Goal: Transaction & Acquisition: Purchase product/service

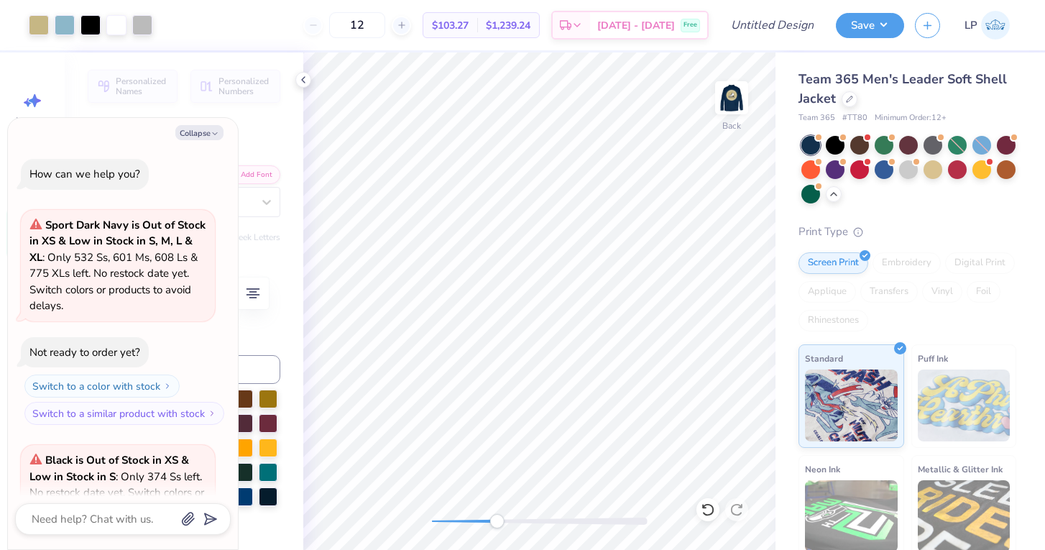
scroll to position [2056, 0]
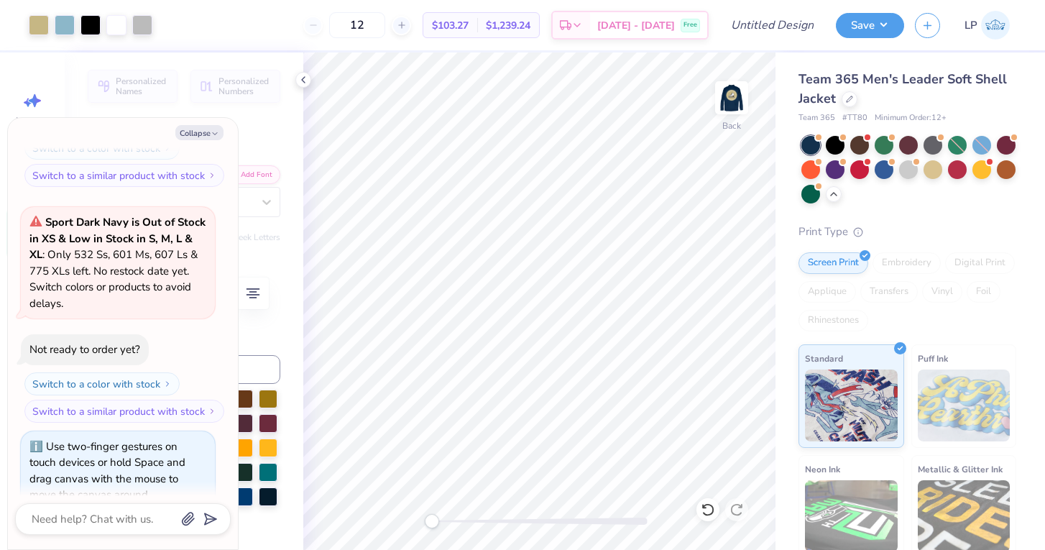
click at [417, 517] on div "Back" at bounding box center [539, 300] width 472 height 497
click at [208, 134] on button "Collapse" at bounding box center [199, 132] width 48 height 15
type textarea "x"
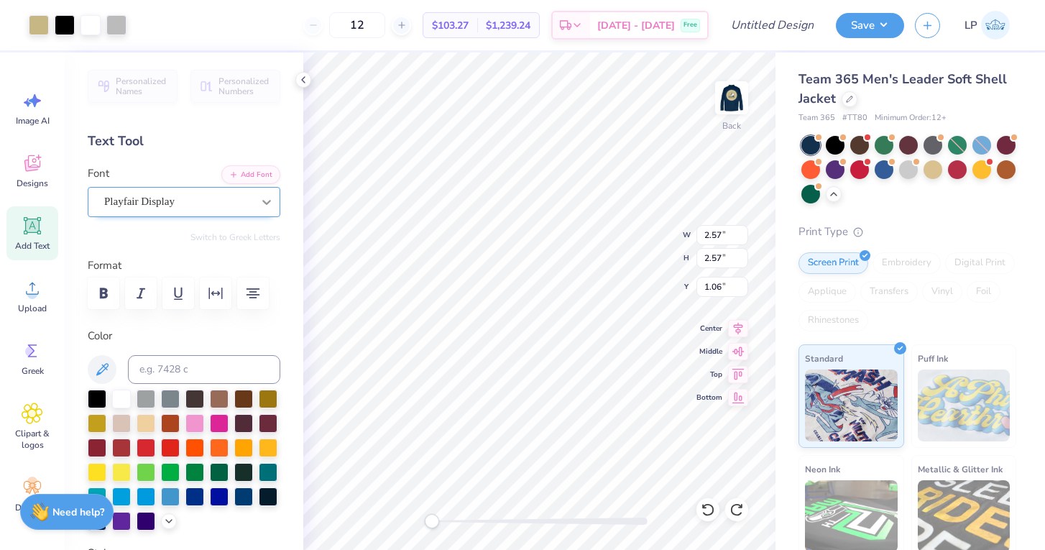
type input "6.79"
type input "5.59"
type input "1.38"
type input "3.91"
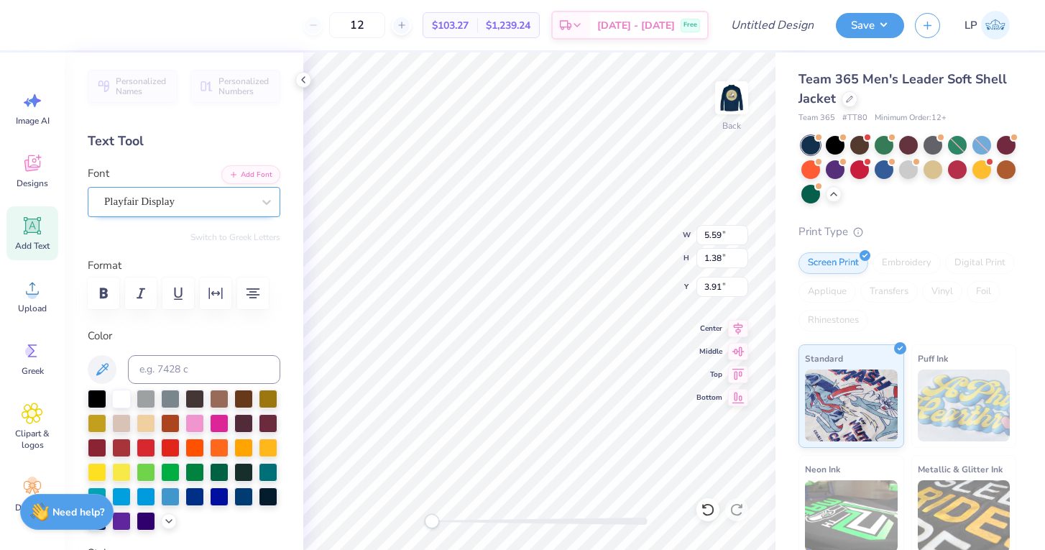
click at [200, 202] on div "Playfair Display" at bounding box center [178, 201] width 151 height 22
click at [269, 268] on button "Serif" at bounding box center [263, 264] width 35 height 23
click at [246, 239] on button "See All" at bounding box center [249, 234] width 45 height 14
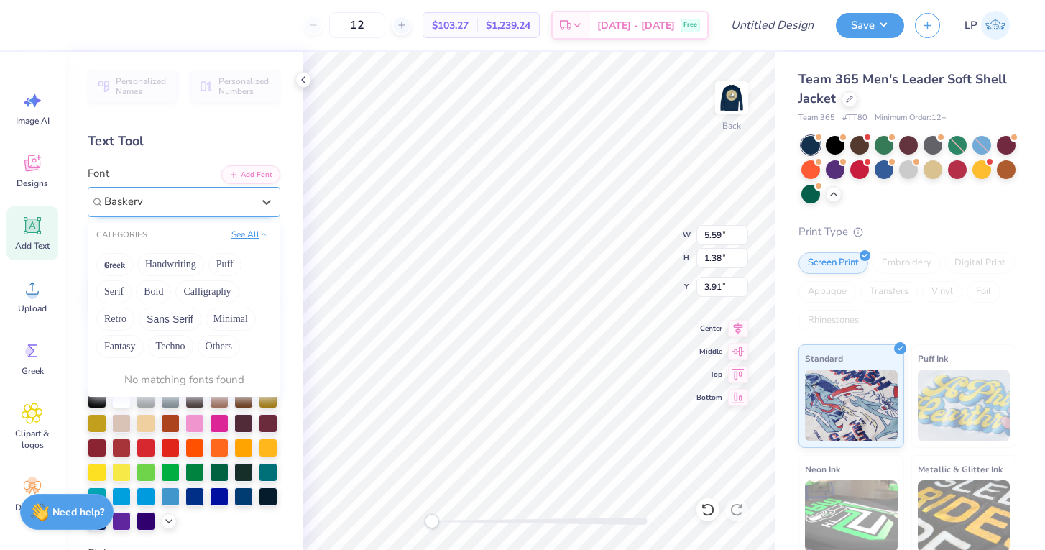
click at [246, 239] on button "See All" at bounding box center [249, 234] width 45 height 14
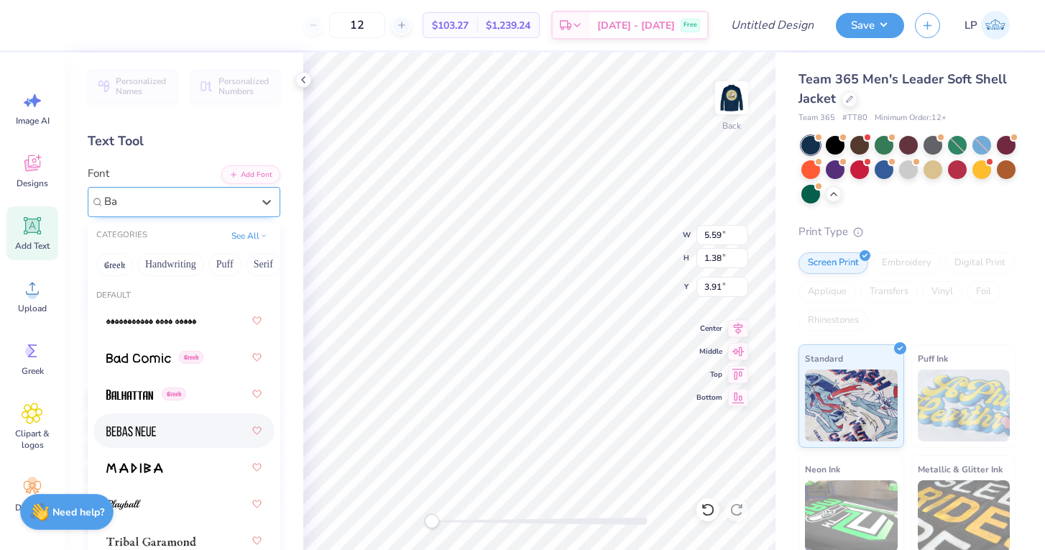
type input "B"
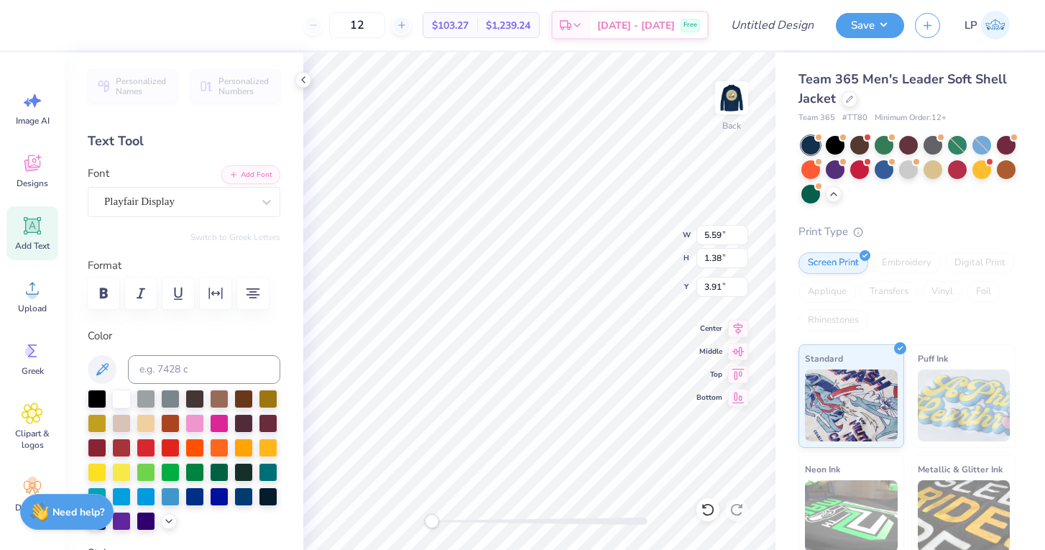
click at [173, 176] on div "Font Playfair Display" at bounding box center [184, 191] width 193 height 52
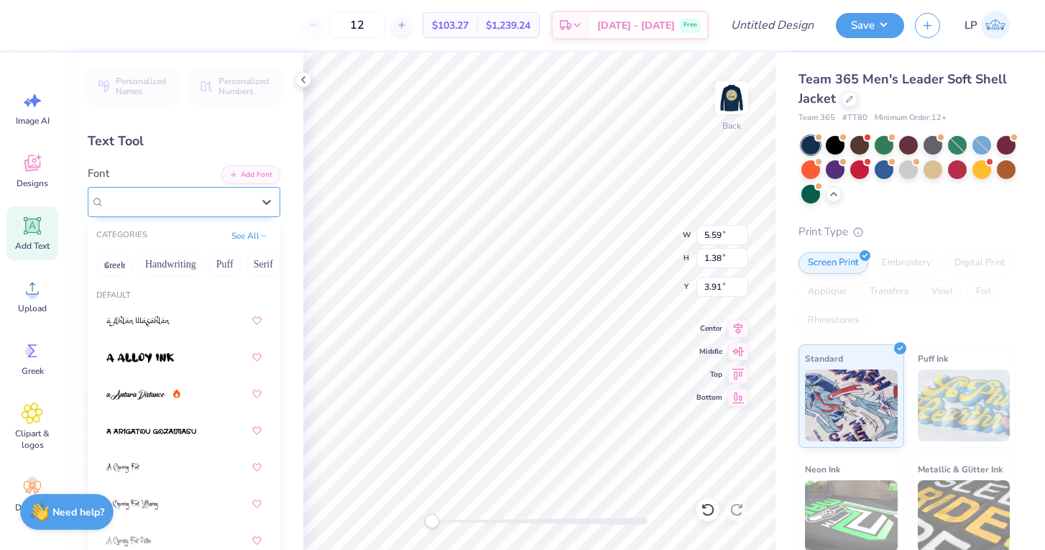
click at [233, 206] on div "Playfair Display" at bounding box center [178, 201] width 151 height 22
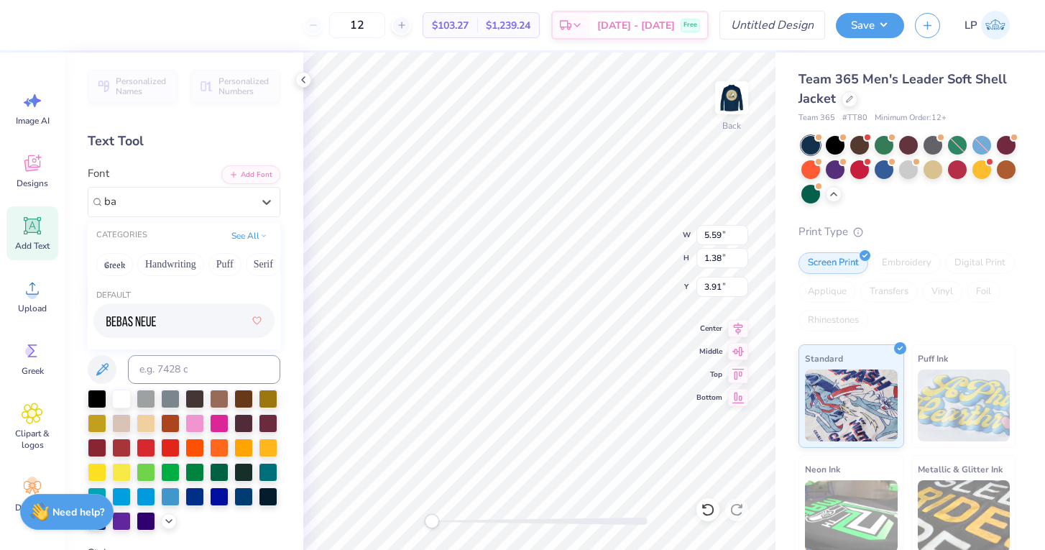
type input "b"
type input "mencken"
click at [245, 170] on button "Add Font" at bounding box center [250, 173] width 59 height 19
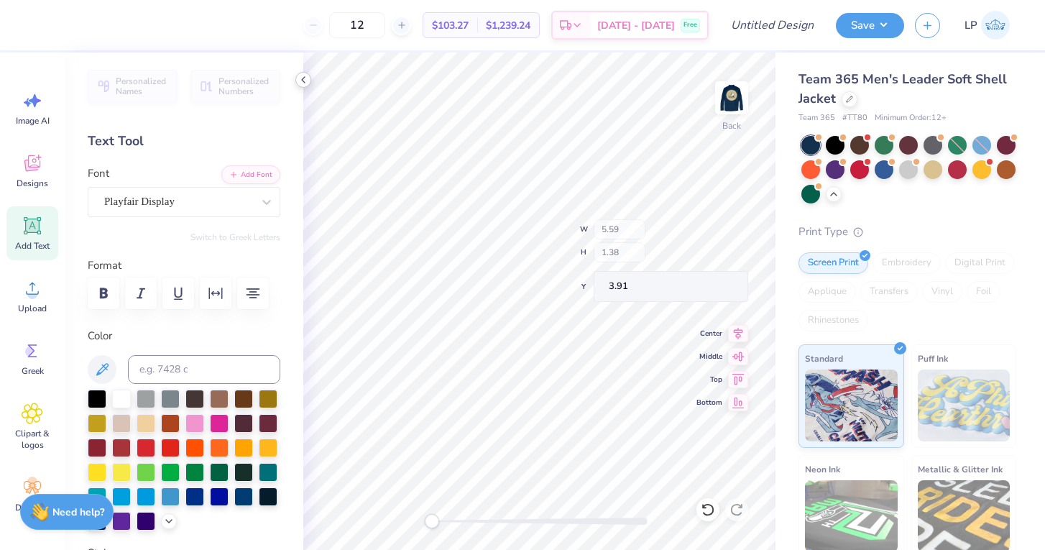
click at [303, 81] on polyline at bounding box center [303, 80] width 3 height 6
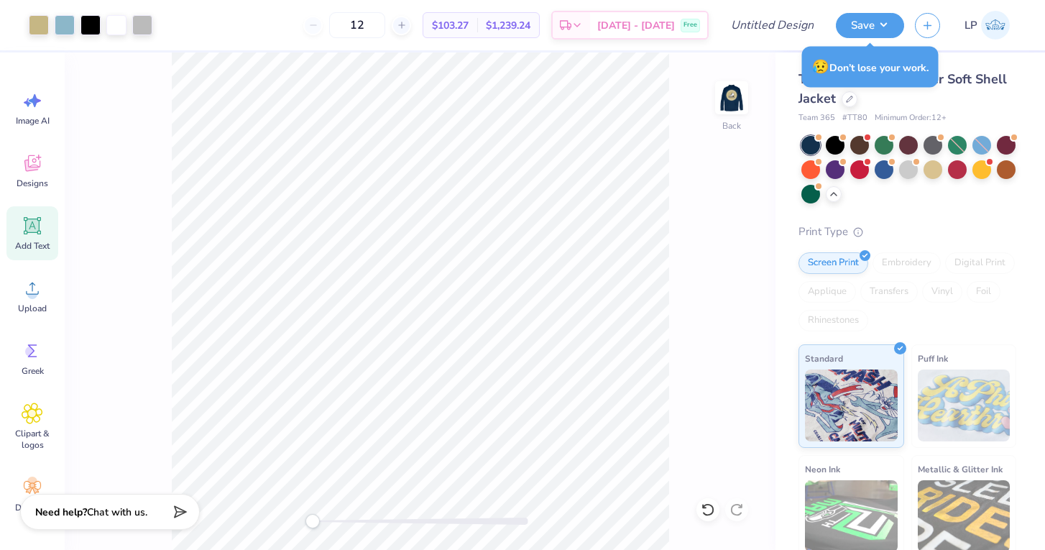
click at [846, 97] on icon at bounding box center [849, 97] width 7 height 7
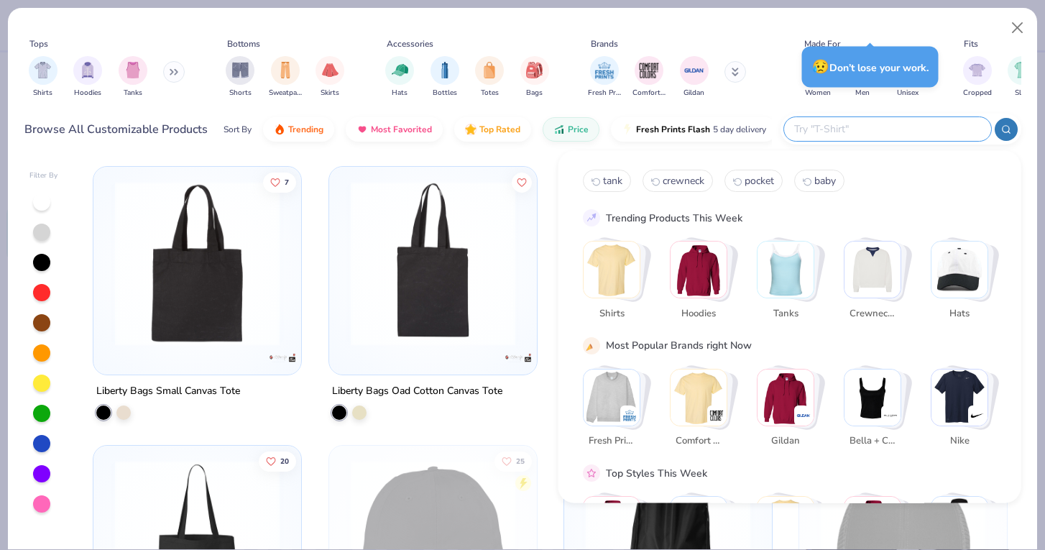
click at [911, 129] on input "text" at bounding box center [887, 129] width 188 height 17
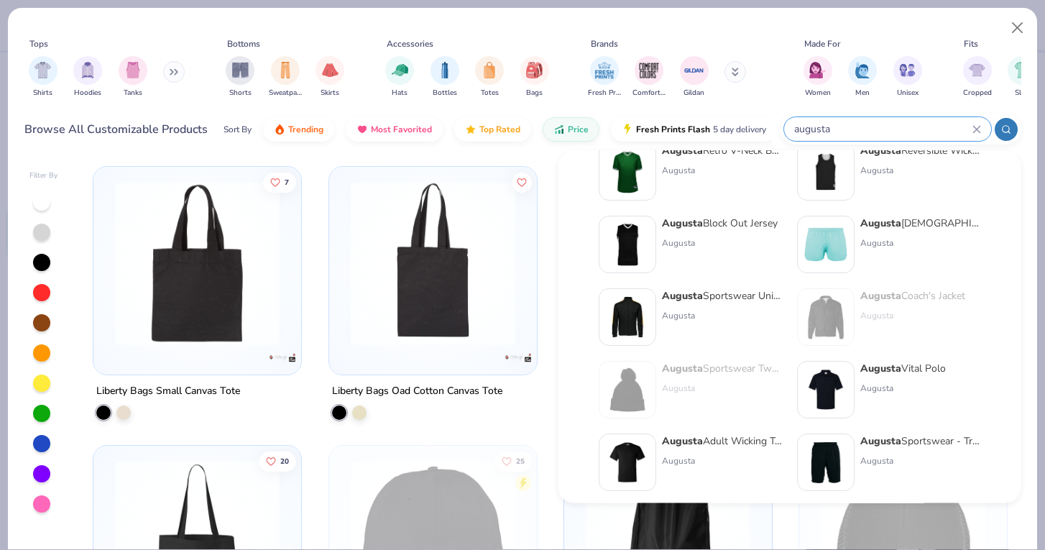
scroll to position [35, 0]
type input "augusta"
click at [699, 297] on strong "Augusta" at bounding box center [682, 294] width 41 height 14
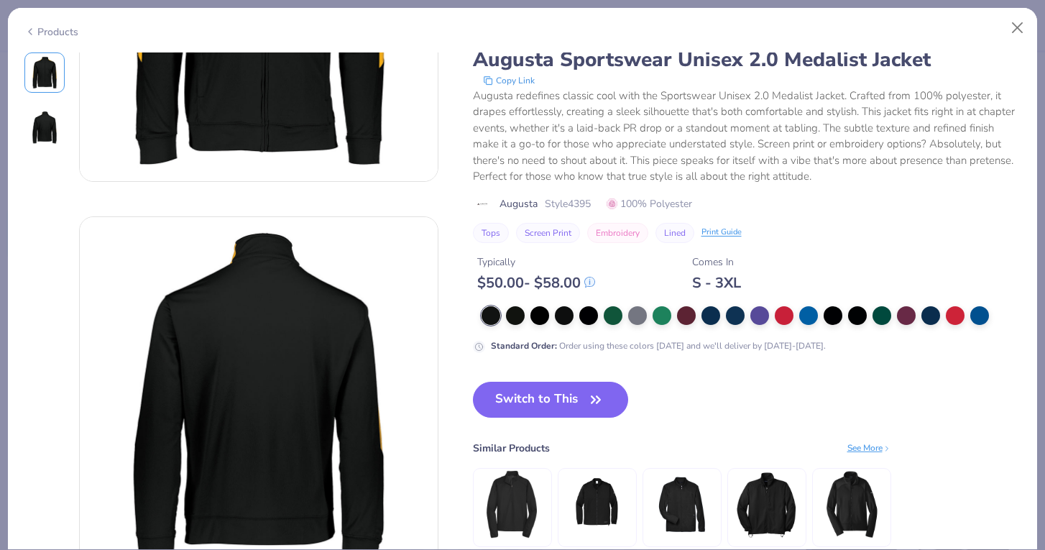
scroll to position [229, 0]
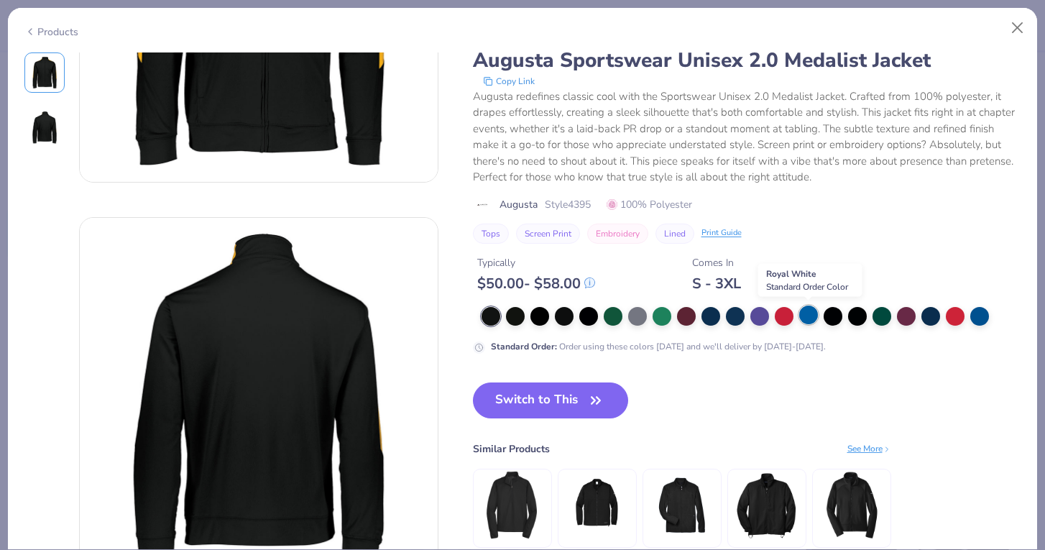
click at [804, 314] on div at bounding box center [808, 314] width 19 height 19
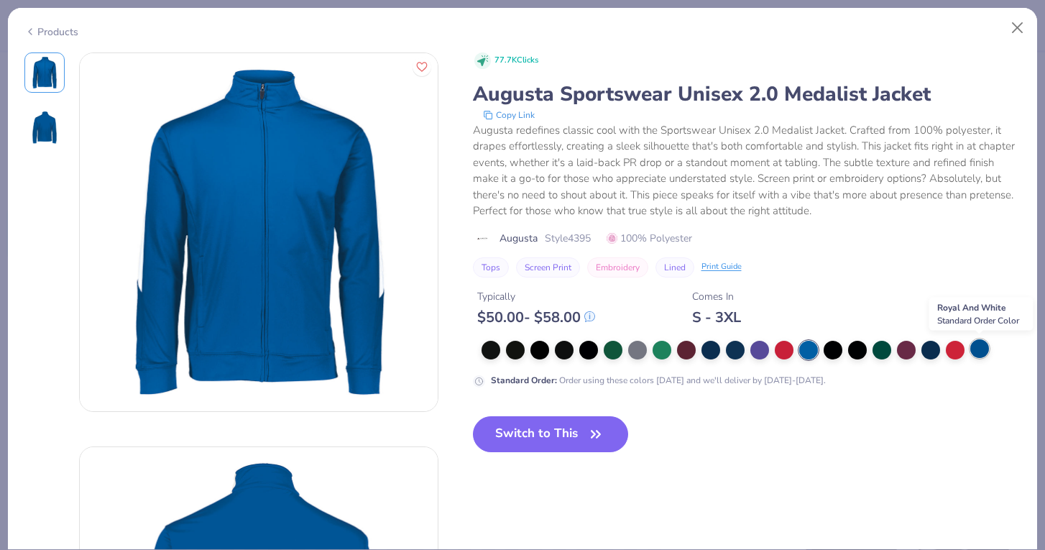
click at [982, 349] on div at bounding box center [979, 348] width 19 height 19
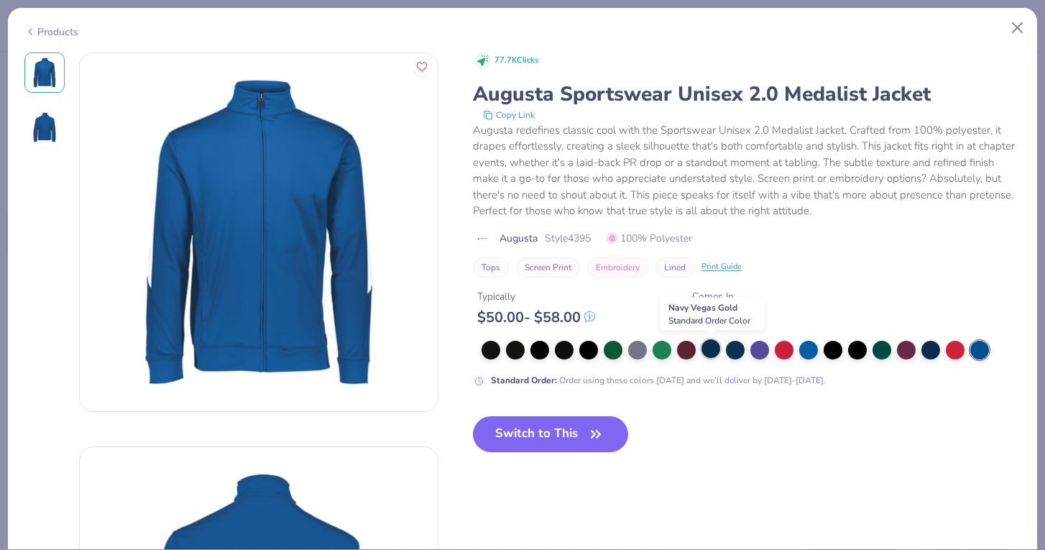
click at [712, 348] on div at bounding box center [710, 348] width 19 height 19
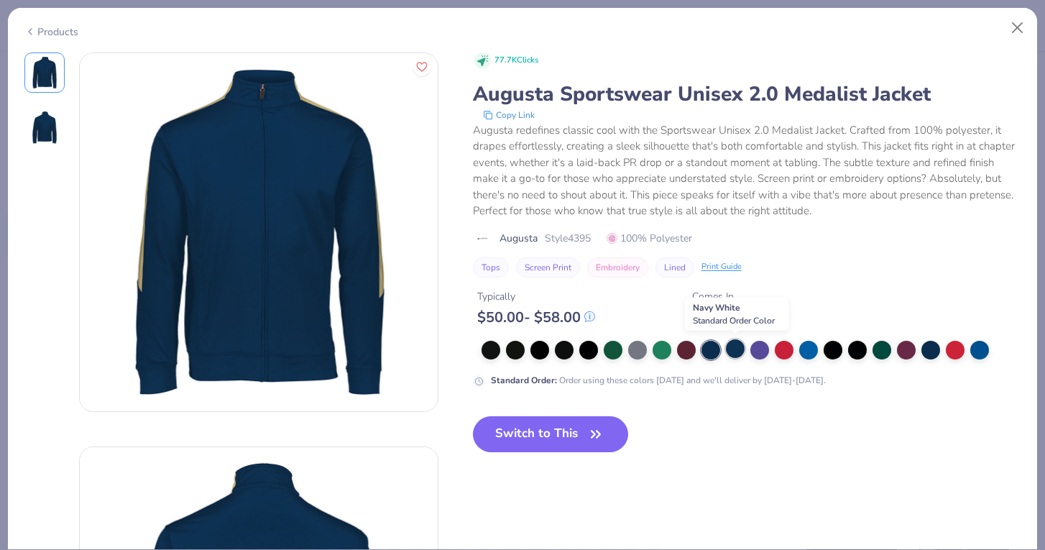
click at [734, 354] on div at bounding box center [735, 348] width 19 height 19
click at [704, 353] on div at bounding box center [710, 348] width 19 height 19
click at [706, 350] on div at bounding box center [710, 350] width 19 height 19
click at [555, 428] on button "Switch to This" at bounding box center [551, 434] width 156 height 36
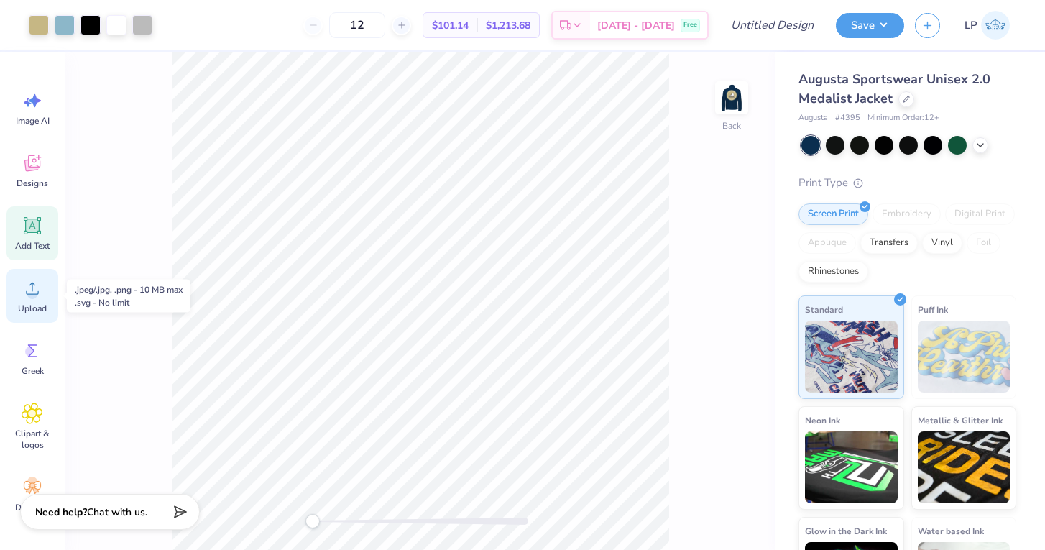
click at [29, 284] on icon at bounding box center [33, 288] width 22 height 22
click at [37, 21] on div at bounding box center [39, 24] width 20 height 20
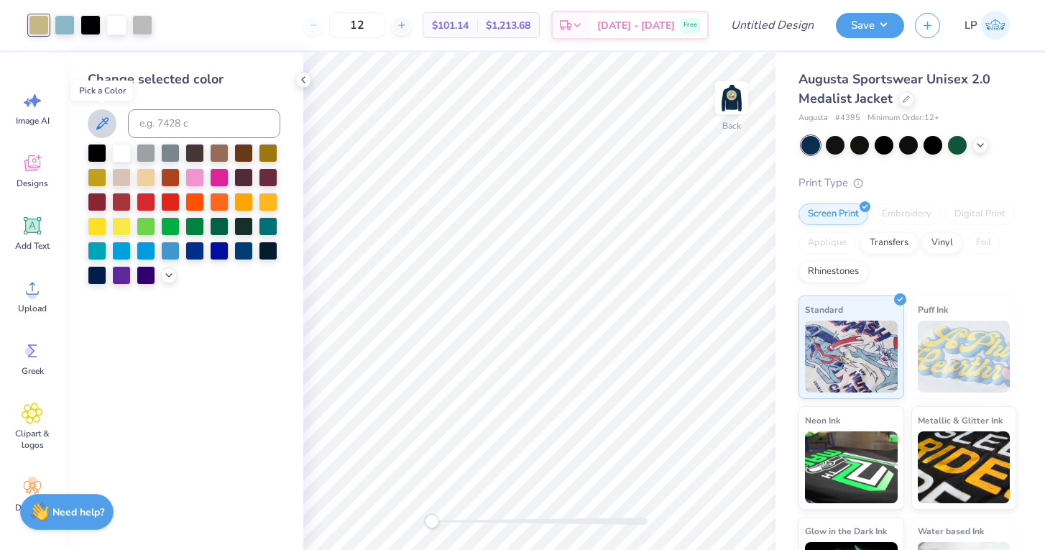
click at [101, 127] on icon at bounding box center [102, 123] width 12 height 12
click at [36, 29] on div at bounding box center [39, 25] width 20 height 20
click at [98, 128] on icon at bounding box center [102, 123] width 12 height 12
click at [731, 95] on img at bounding box center [731, 97] width 57 height 57
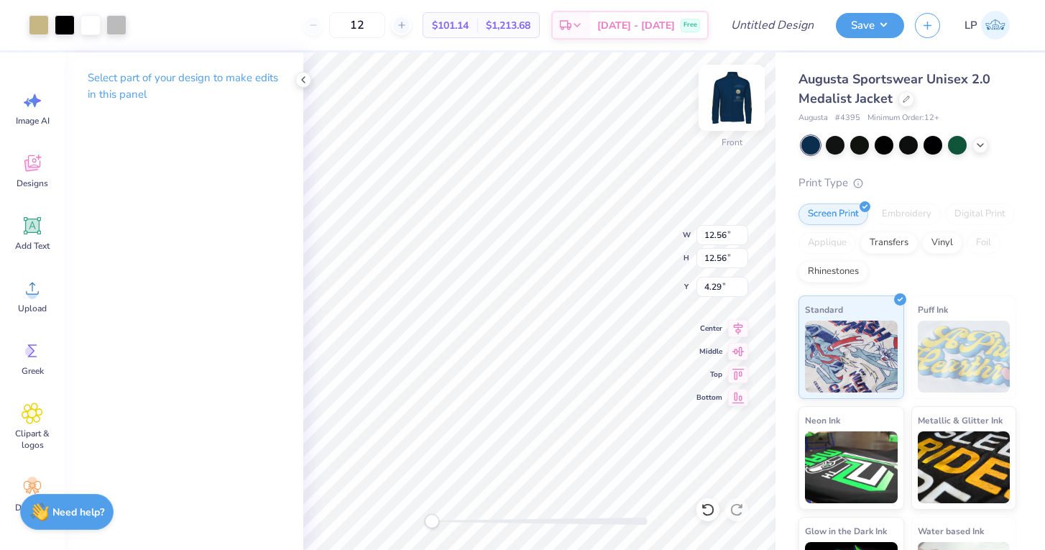
type input "3.00"
type input "7.70"
click at [36, 22] on div at bounding box center [39, 24] width 20 height 20
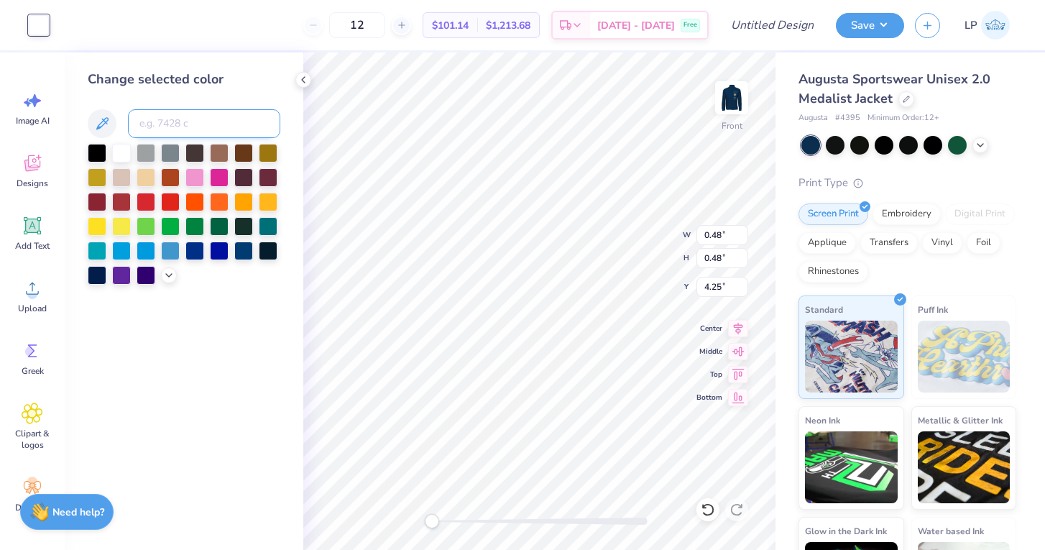
click at [158, 126] on input at bounding box center [204, 123] width 152 height 29
type input "4525"
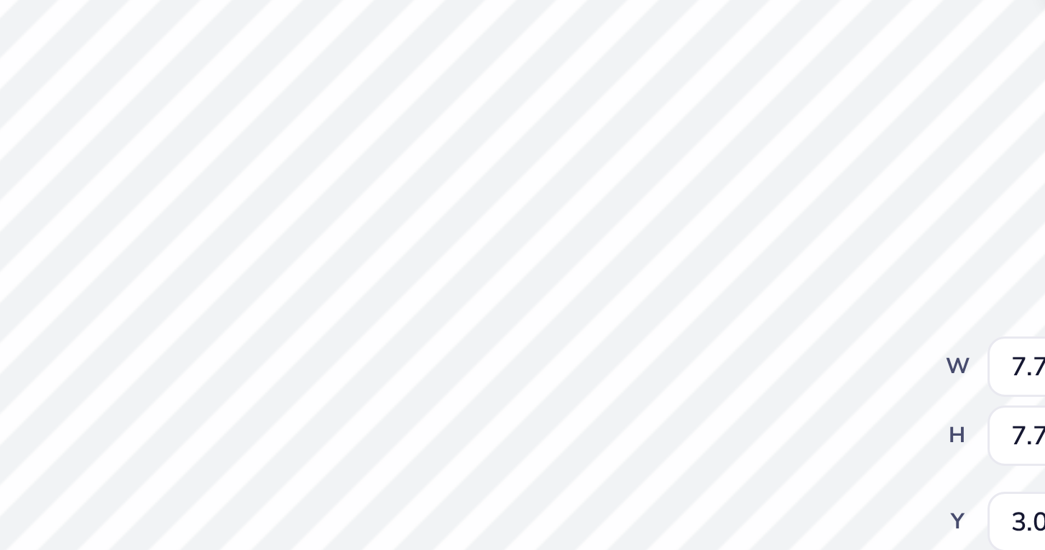
type input "0.53"
type input "0.56"
type input "3.97"
type input "1.14"
type input "0.86"
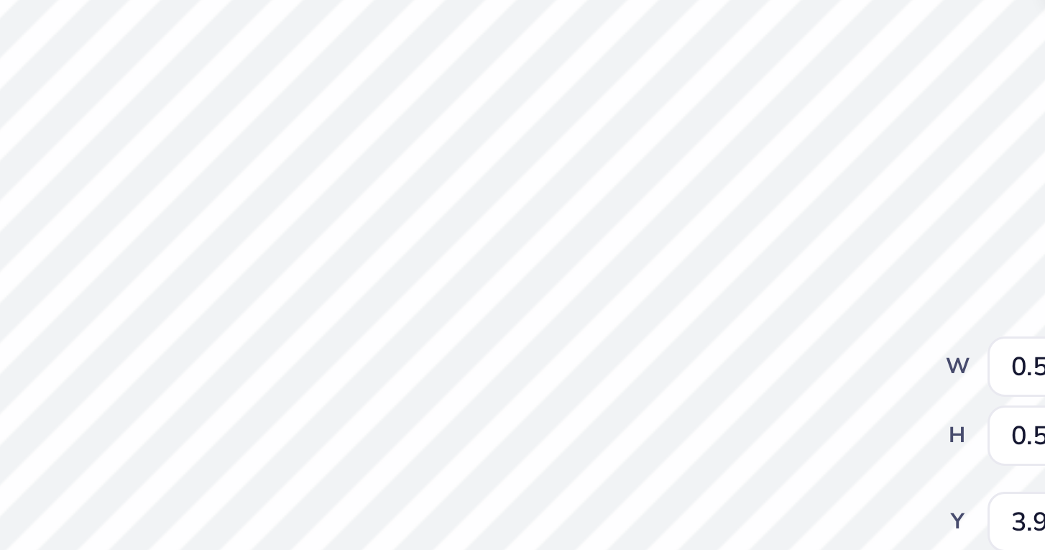
type input "3.66"
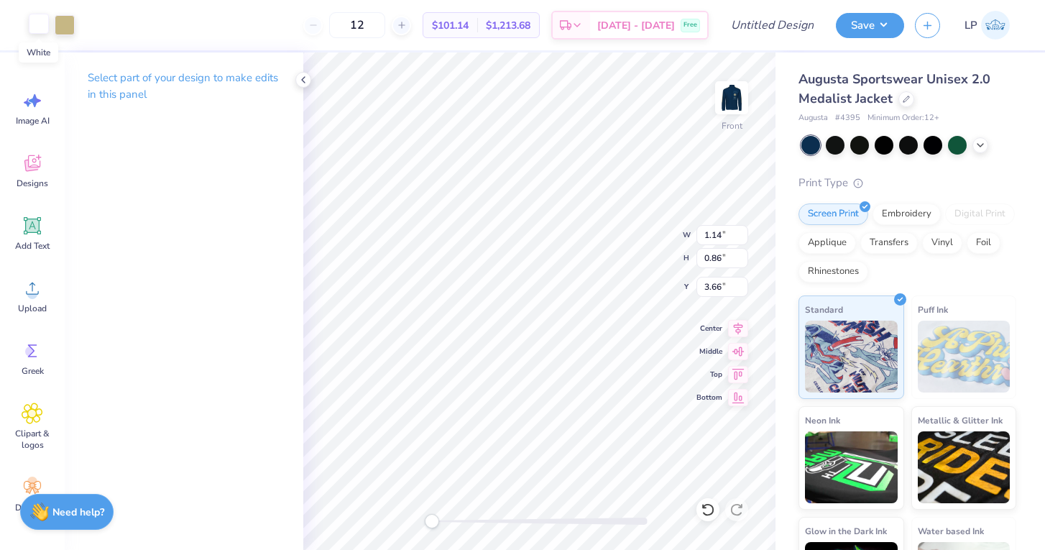
click at [33, 29] on div at bounding box center [39, 24] width 20 height 20
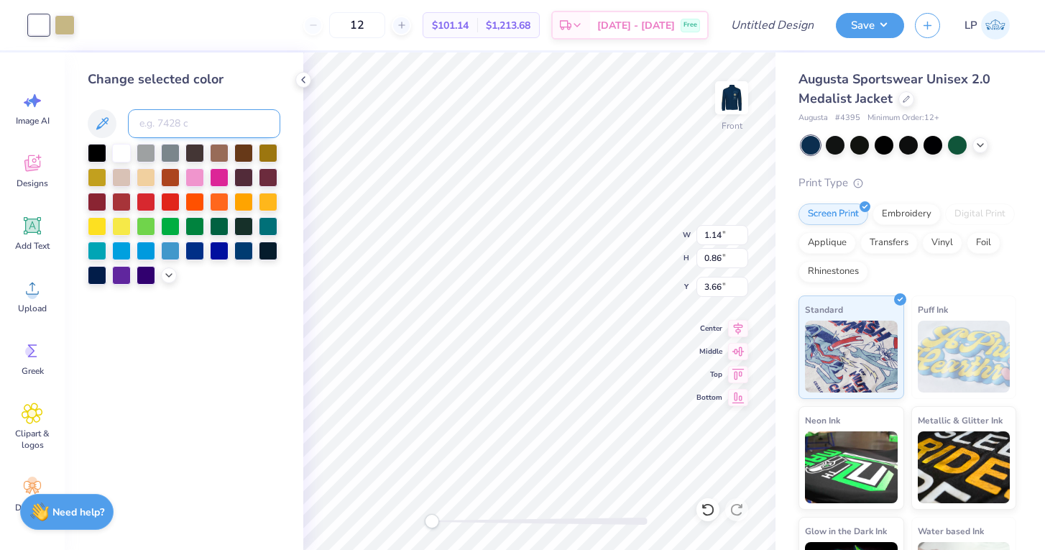
click at [156, 130] on input at bounding box center [204, 123] width 152 height 29
type input "4525"
type input "3.59"
type input "1.06"
type input "3.46"
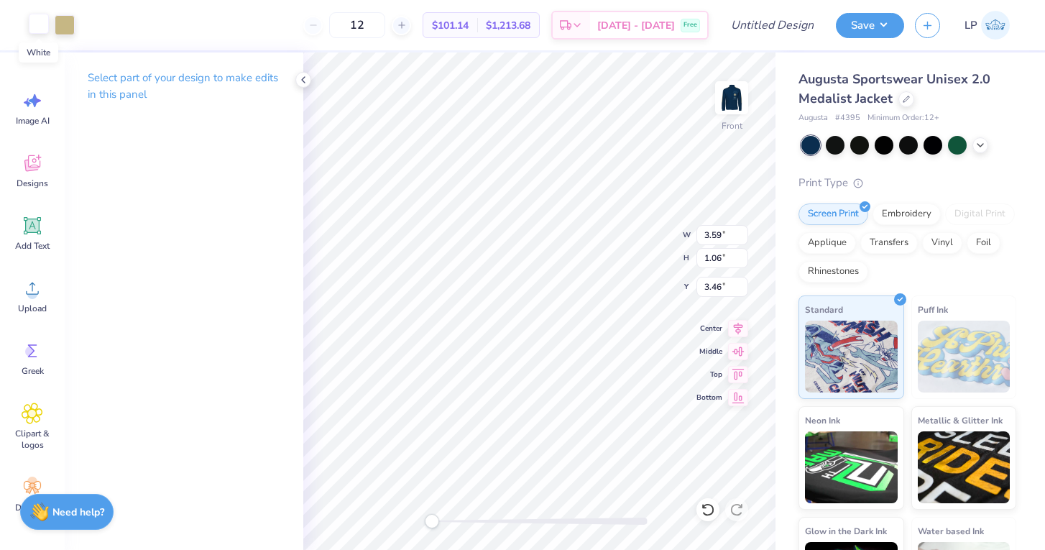
click at [39, 22] on div at bounding box center [39, 24] width 20 height 20
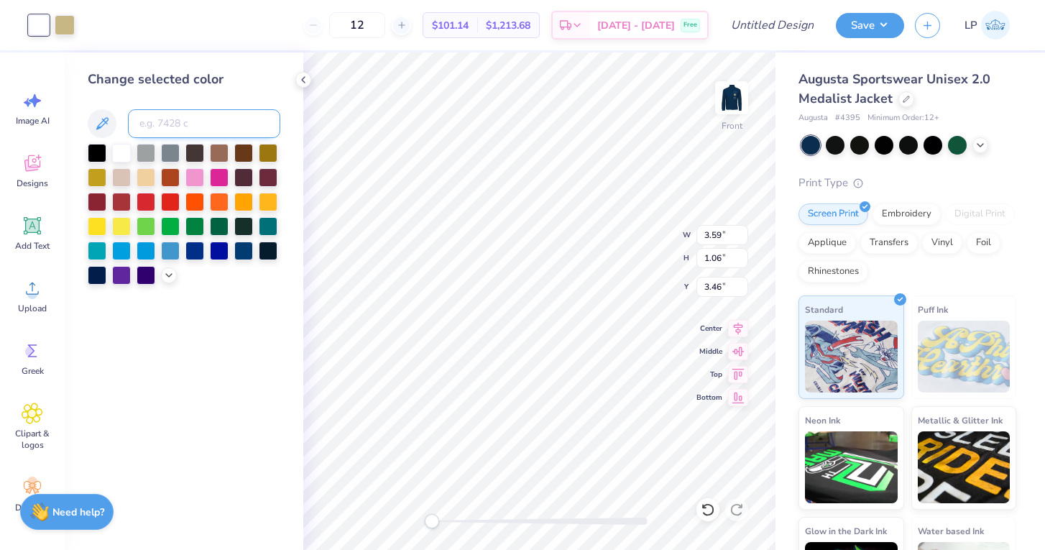
click at [165, 124] on input at bounding box center [204, 123] width 152 height 29
type input "4525"
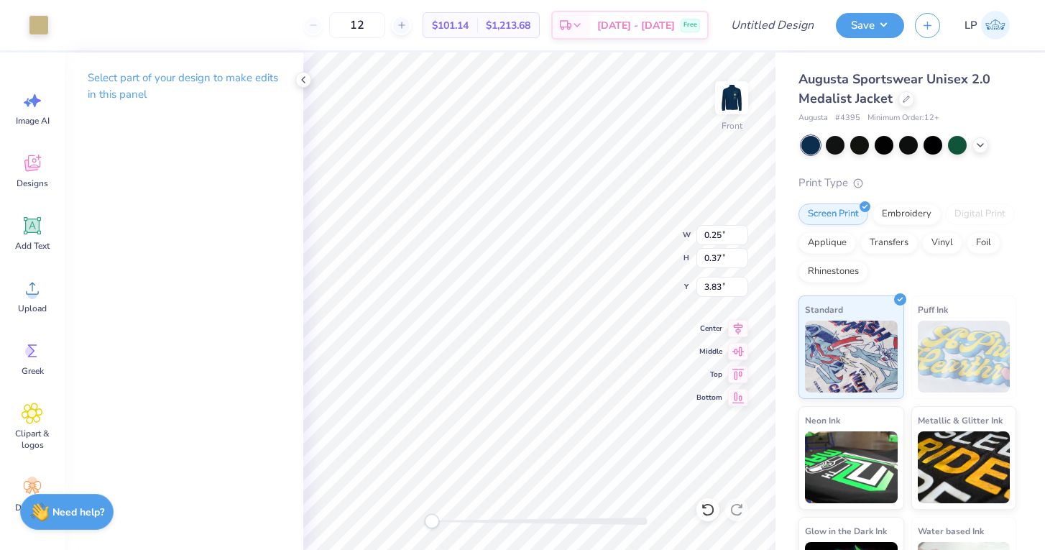
type input "0.63"
type input "4.16"
click at [42, 20] on div at bounding box center [39, 24] width 20 height 20
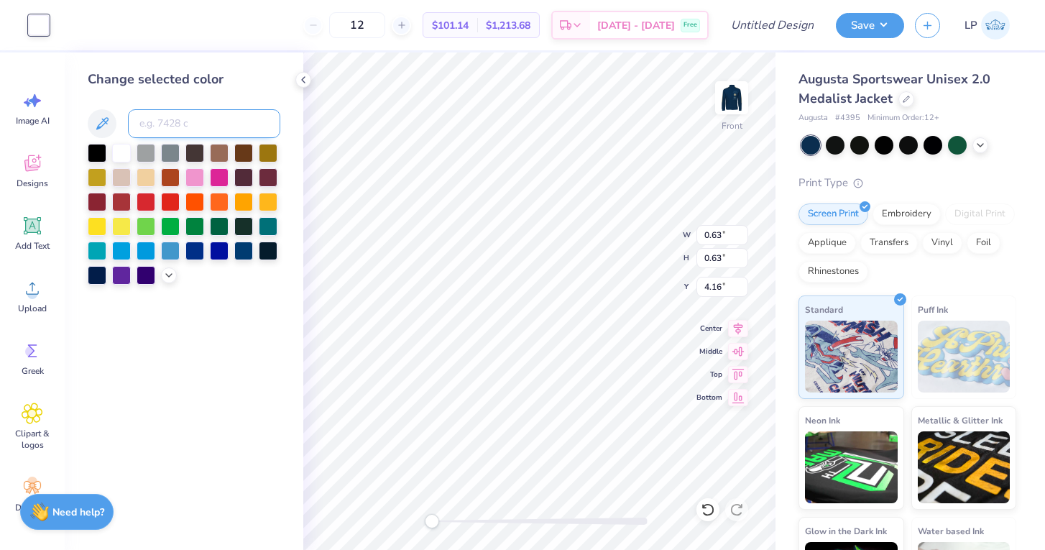
click at [165, 135] on input at bounding box center [204, 123] width 152 height 29
type input "4525"
type input "0.25"
type input "0.37"
type input "3.83"
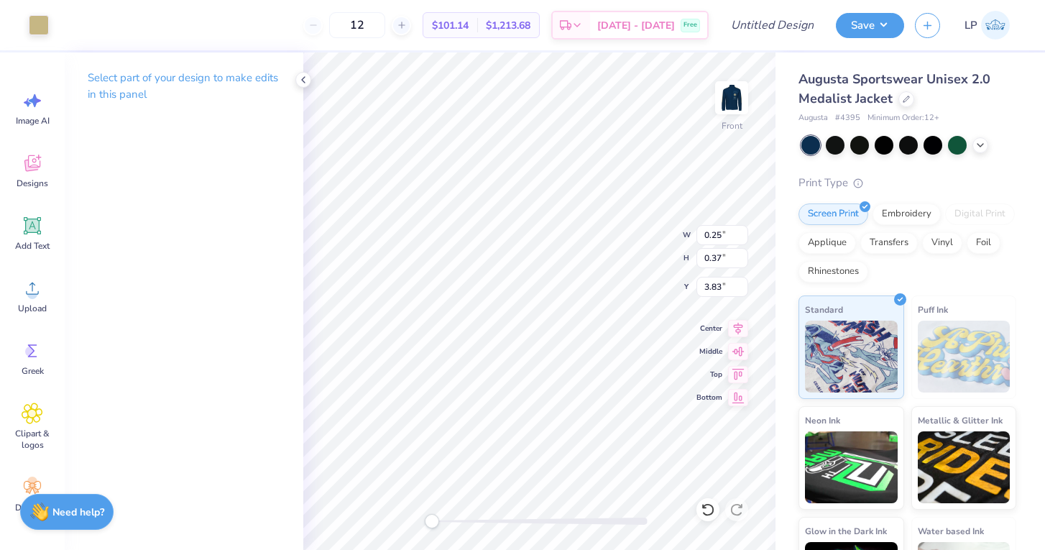
type input "0.45"
type input "0.49"
type input "3.98"
click at [32, 27] on div at bounding box center [39, 24] width 20 height 20
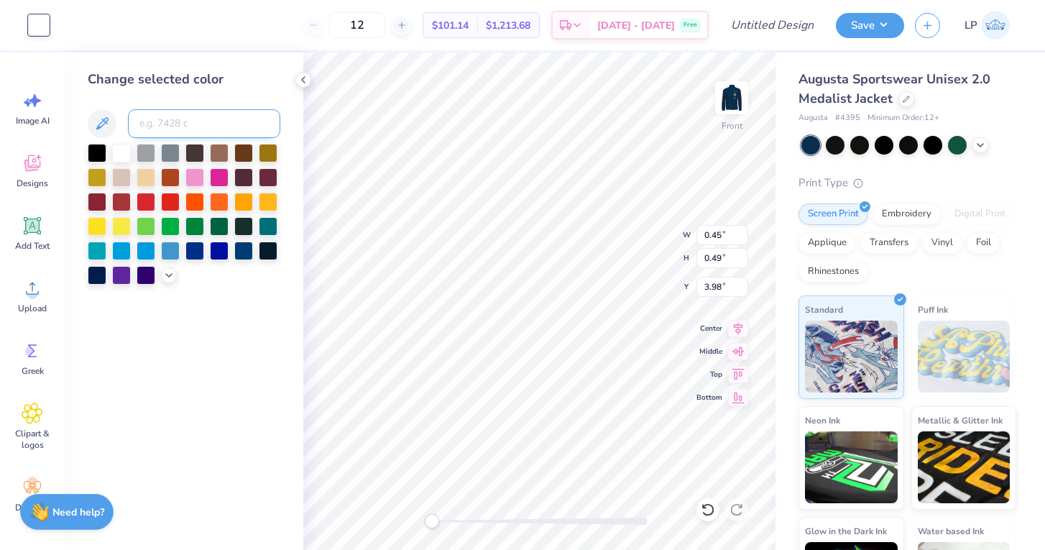
click at [152, 128] on input at bounding box center [204, 123] width 152 height 29
type input "4525"
type input "0.25"
type input "0.37"
type input "3.83"
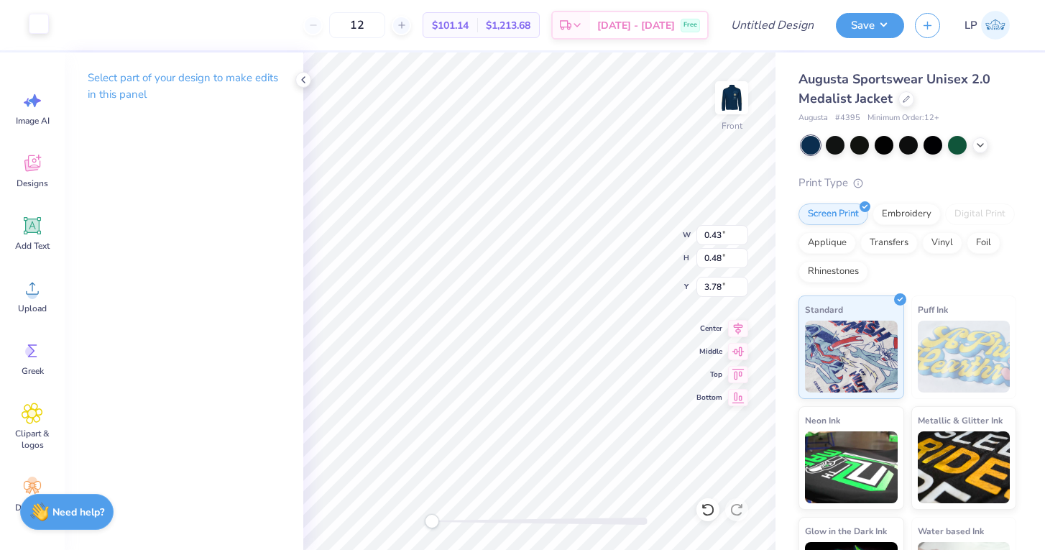
click at [46, 20] on div at bounding box center [39, 24] width 20 height 20
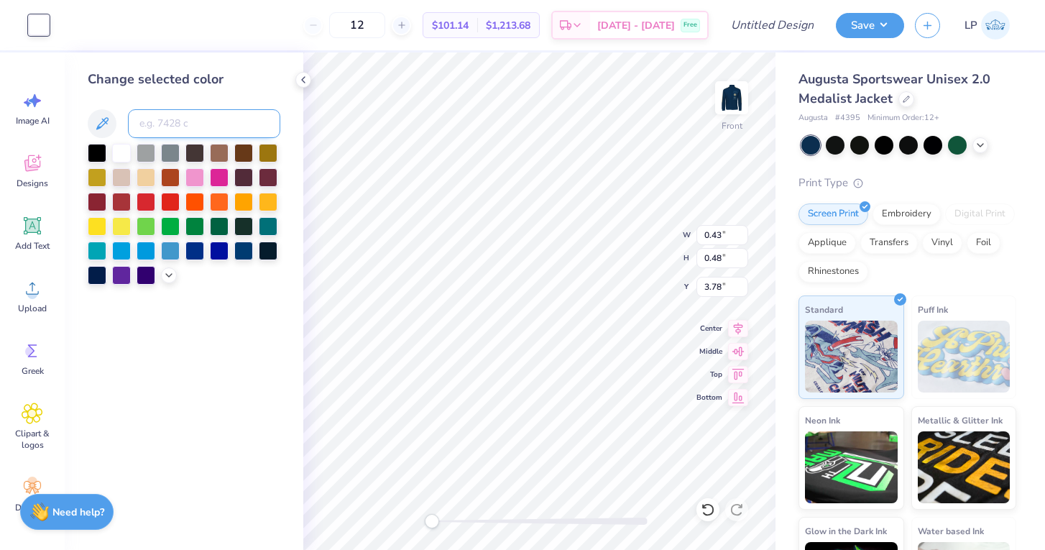
click at [183, 128] on input at bounding box center [204, 123] width 152 height 29
type input "4525"
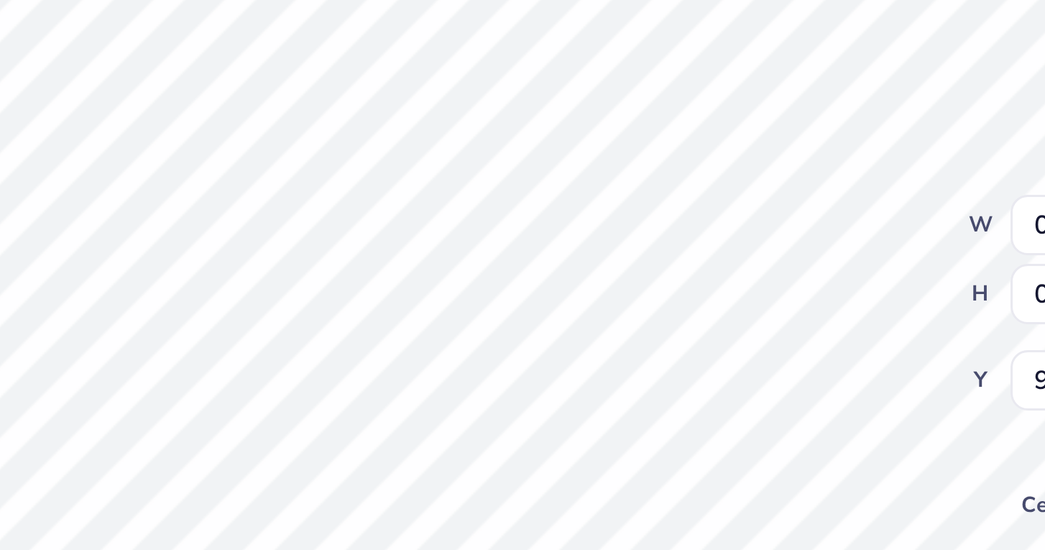
type input "1.00"
type input "0.52"
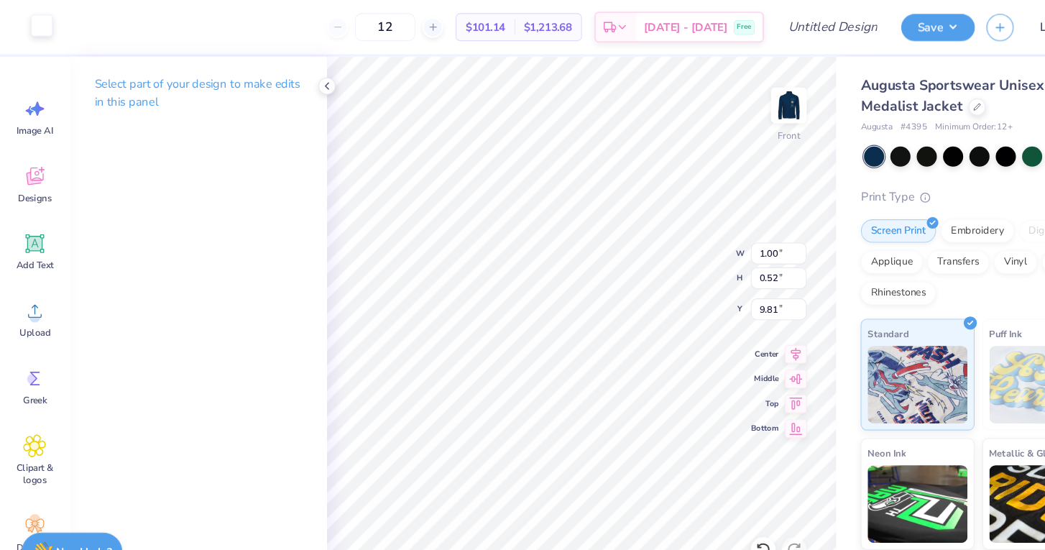
click at [34, 15] on div at bounding box center [39, 24] width 20 height 20
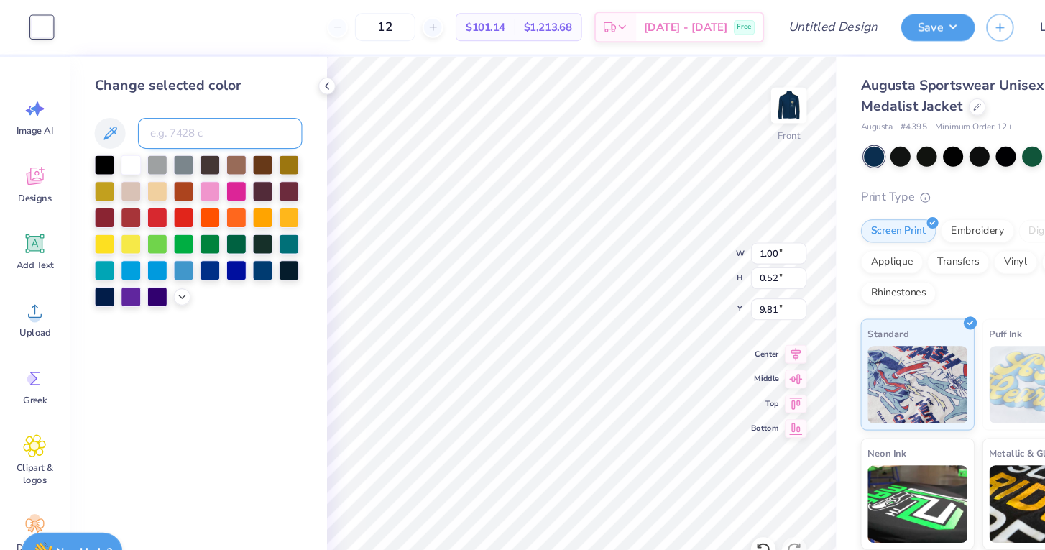
click at [153, 129] on input at bounding box center [204, 123] width 152 height 29
type input "4525"
type input "4.01"
type input "2.52"
type input "7.81"
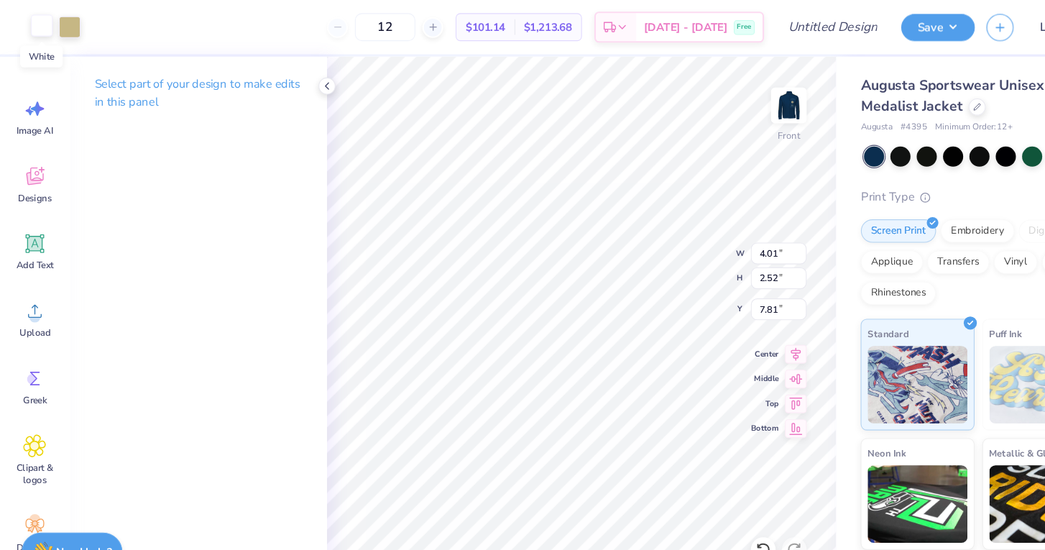
click at [37, 24] on div at bounding box center [39, 24] width 20 height 20
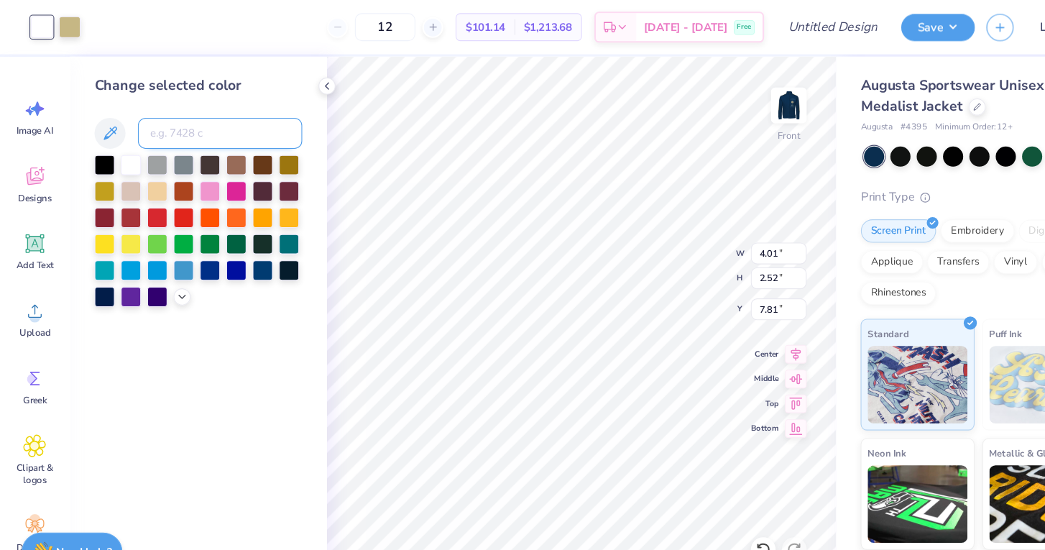
click at [150, 129] on input at bounding box center [204, 123] width 152 height 29
type input "4525"
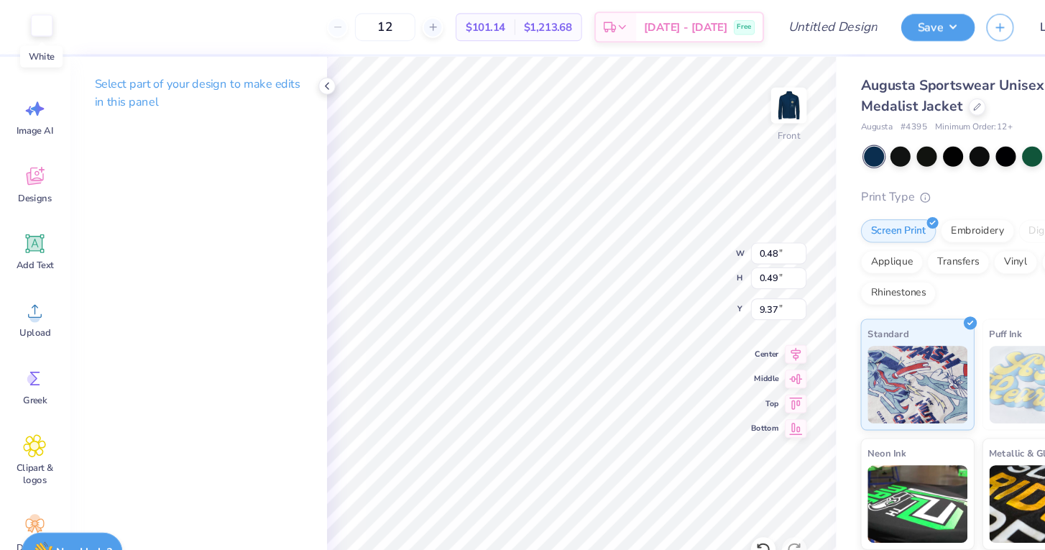
click at [37, 28] on div at bounding box center [39, 24] width 20 height 20
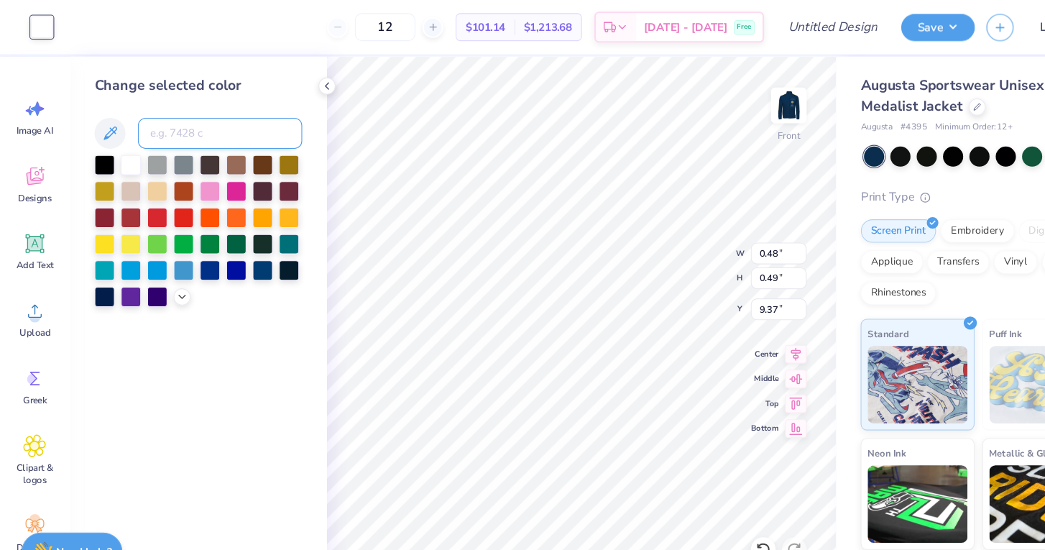
click at [180, 126] on input at bounding box center [204, 123] width 152 height 29
type input "4525"
type input "7.70"
type input "3.00"
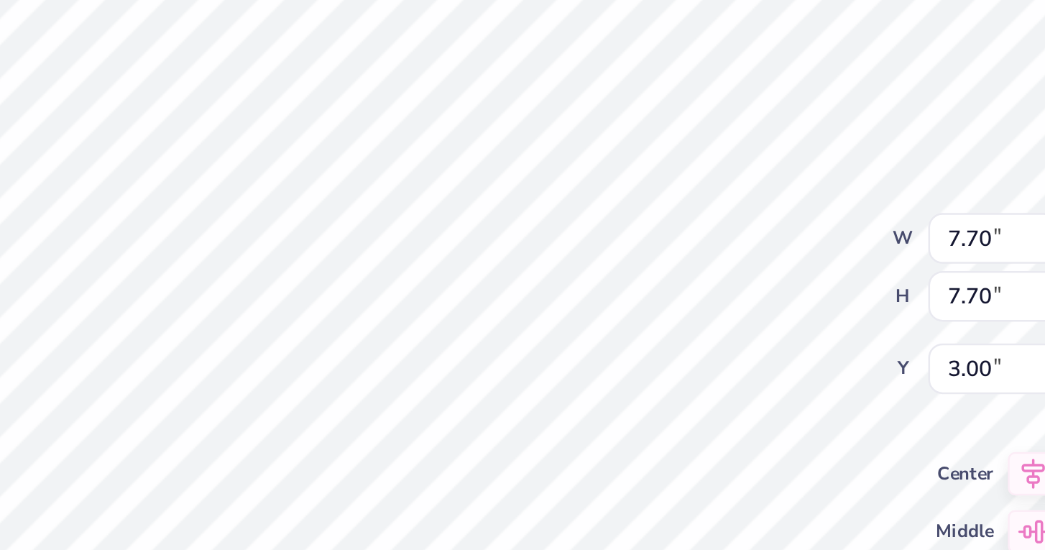
type input "0.53"
type input "0.52"
type input "8.18"
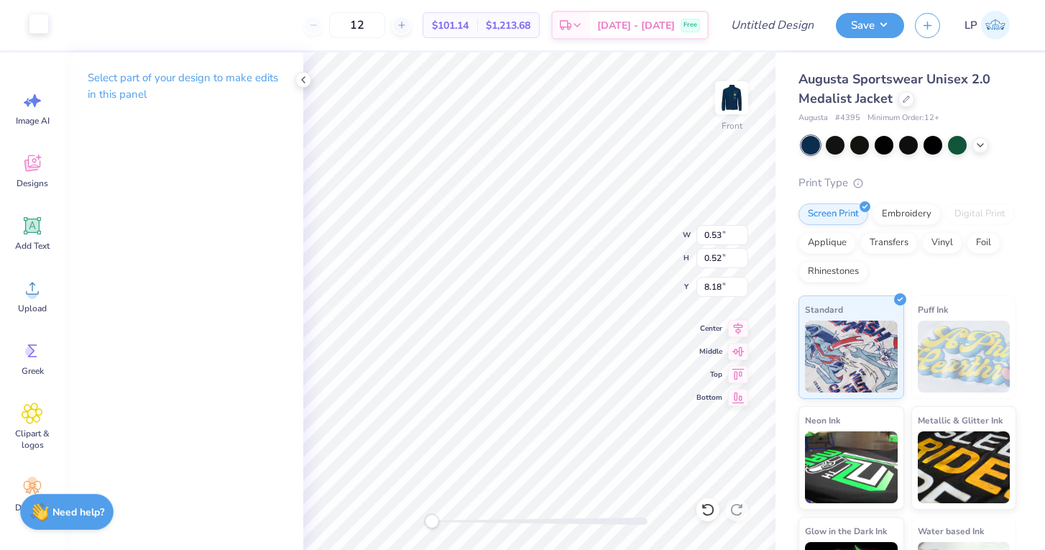
click at [40, 19] on div at bounding box center [39, 24] width 20 height 20
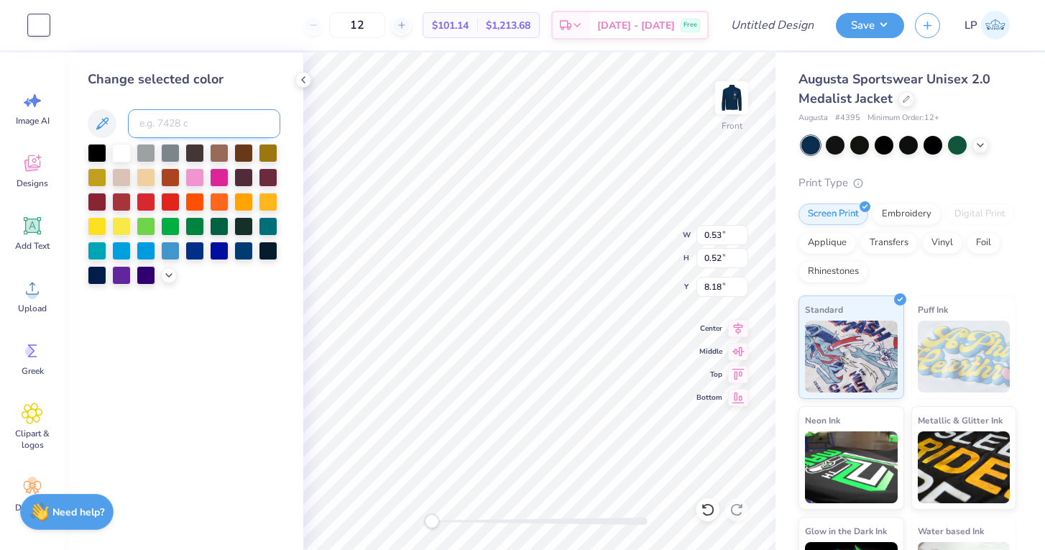
click at [141, 124] on input at bounding box center [204, 123] width 152 height 29
type input "4525"
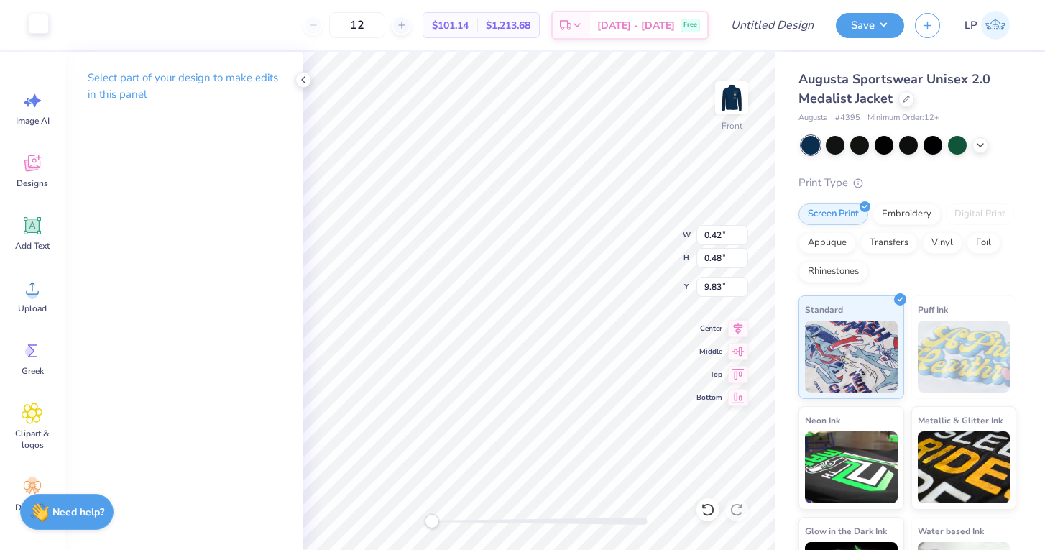
click at [38, 24] on div at bounding box center [39, 24] width 20 height 20
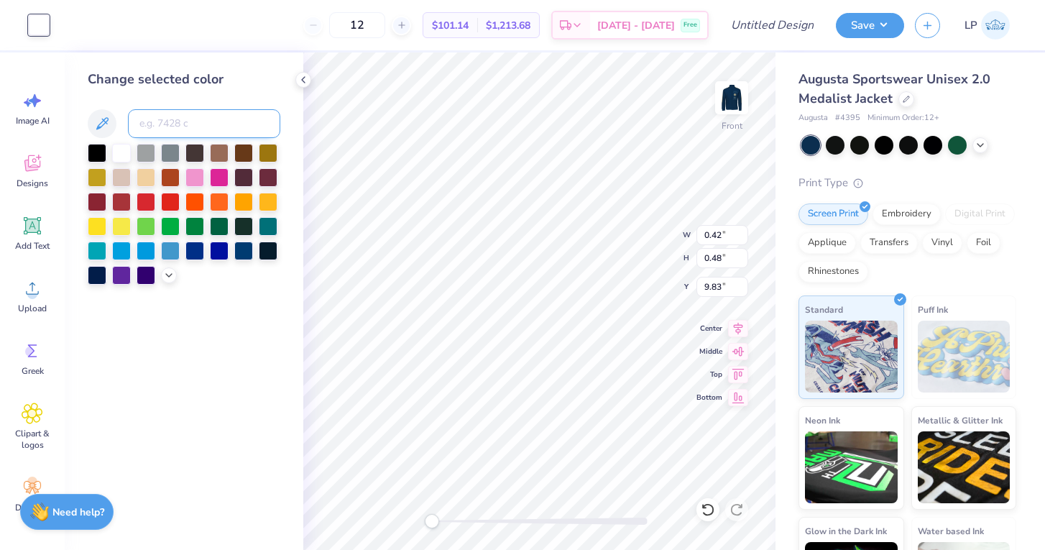
click at [198, 121] on input at bounding box center [204, 123] width 152 height 29
type input "4525"
type input "0.53"
type input "0.61"
type input "9.14"
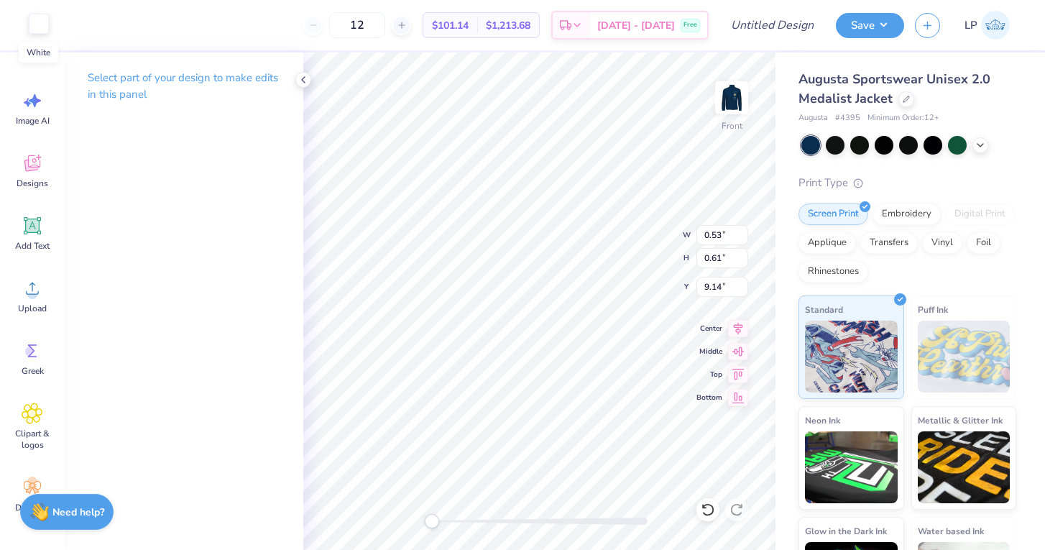
click at [37, 26] on div at bounding box center [39, 24] width 20 height 20
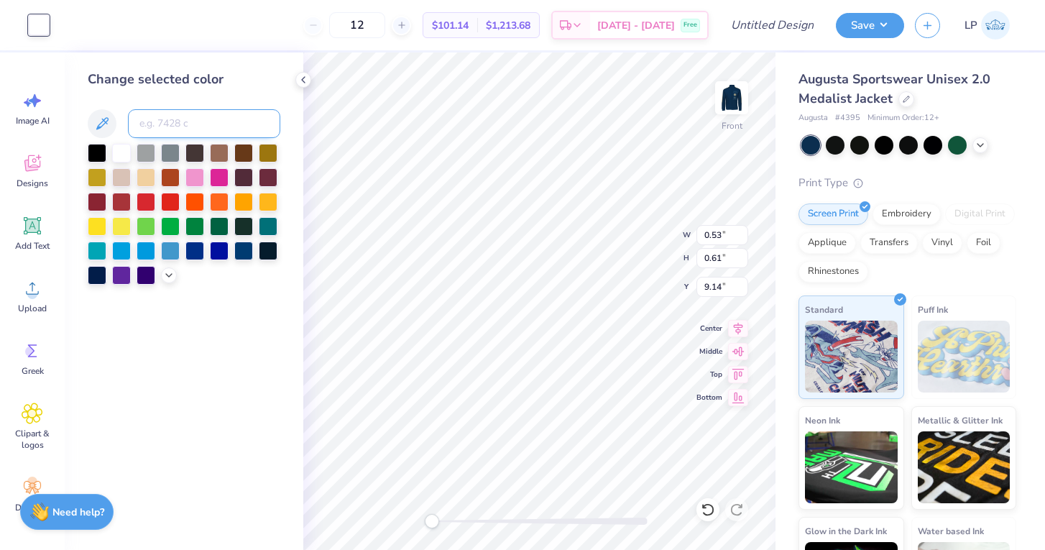
click at [200, 119] on input at bounding box center [204, 123] width 152 height 29
type input "4525"
type input "0.49"
type input "0.48"
type input "8.48"
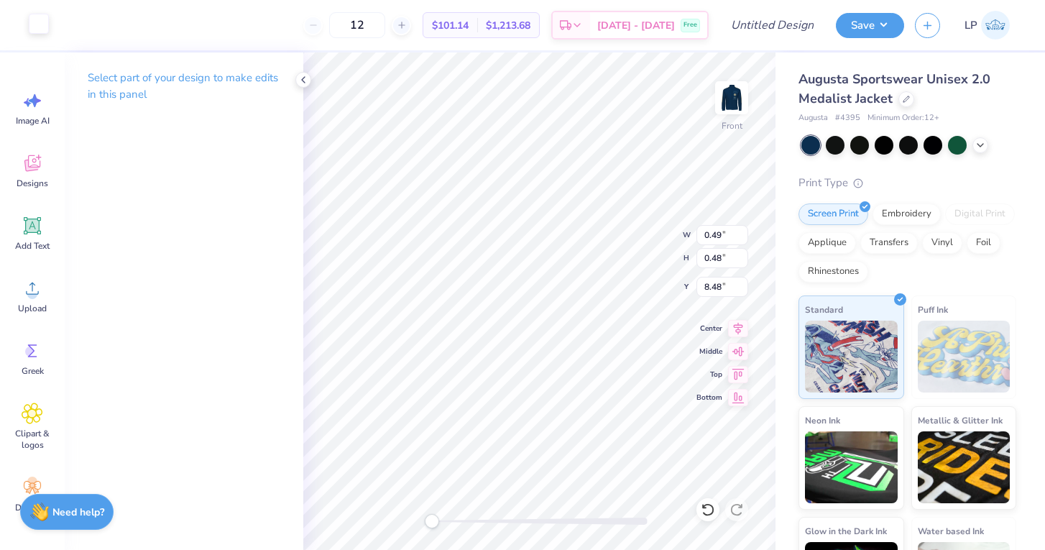
click at [47, 27] on div at bounding box center [39, 24] width 20 height 20
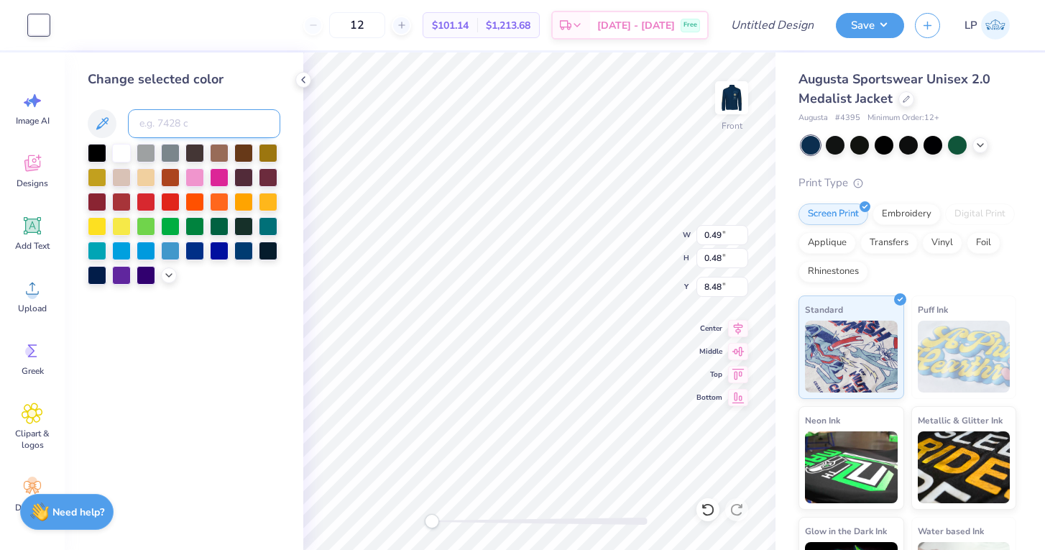
click at [165, 118] on input at bounding box center [204, 123] width 152 height 29
type input "4525"
type input "0.53"
type input "0.37"
type input "7.77"
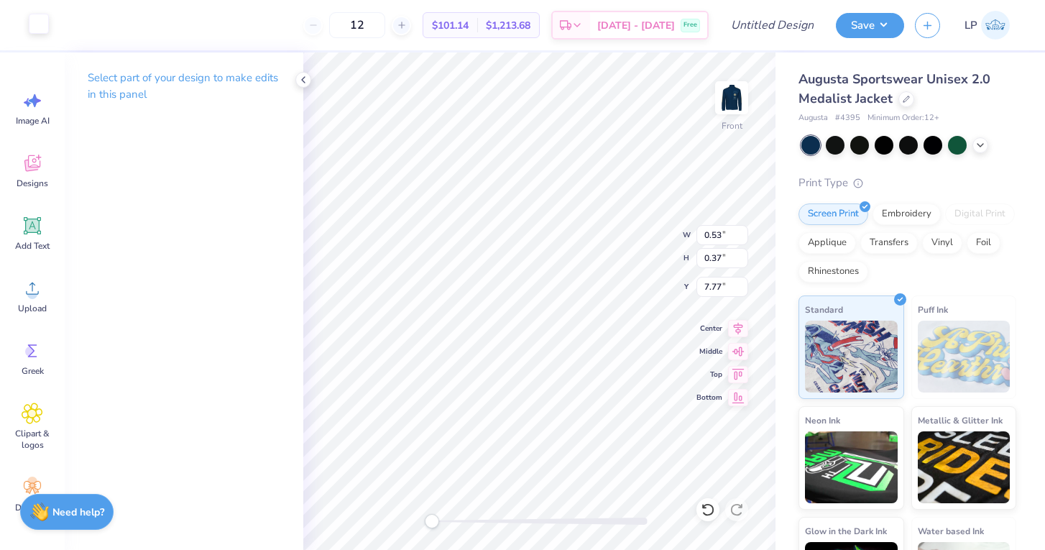
click at [34, 15] on div at bounding box center [39, 24] width 20 height 20
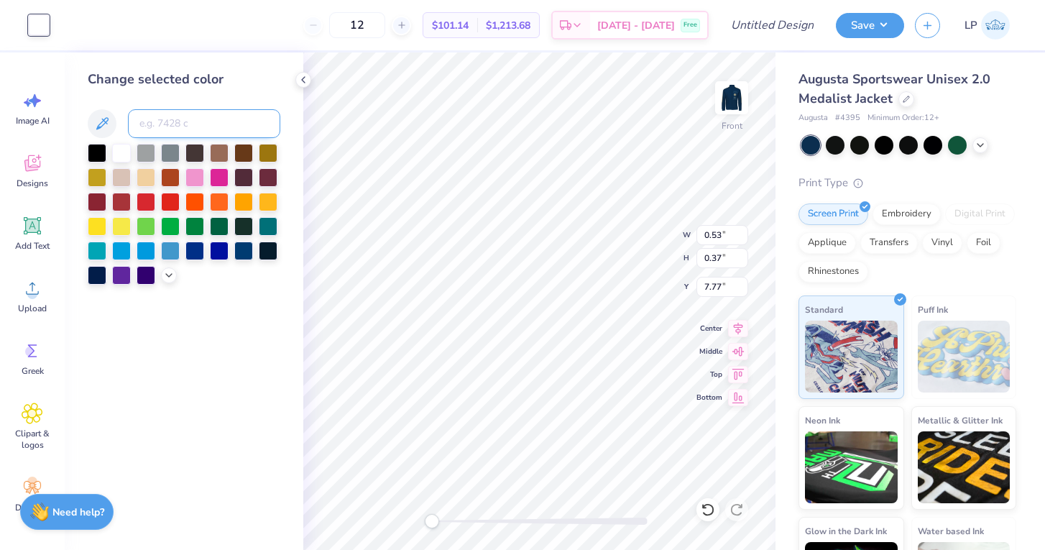
click at [174, 128] on input at bounding box center [204, 123] width 152 height 29
type input "4525"
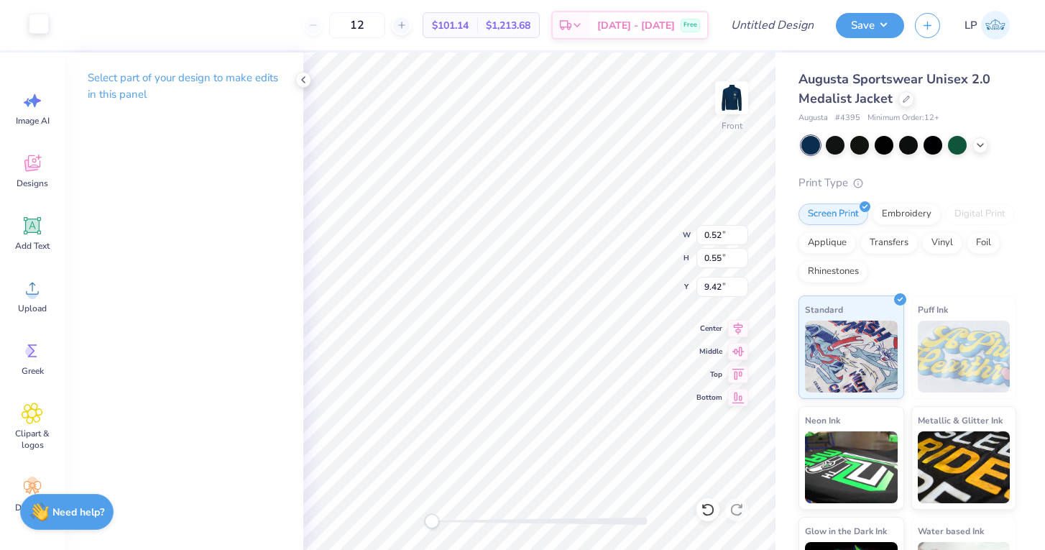
click at [34, 24] on div at bounding box center [39, 24] width 20 height 20
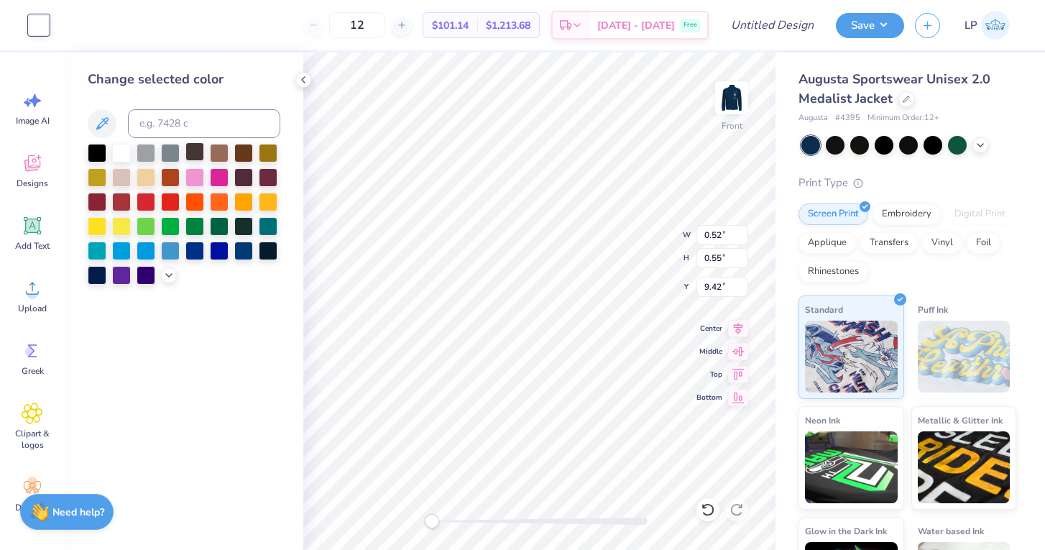
click at [188, 144] on div at bounding box center [194, 151] width 19 height 19
click at [175, 118] on input at bounding box center [204, 123] width 152 height 29
type input "4525"
type input "7.70"
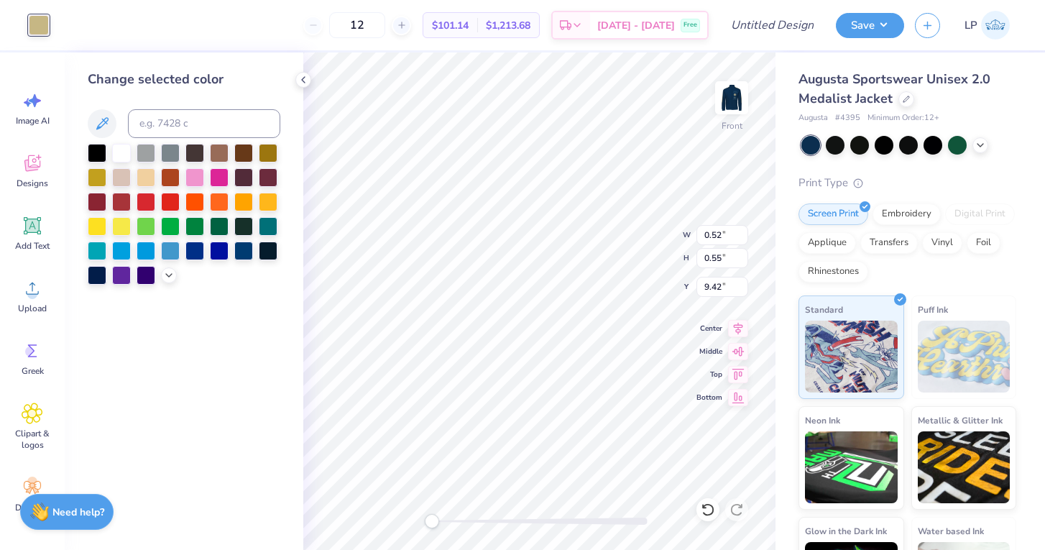
type input "3.00"
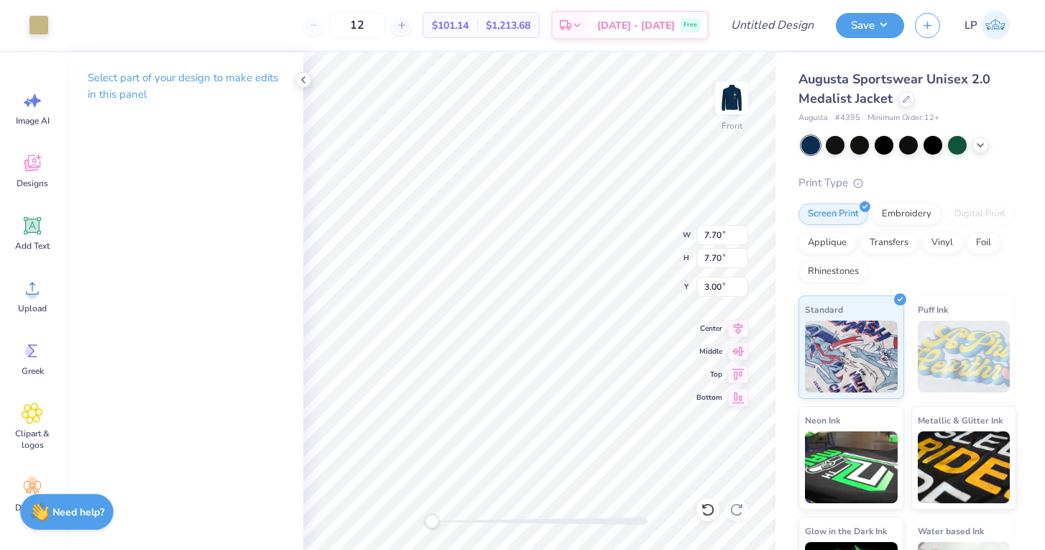
type input "0.49"
type input "0.39"
type input "8.15"
click at [43, 26] on div at bounding box center [39, 24] width 20 height 20
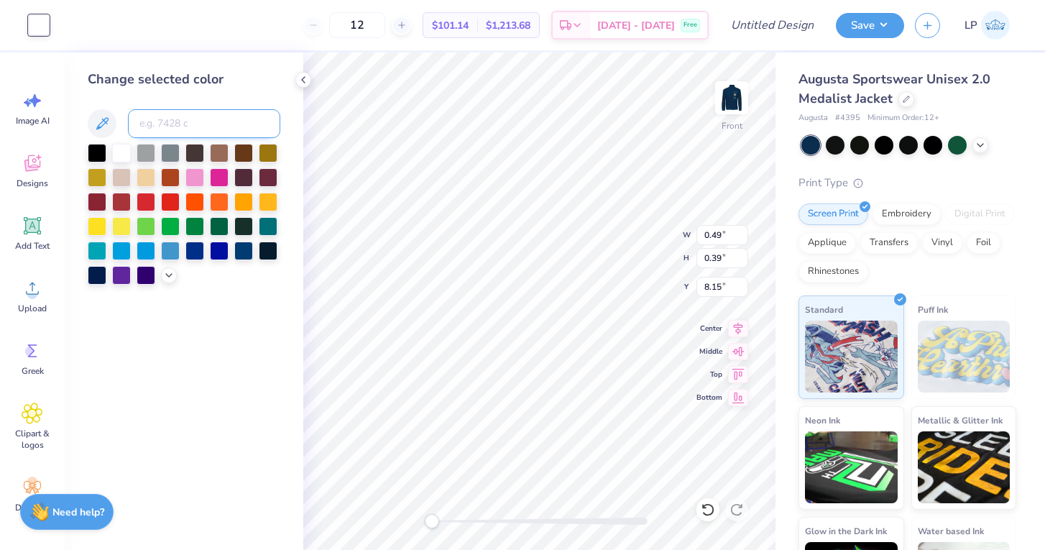
click at [162, 114] on input at bounding box center [204, 123] width 152 height 29
type input "4525"
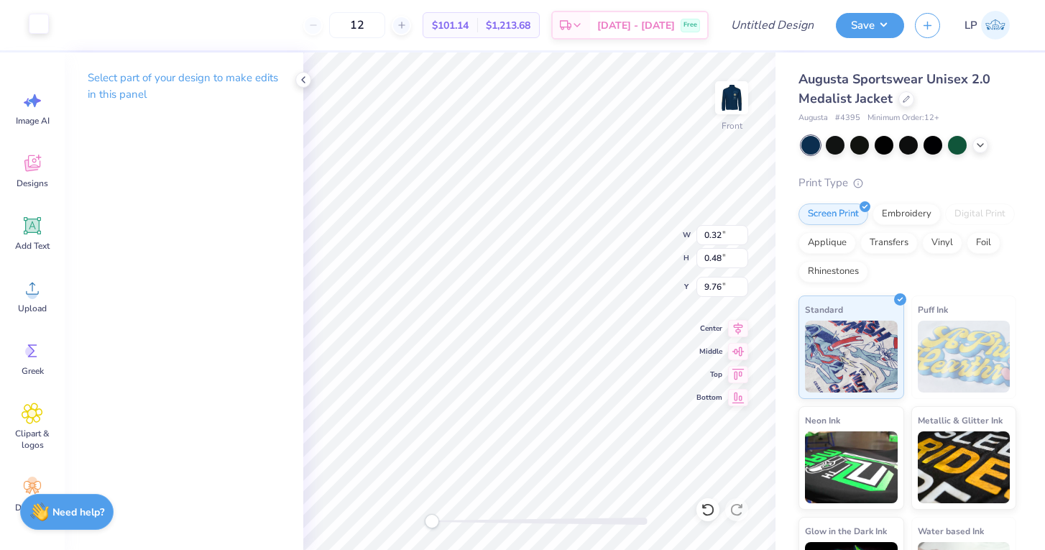
click at [34, 20] on div at bounding box center [39, 24] width 20 height 20
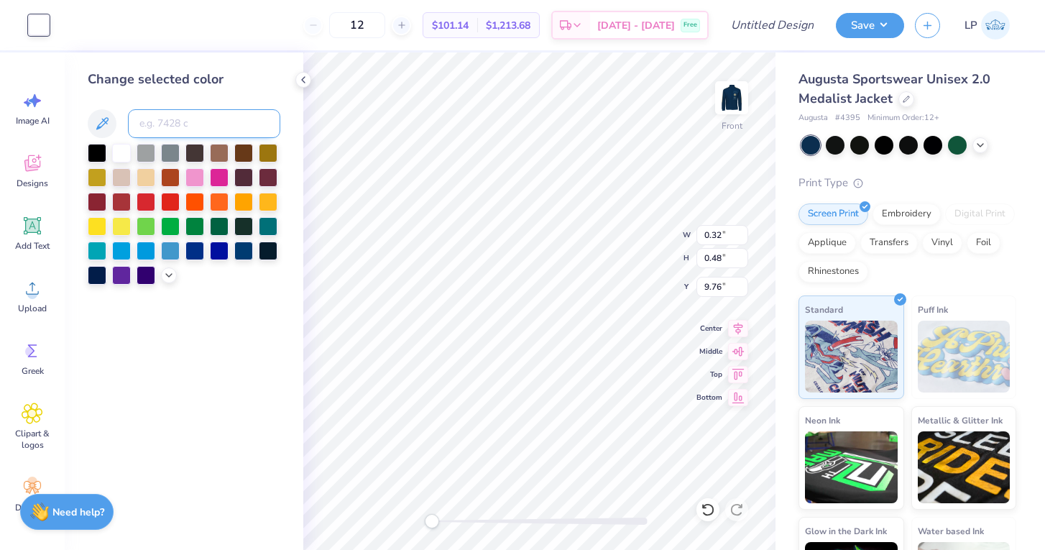
click at [162, 129] on input at bounding box center [204, 123] width 152 height 29
type input "4525"
type input "0.41"
type input "0.46"
type input "9.72"
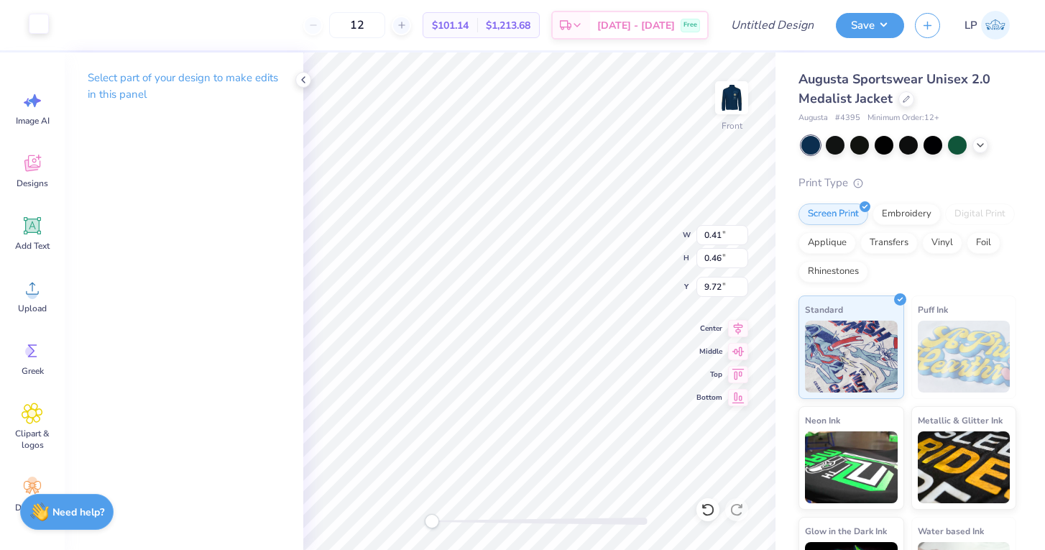
click at [45, 32] on div at bounding box center [39, 24] width 20 height 20
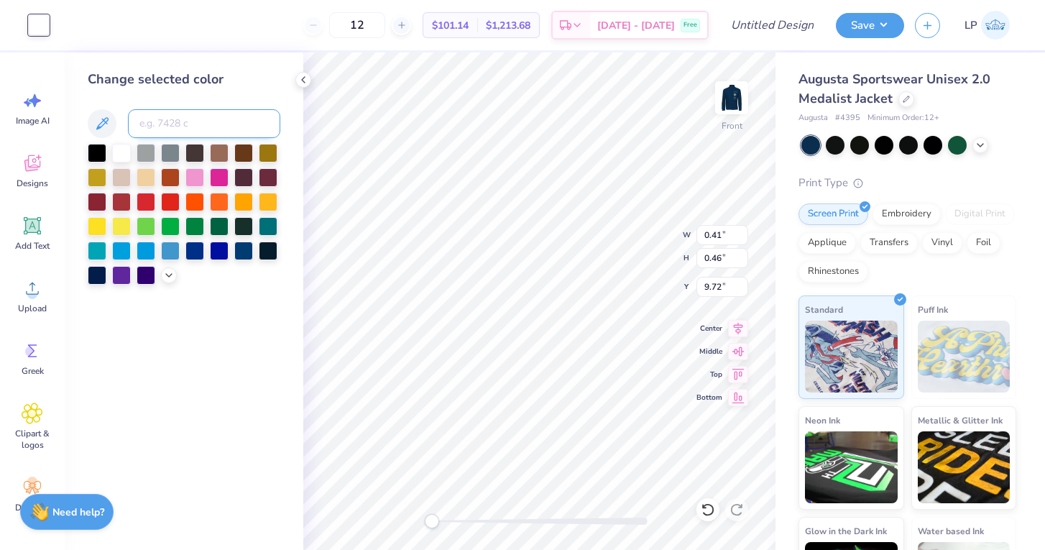
click at [175, 114] on input at bounding box center [204, 123] width 152 height 29
type input "4525"
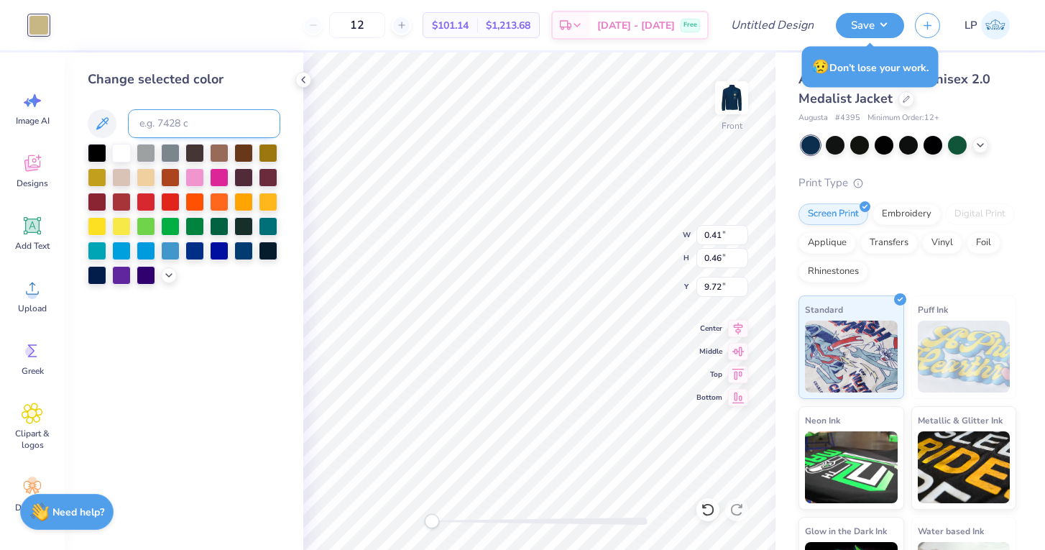
type input "7.70"
type input "3.00"
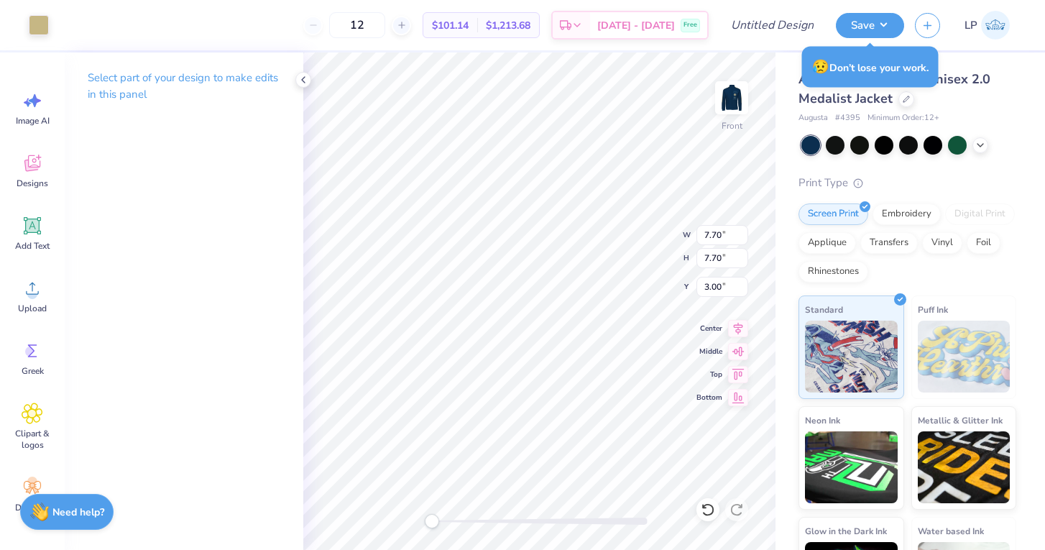
type input "0.55"
type input "0.54"
type input "8.78"
click at [38, 25] on div at bounding box center [39, 24] width 20 height 20
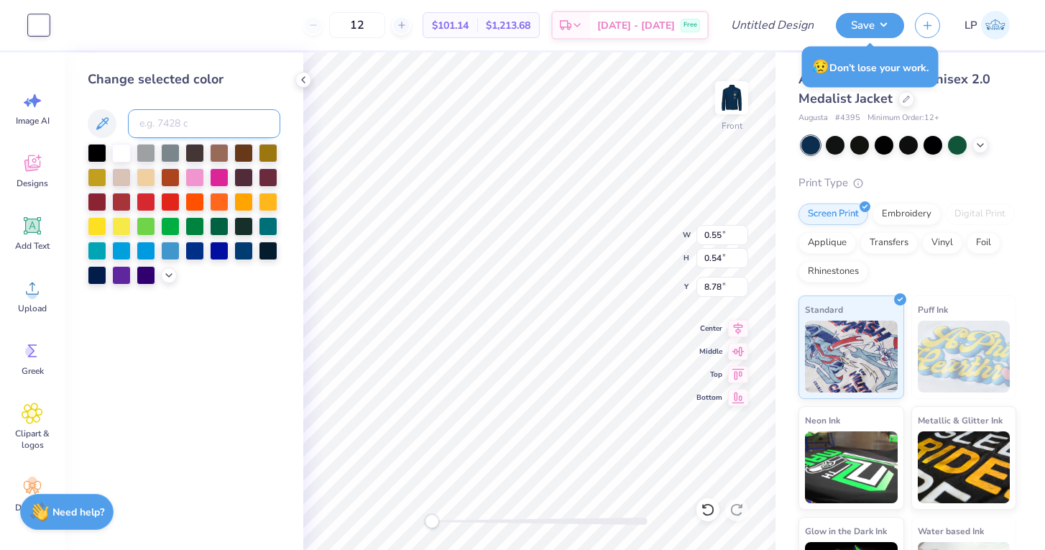
click at [141, 121] on input at bounding box center [204, 123] width 152 height 29
type input "4525"
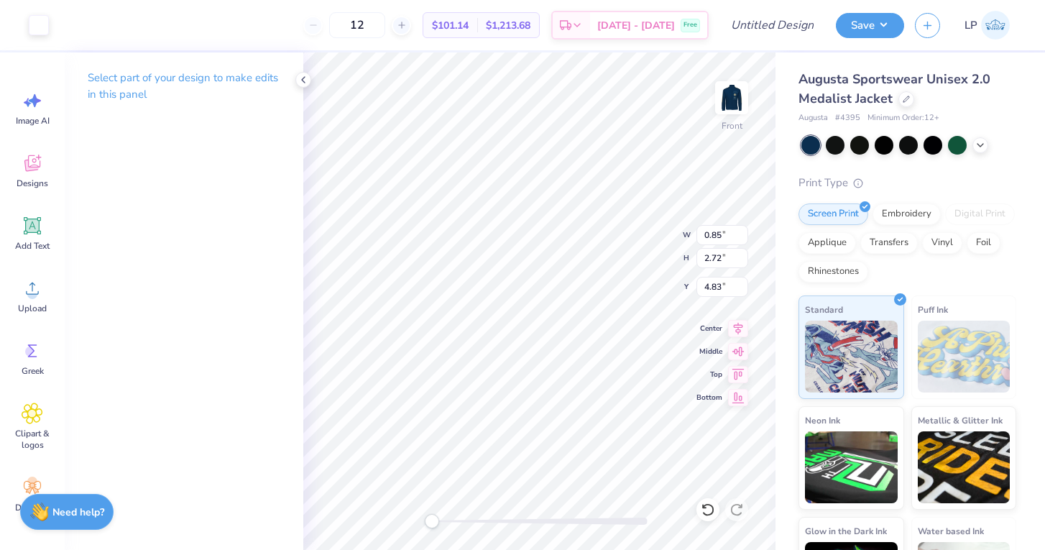
type input "0.84"
type input "2.69"
type input "4.86"
type input "0.85"
type input "2.72"
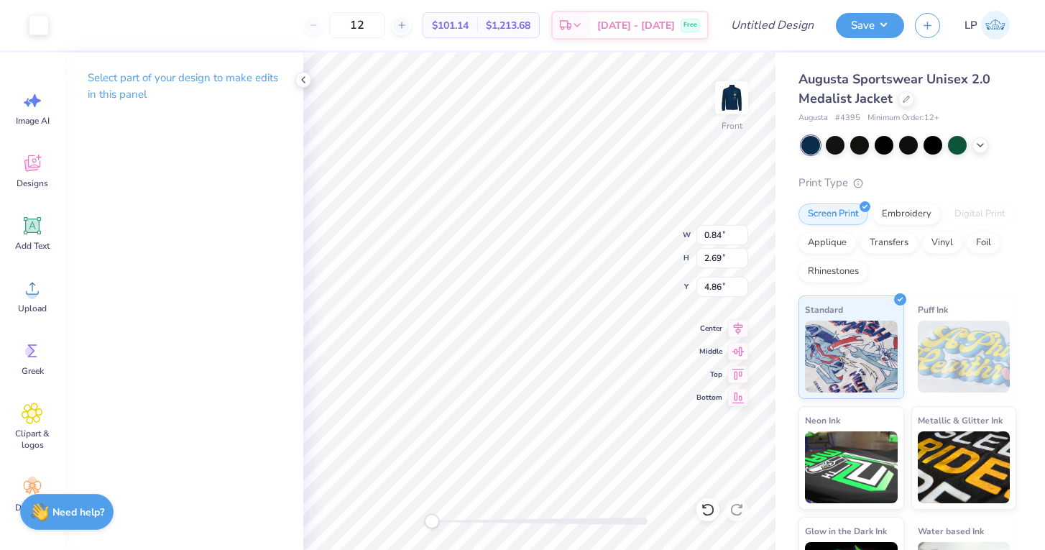
type input "4.83"
type input "0.55"
type input "0.54"
type input "8.78"
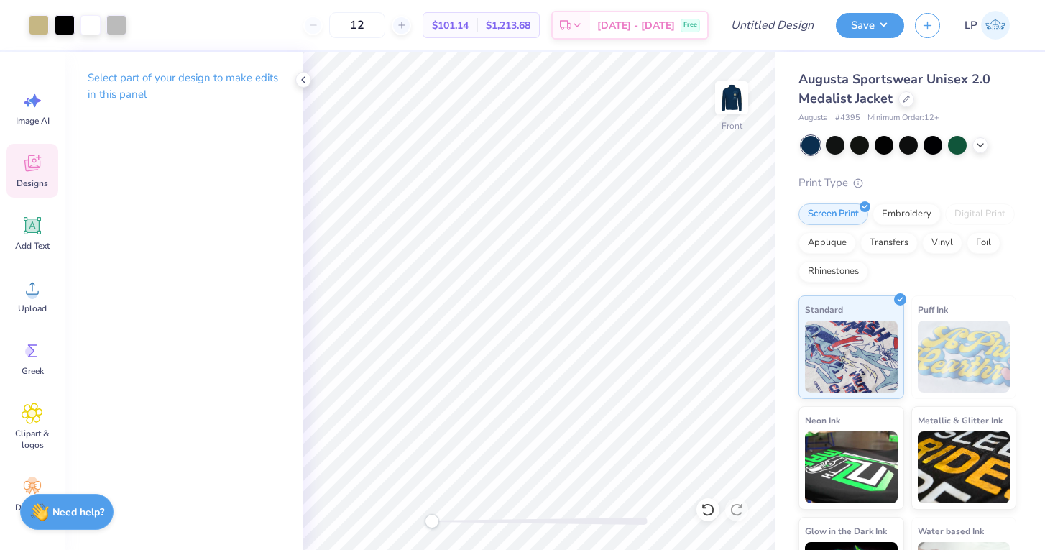
click at [37, 165] on icon at bounding box center [33, 163] width 22 height 22
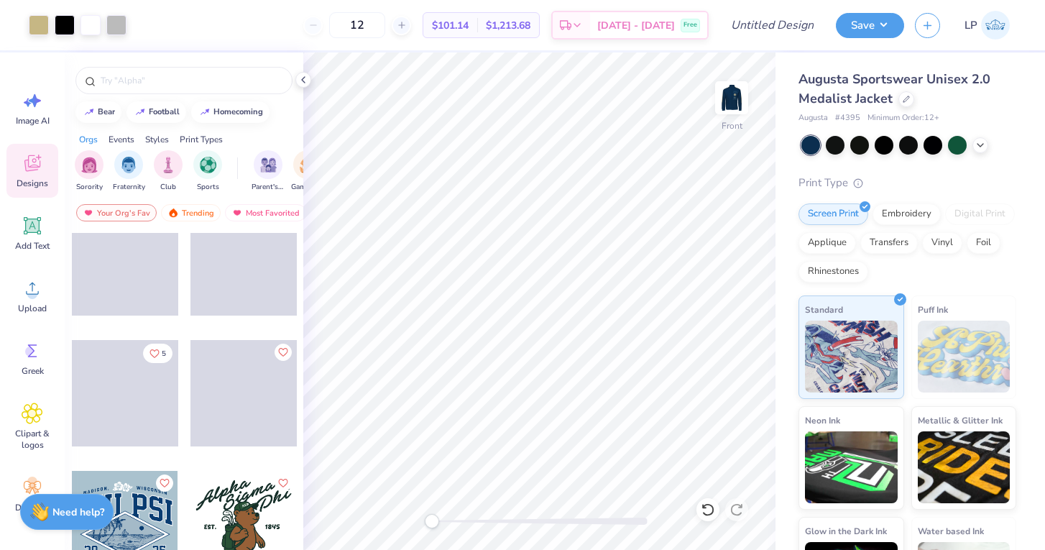
scroll to position [6460, 0]
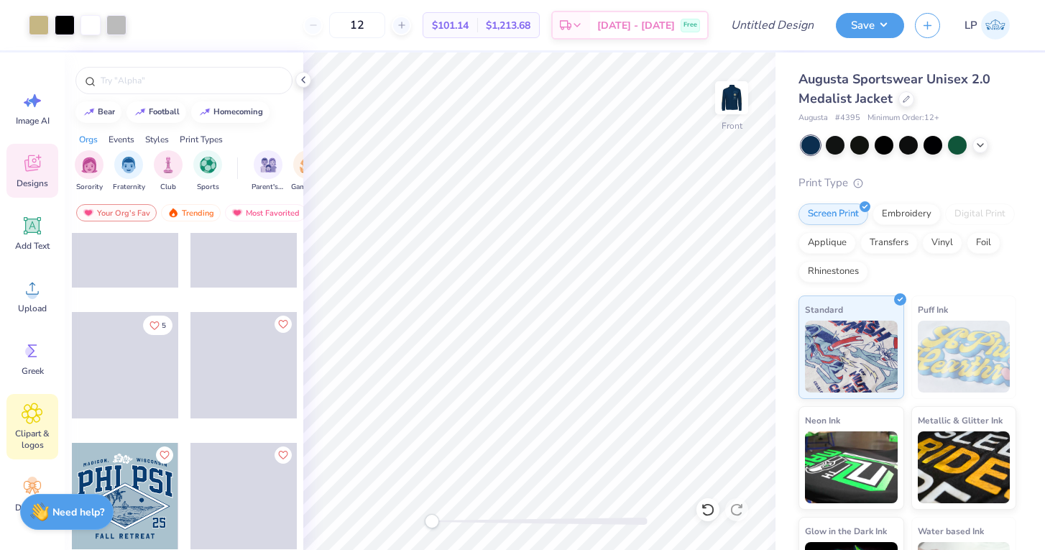
click at [31, 424] on div "Clipart & logos" at bounding box center [32, 426] width 52 height 65
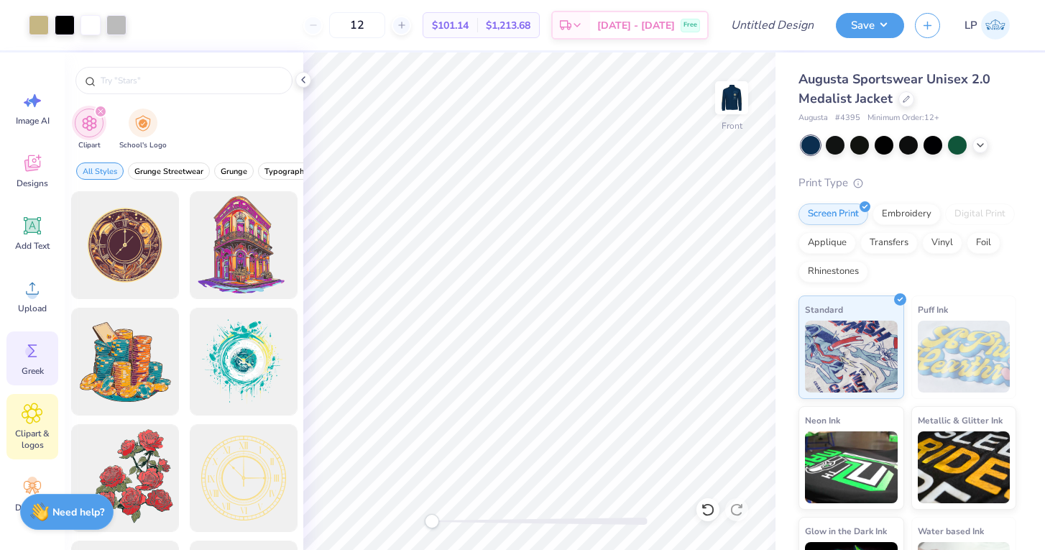
scroll to position [0, 0]
click at [32, 178] on span "Designs" at bounding box center [33, 182] width 32 height 11
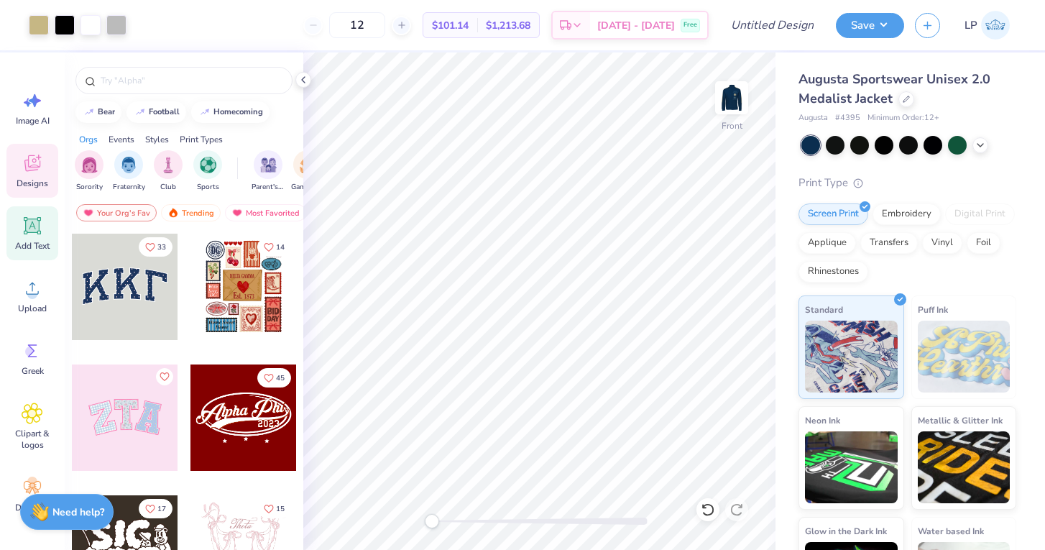
click at [38, 236] on div "Add Text" at bounding box center [32, 233] width 52 height 54
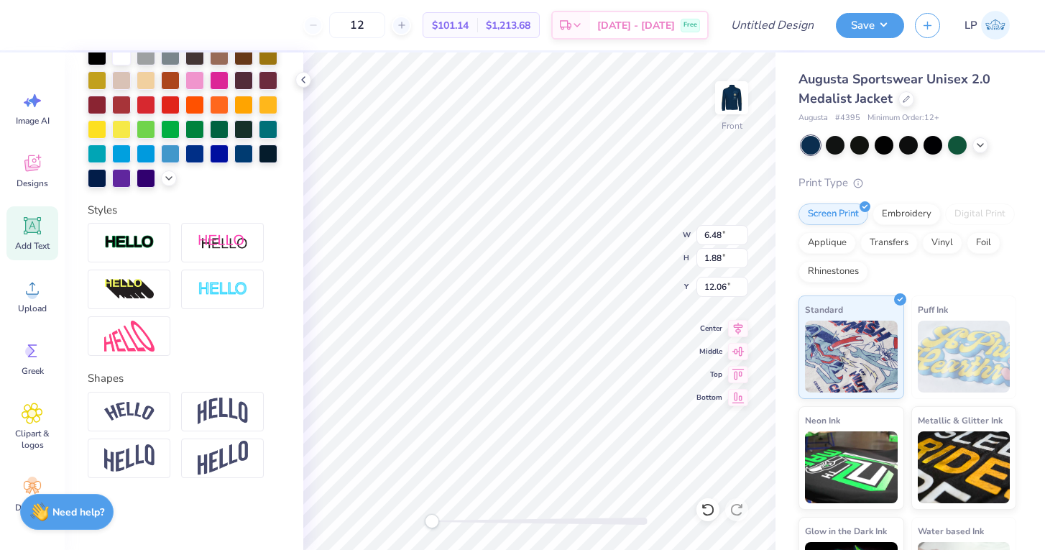
scroll to position [343, 0]
click at [47, 303] on div "Upload" at bounding box center [32, 296] width 52 height 54
type textarea "T"
type input "7.70"
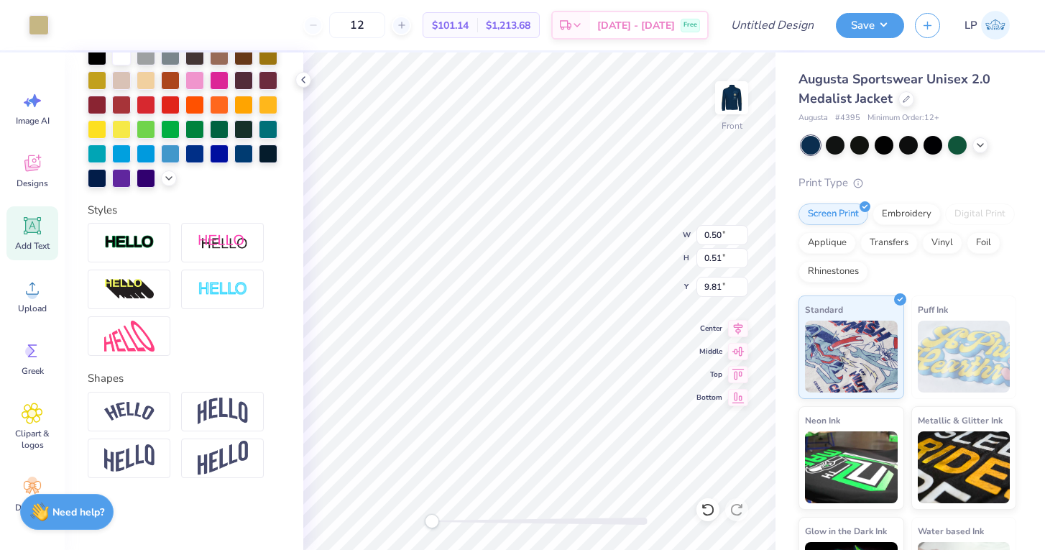
type input "3.00"
type input "5.56"
type input "14.81"
click at [116, 55] on div at bounding box center [121, 54] width 19 height 19
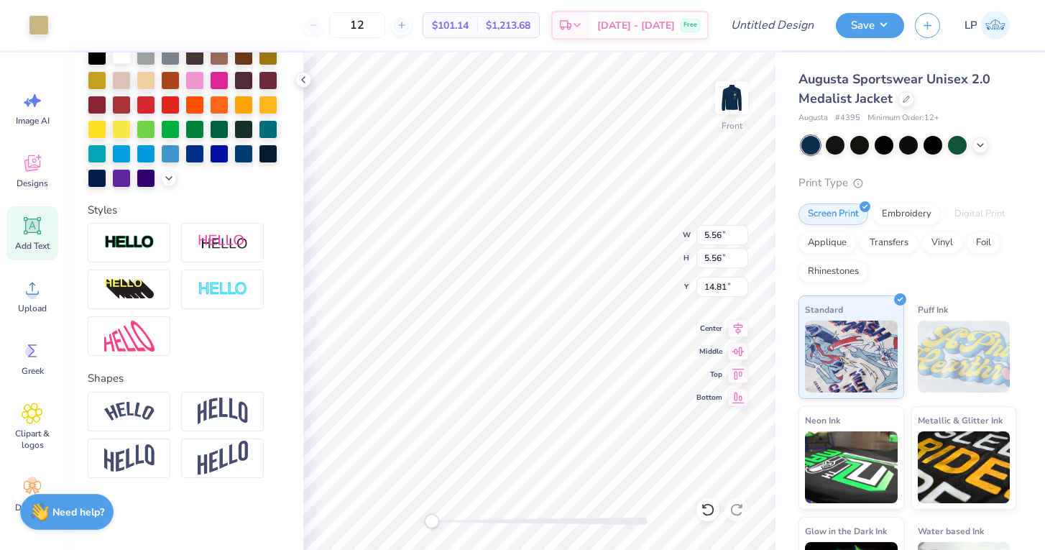
click at [120, 57] on div at bounding box center [121, 54] width 19 height 19
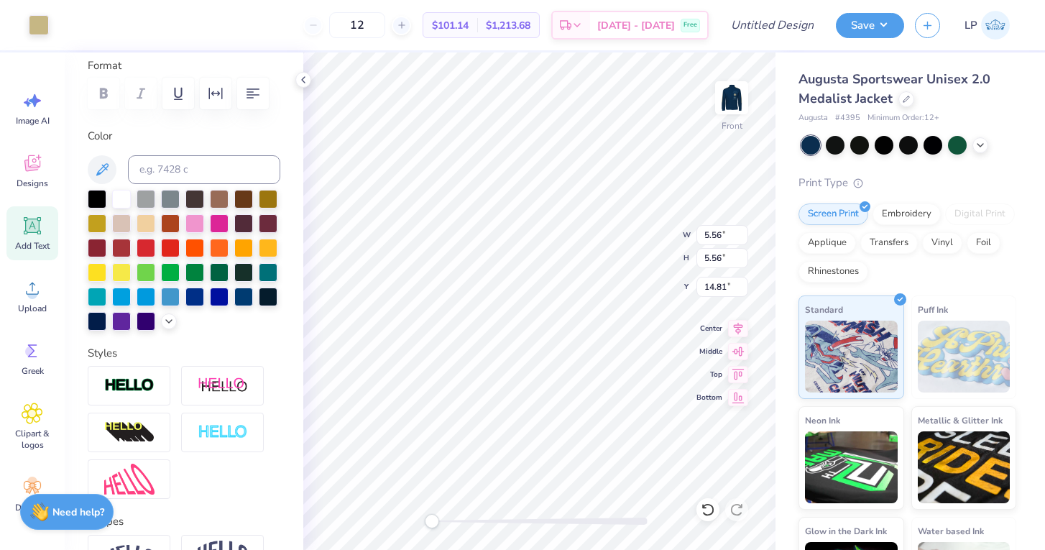
scroll to position [195, 0]
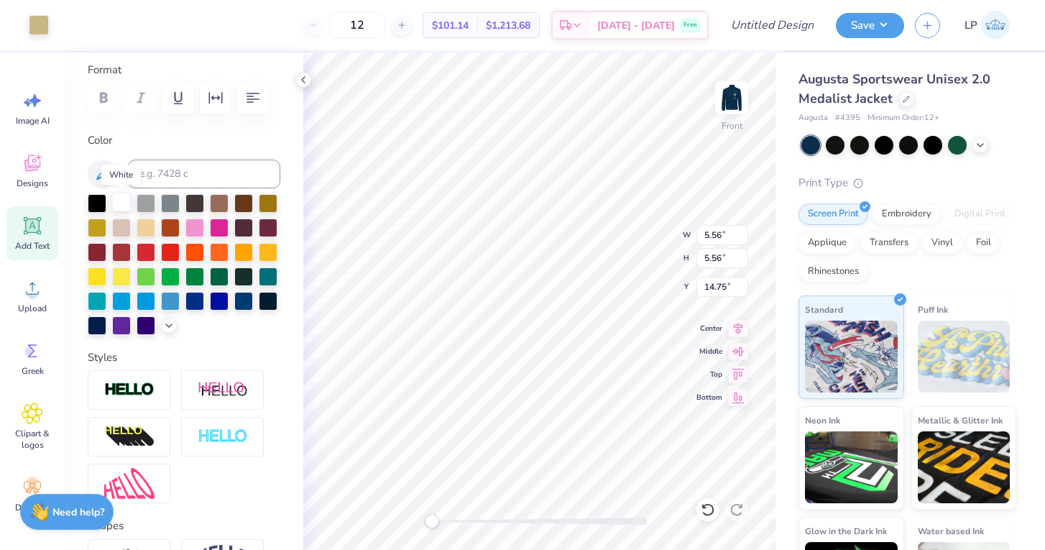
click at [125, 206] on div at bounding box center [121, 202] width 19 height 19
click at [38, 23] on div at bounding box center [39, 24] width 20 height 20
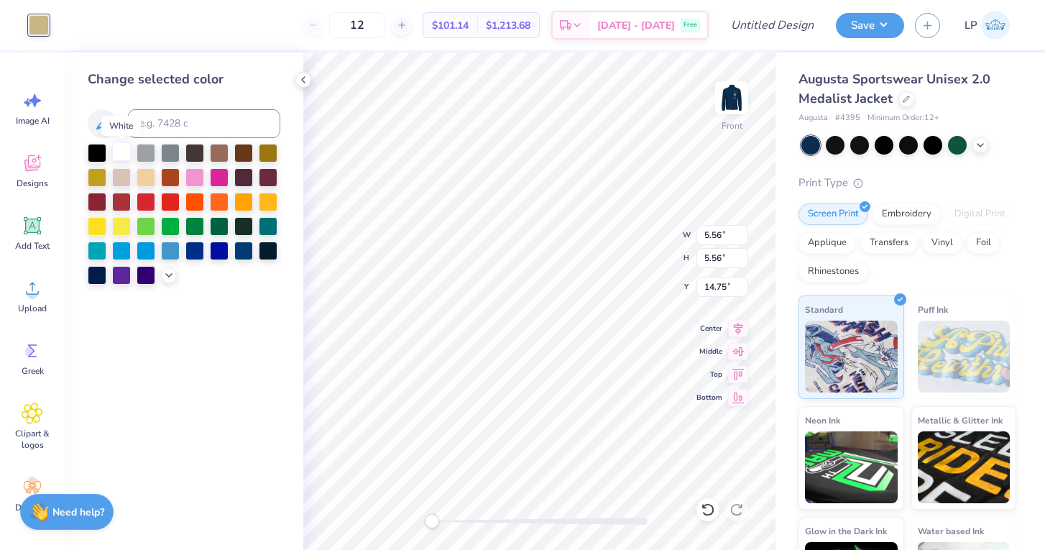
click at [119, 154] on div at bounding box center [121, 151] width 19 height 19
type input "6.04"
type input "4.14"
type input "6.53"
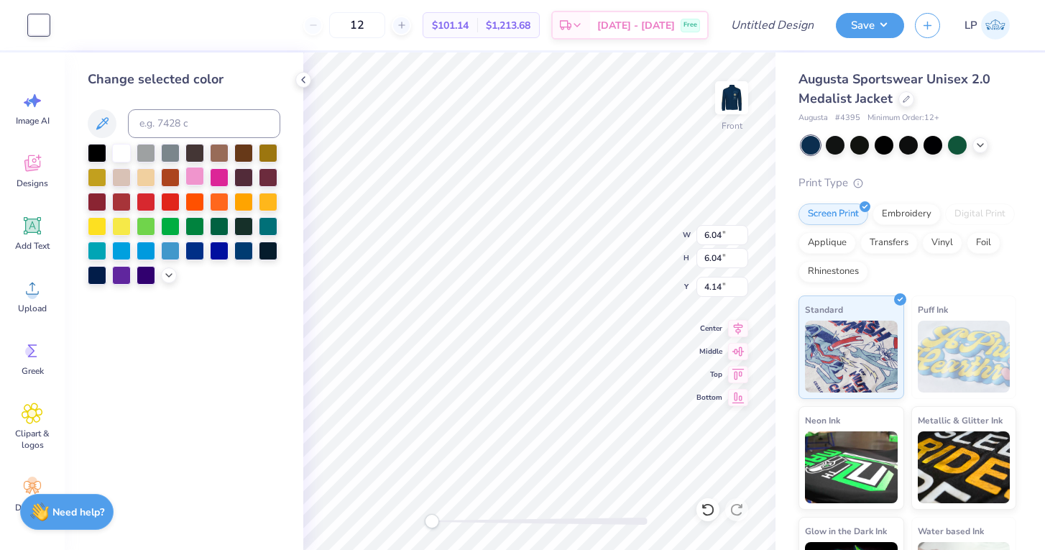
type input "6.53"
type input "3.65"
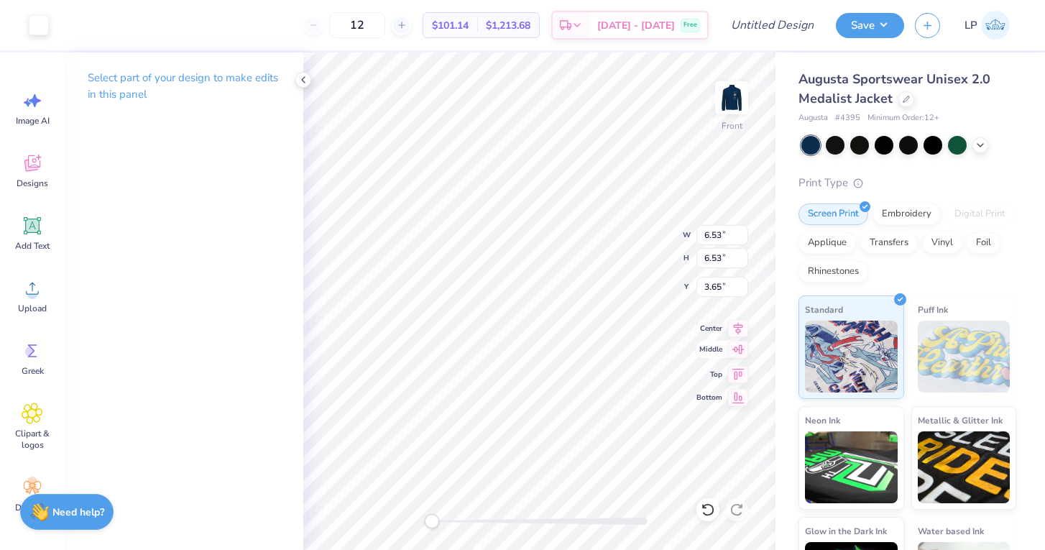
click at [737, 353] on icon at bounding box center [738, 349] width 20 height 17
click at [740, 366] on icon at bounding box center [738, 371] width 12 height 11
click at [734, 331] on icon at bounding box center [738, 326] width 20 height 17
click at [739, 378] on icon at bounding box center [738, 372] width 20 height 17
click at [739, 391] on icon at bounding box center [738, 395] width 20 height 17
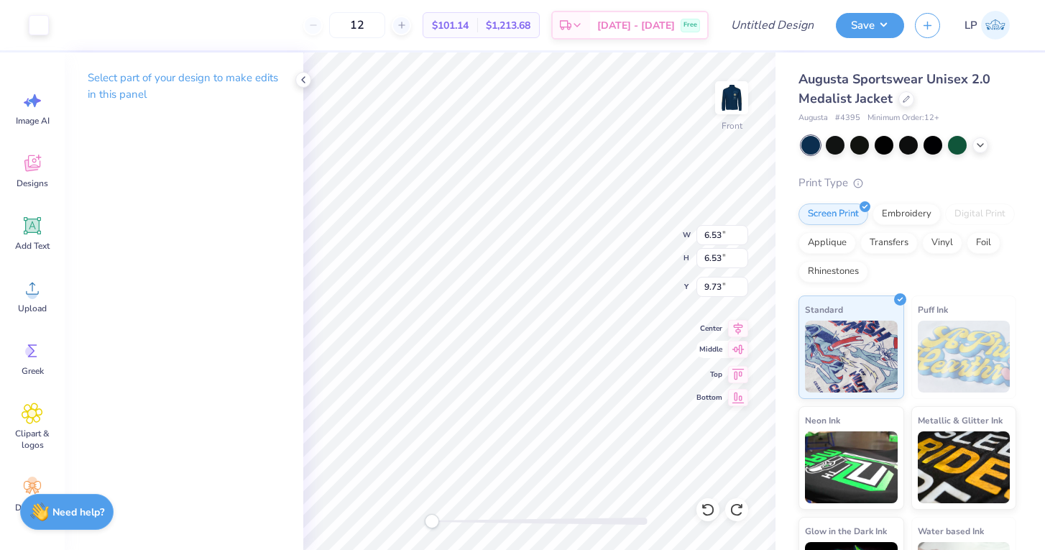
type input "3.51"
click at [649, 240] on div "Front W 6.53 6.53 " H 6.53 6.53 " Y 3.51 3.51 " Center Middle Top Bottom" at bounding box center [539, 300] width 472 height 497
type input "0.49"
type input "0.48"
type input "8.48"
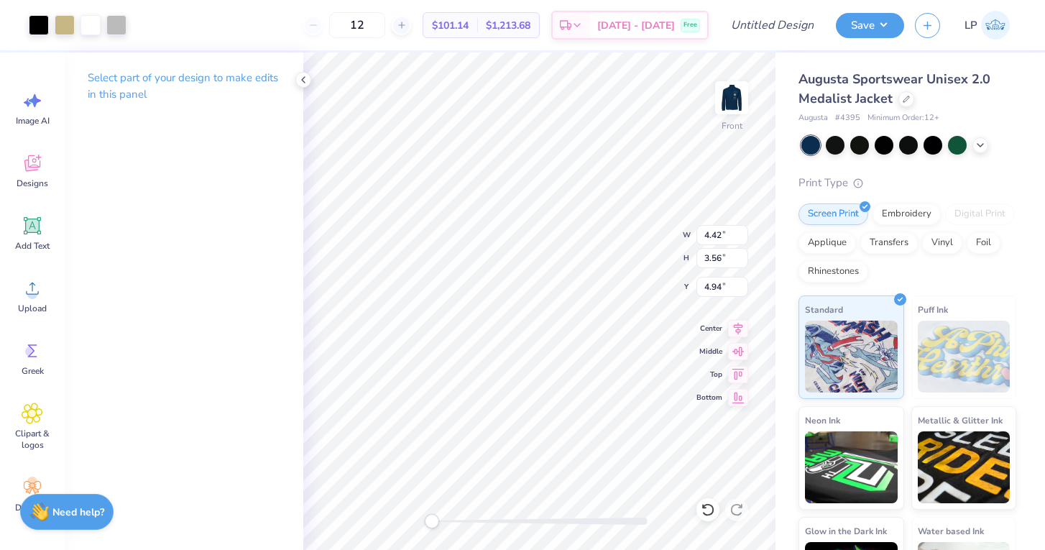
type input "13.00"
click at [303, 78] on polyline at bounding box center [303, 80] width 3 height 6
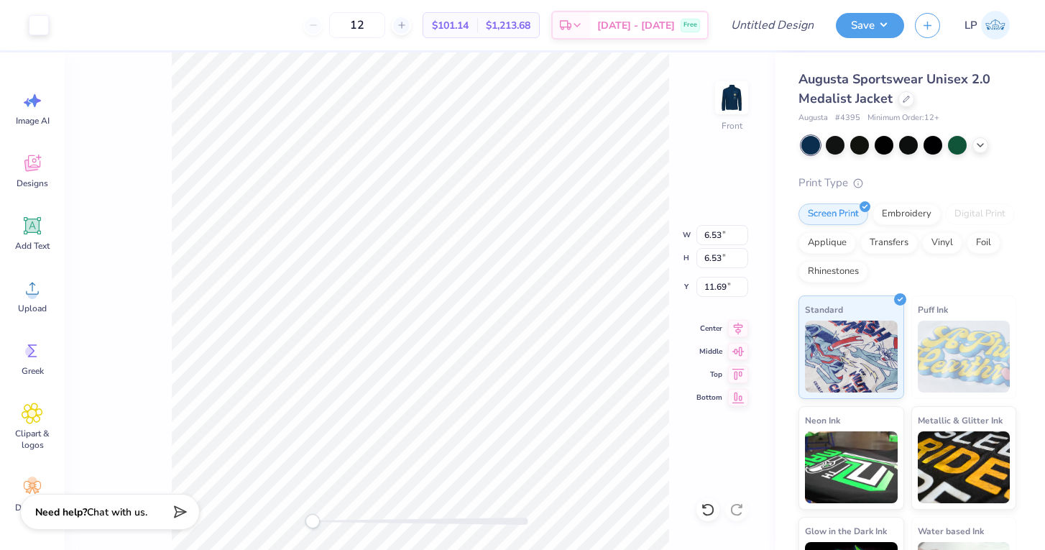
scroll to position [0, 0]
type input "6.94"
type input "6.53"
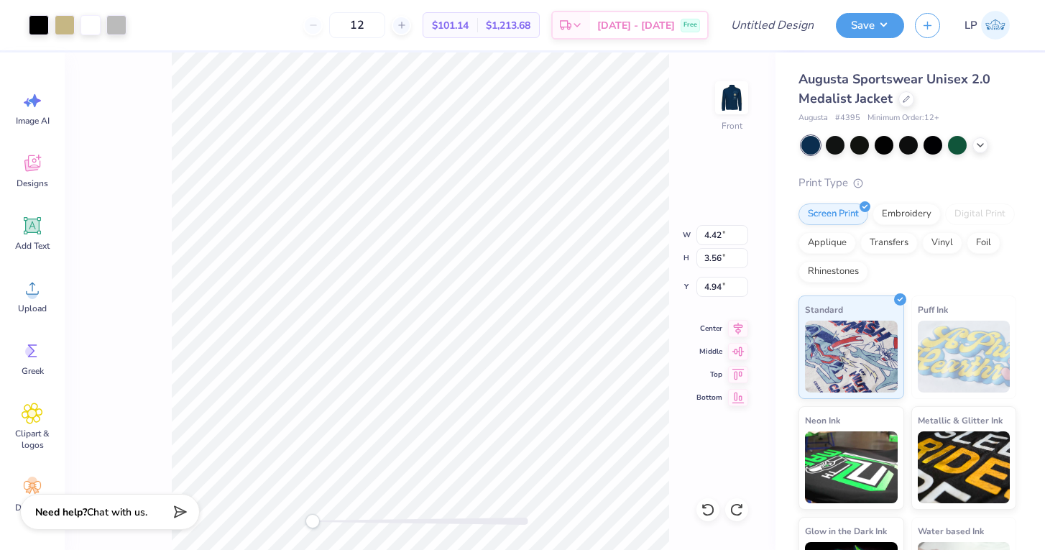
type input "6.53"
type input "11.69"
type input "4.42"
type input "3.56"
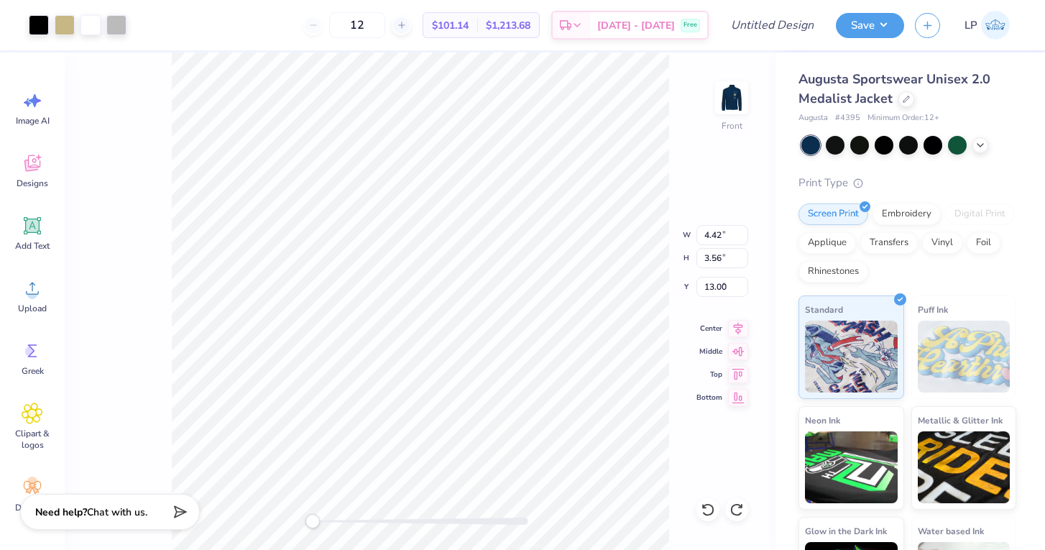
type input "4.94"
type input "7.70"
type input "11.11"
type input "5.55"
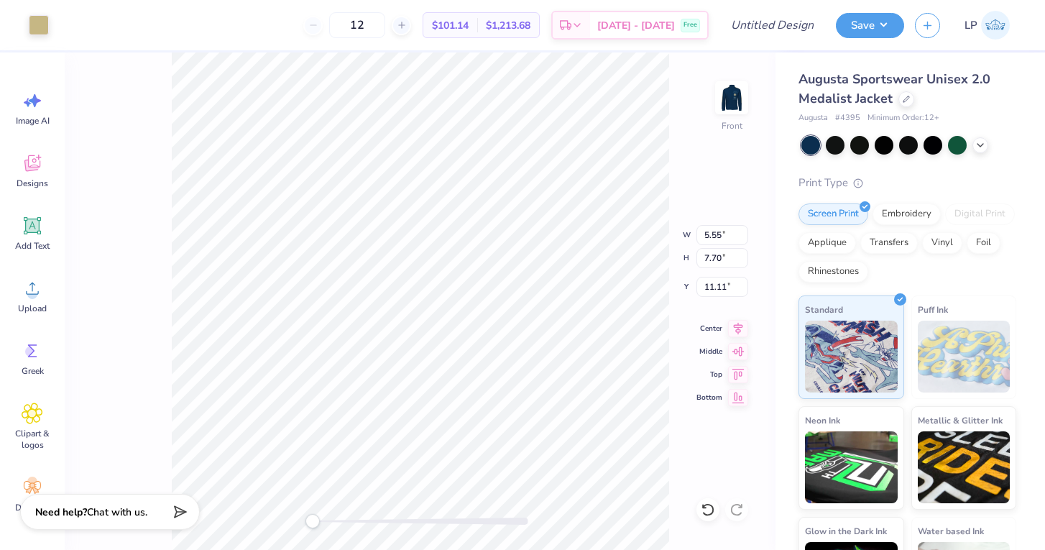
type input "5.55"
type input "13.26"
type input "5.86"
type input "12.19"
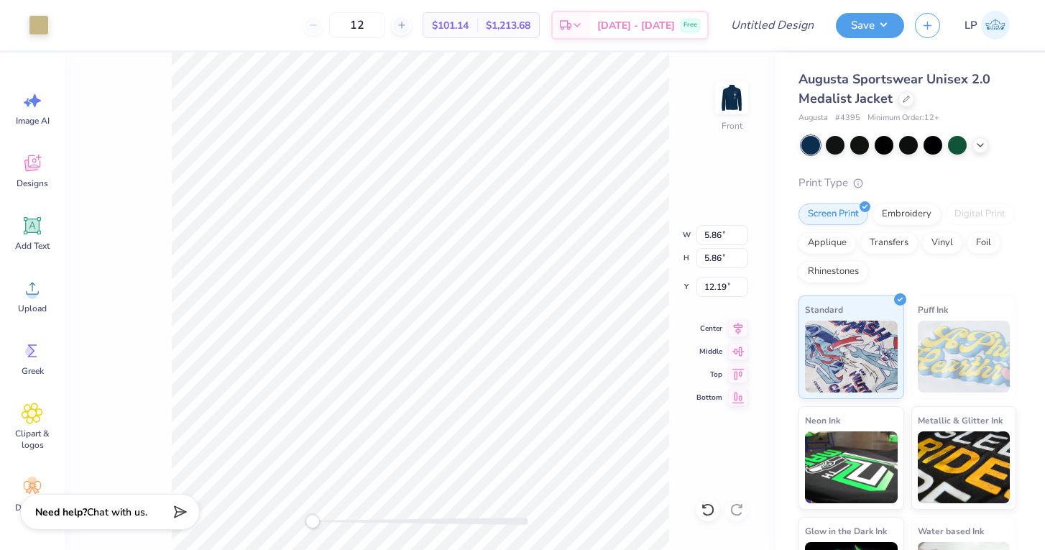
type input "5.98"
type input "12.03"
type input "6.15"
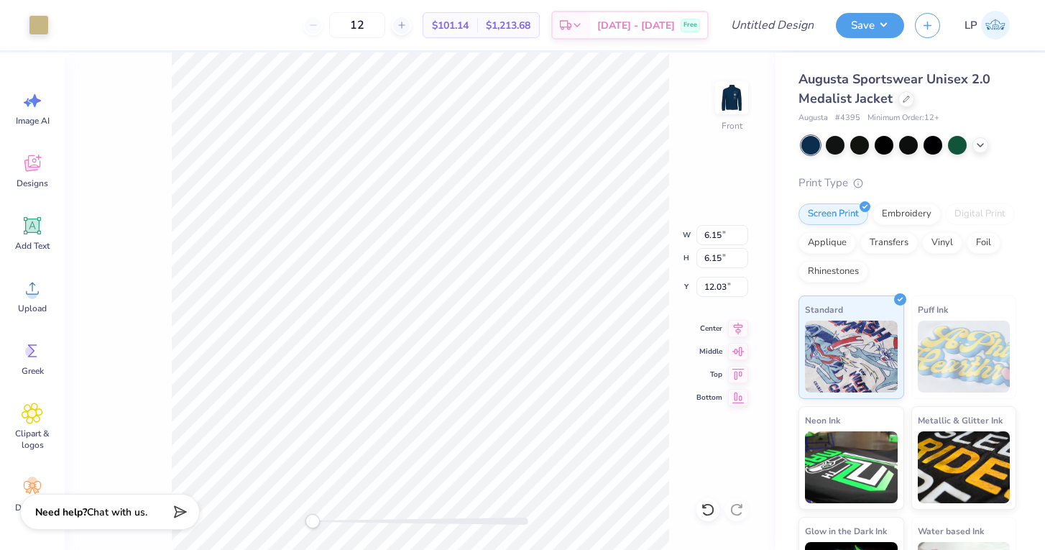
type input "11.86"
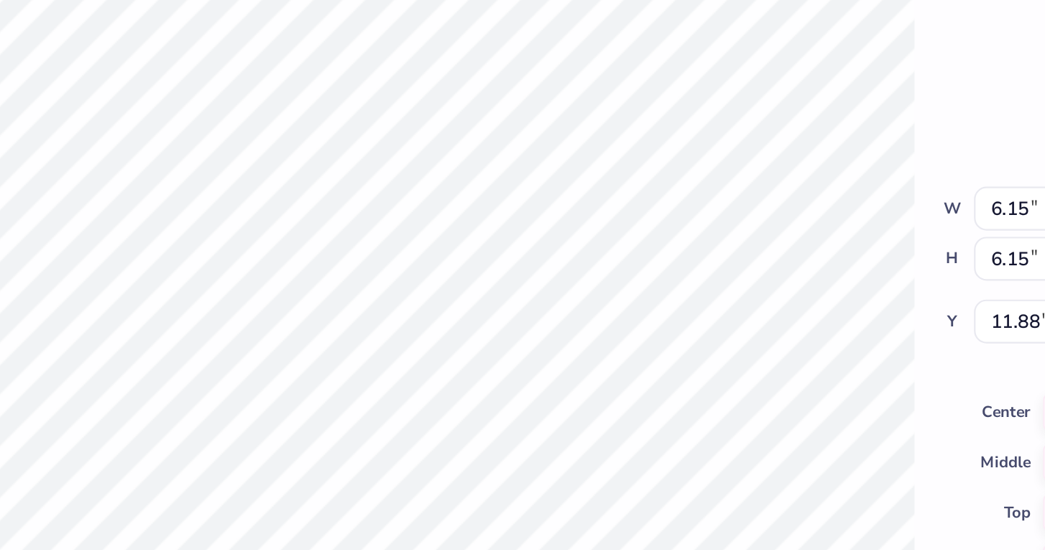
type input "6.21"
type input "11.83"
type input "6.29"
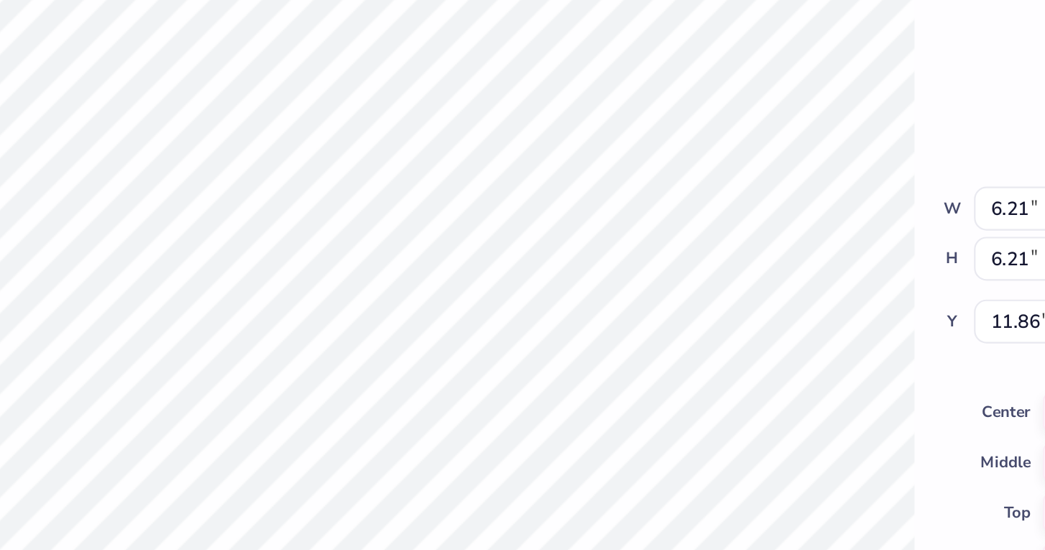
type input "11.77"
type input "13.00"
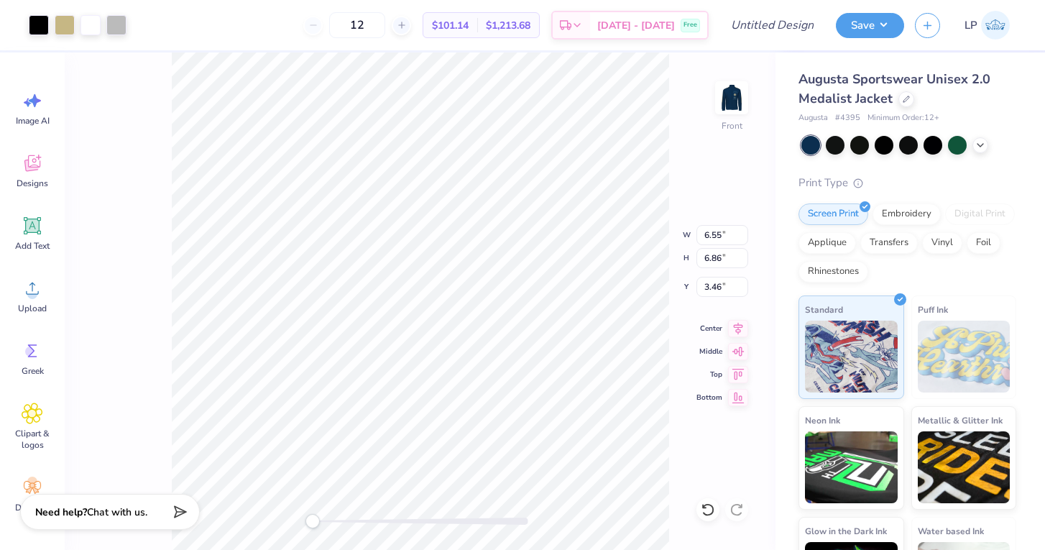
type input "1.33"
type input "8.77"
click at [659, 246] on div "Front W 7.70 H 7.70 Y 8.77 Center Middle Top Bottom" at bounding box center [420, 300] width 711 height 497
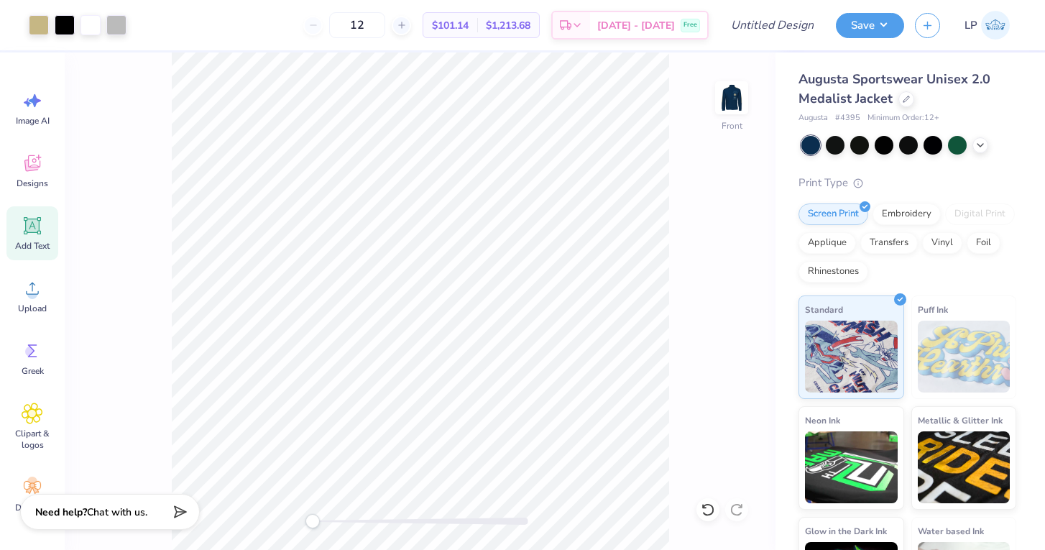
click at [34, 234] on icon at bounding box center [33, 226] width 22 height 22
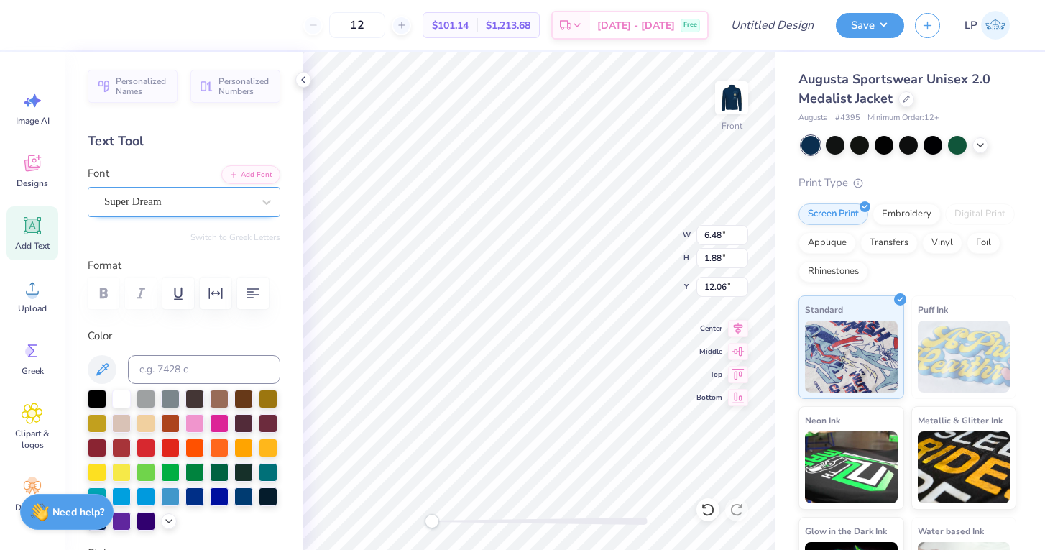
drag, startPoint x: 218, startPoint y: 216, endPoint x: 213, endPoint y: 206, distance: 10.9
click at [218, 216] on div "Super Dream" at bounding box center [184, 202] width 193 height 30
click at [213, 206] on div "Super Dream" at bounding box center [178, 201] width 148 height 17
type textarea "Georgia Tech Figure Skatong Club"
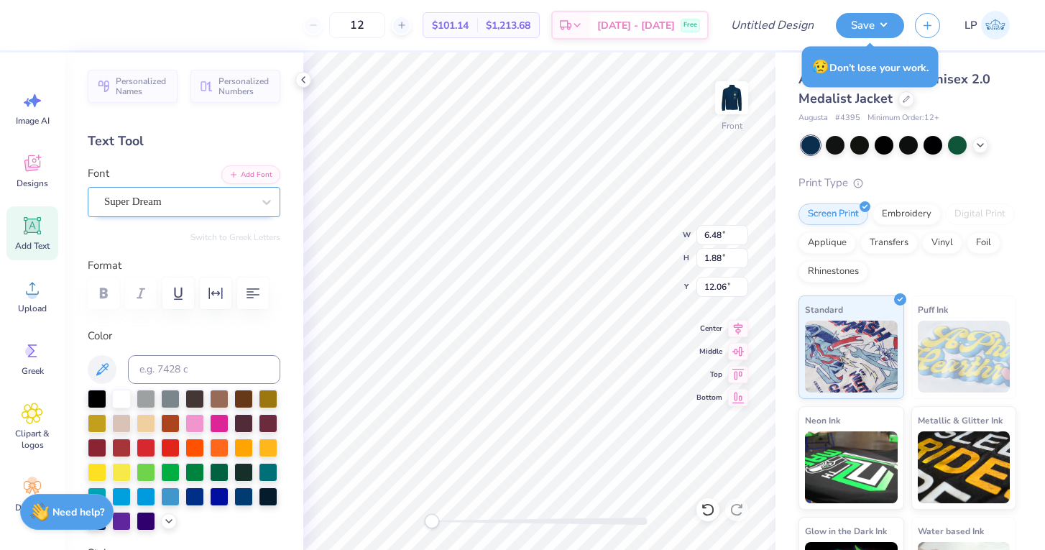
click at [179, 208] on div "Super Dream" at bounding box center [178, 201] width 151 height 22
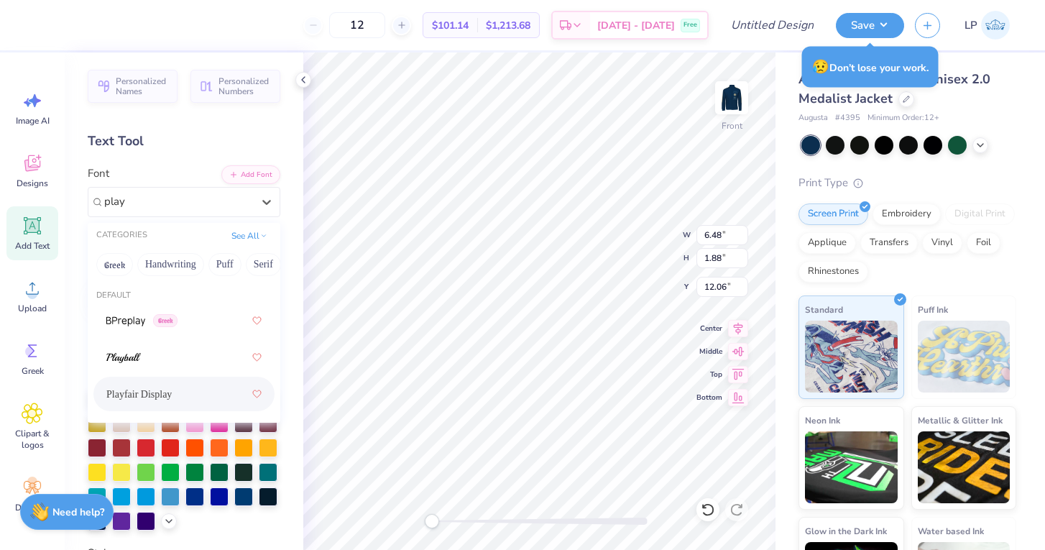
click at [172, 389] on span "Playfair Display" at bounding box center [138, 394] width 65 height 15
type input "play"
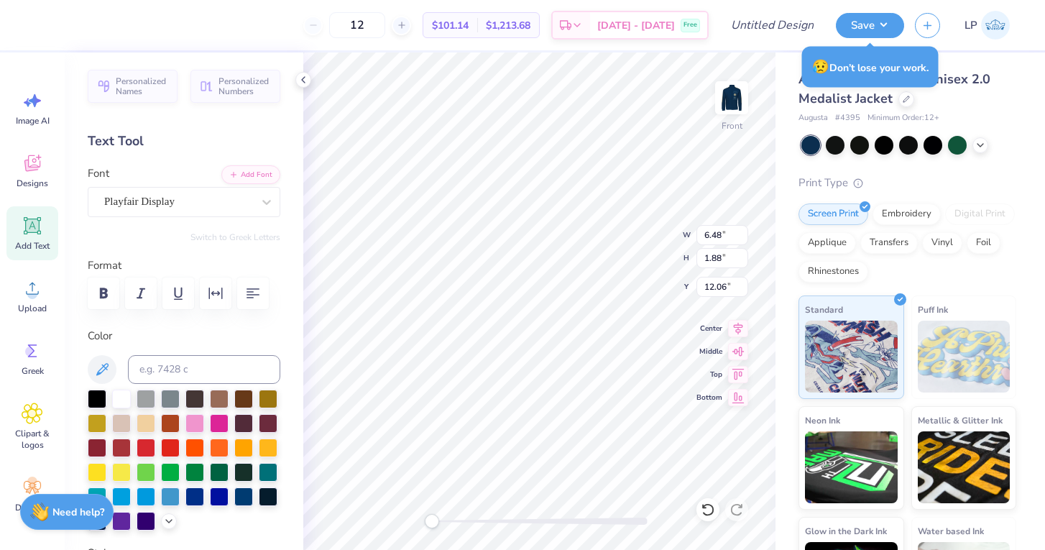
scroll to position [0, 4]
click at [102, 285] on icon "button" at bounding box center [103, 293] width 17 height 17
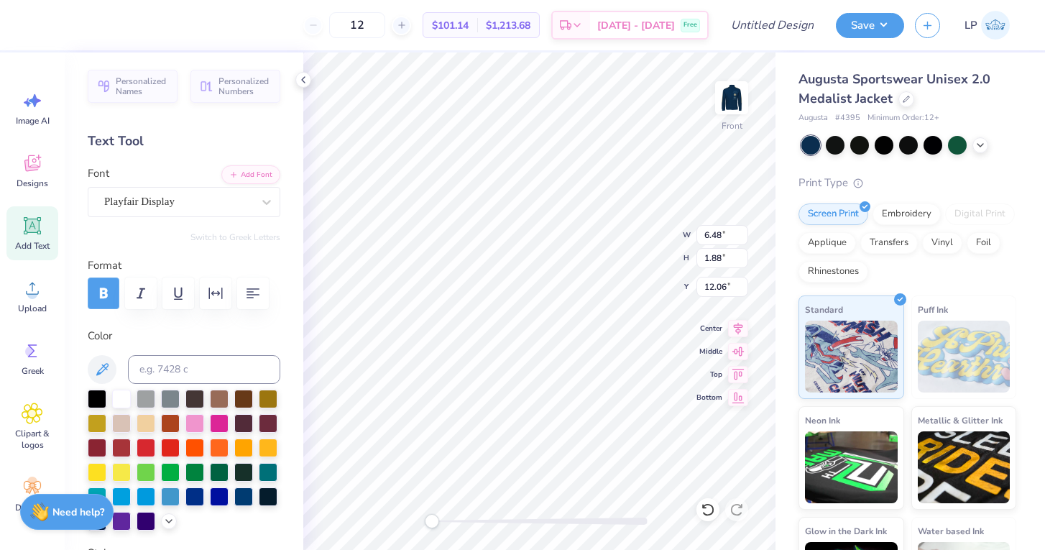
scroll to position [0, 9]
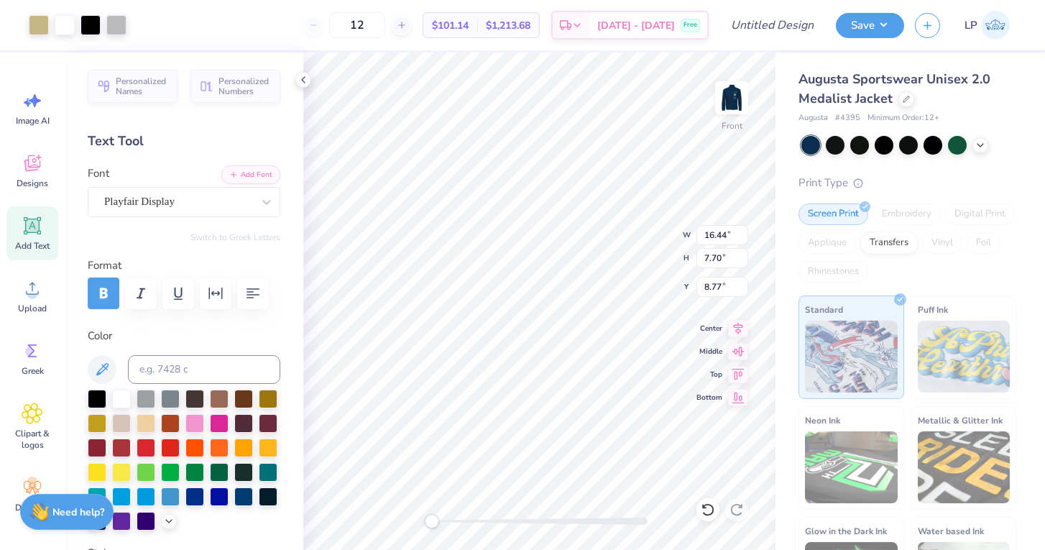
type input "3.27"
type textarea "Georgia Tech Figure Skating Club"
type input "3.00"
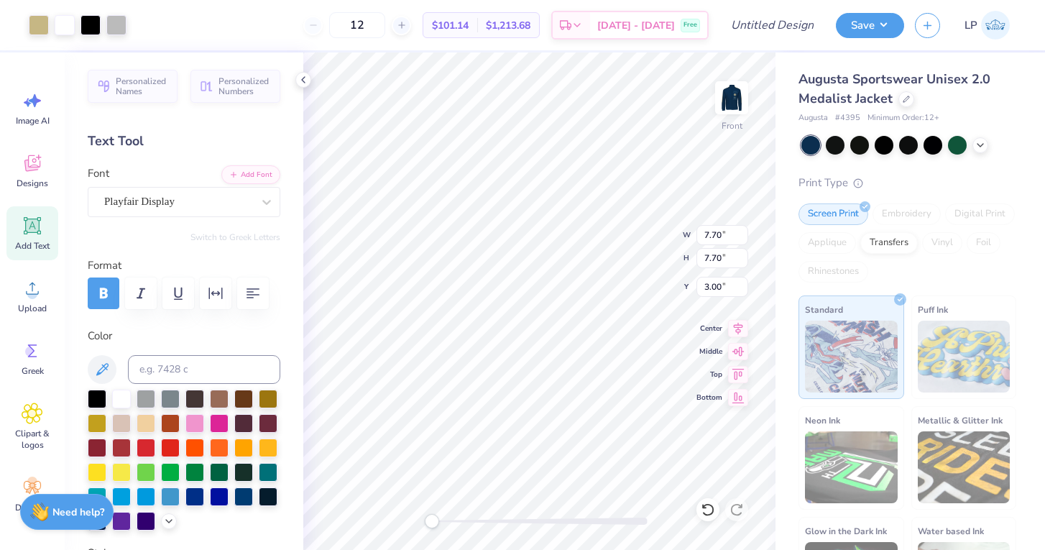
click at [655, 223] on div "Front W 7.70 7.70 " H 7.70 7.70 " Y 3.00 3.00 " Center Middle Top Bottom" at bounding box center [539, 300] width 472 height 497
type textarea "x"
type input "11.32"
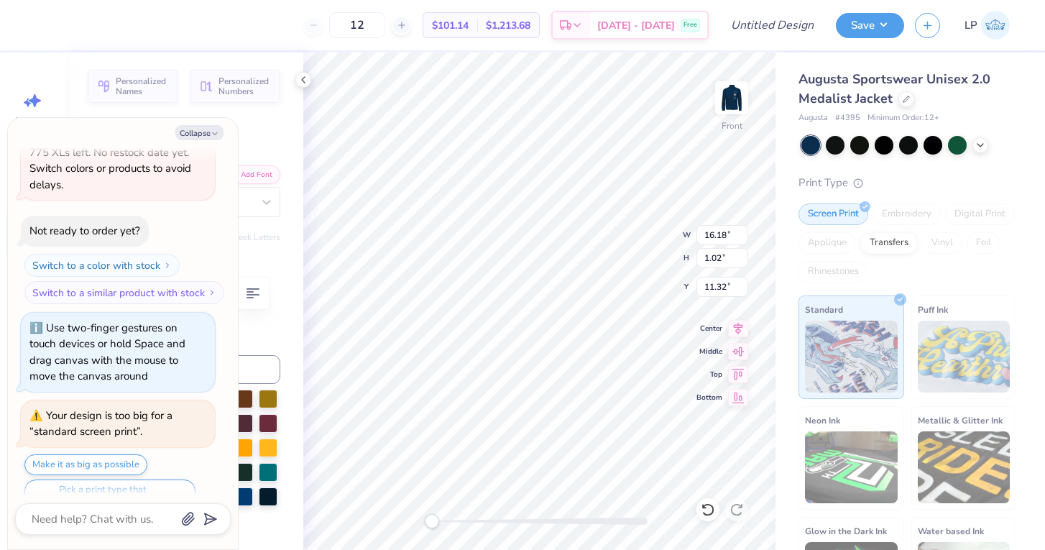
scroll to position [0, 4]
type textarea "x"
type textarea "[US_STATE] Tech Figure Skating Club"
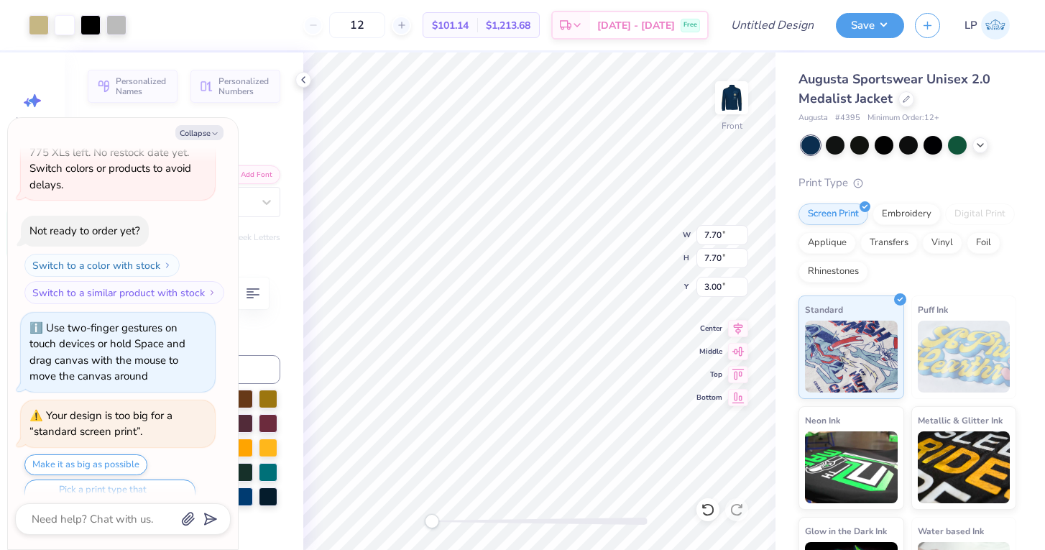
type textarea "x"
type input "2.54"
type textarea "x"
type input "3.00"
type textarea "x"
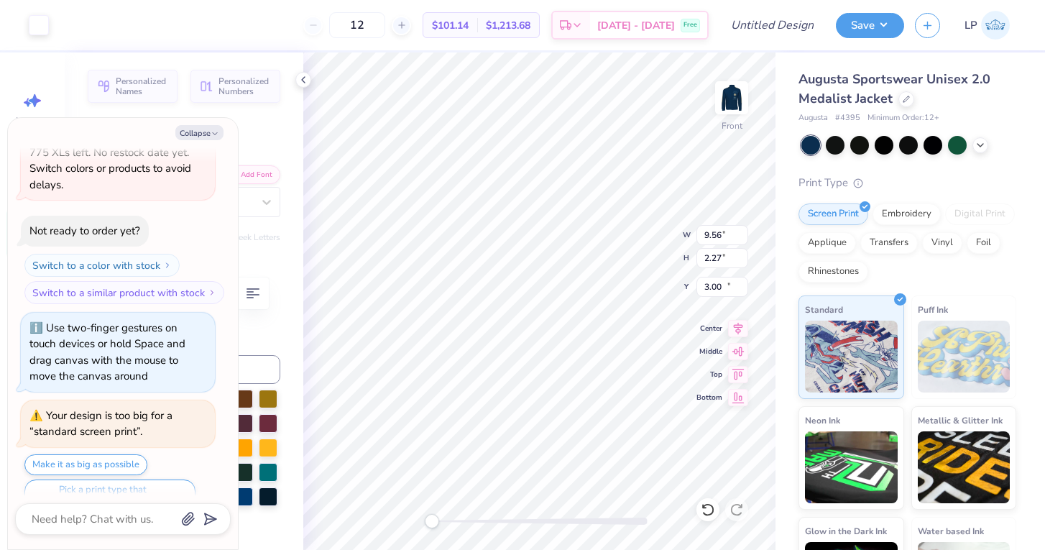
type input "9.56"
type input "2.27"
type input "10.73"
type textarea "x"
type textarea "Georgia Tech Figure Skating Club"
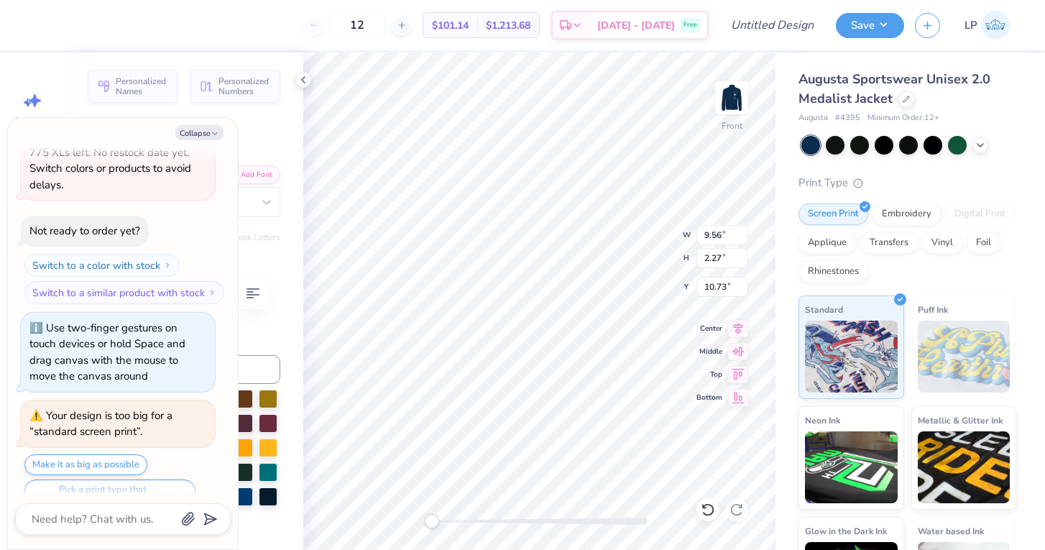
scroll to position [1, 0]
type textarea "x"
type input "6.92"
type textarea "x"
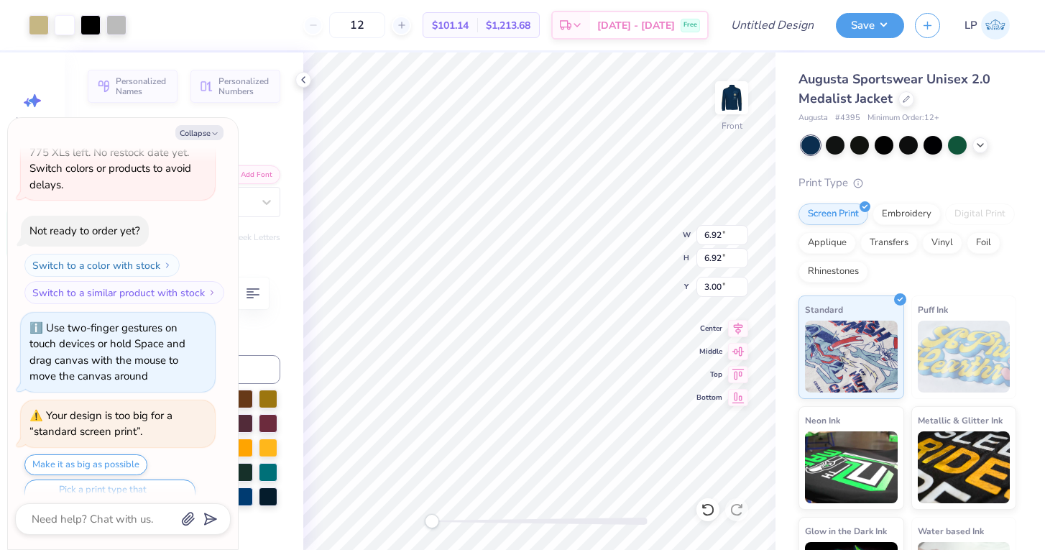
type input "6.32"
type textarea "x"
type textarea "Georgia Tech Figure Skating Club"
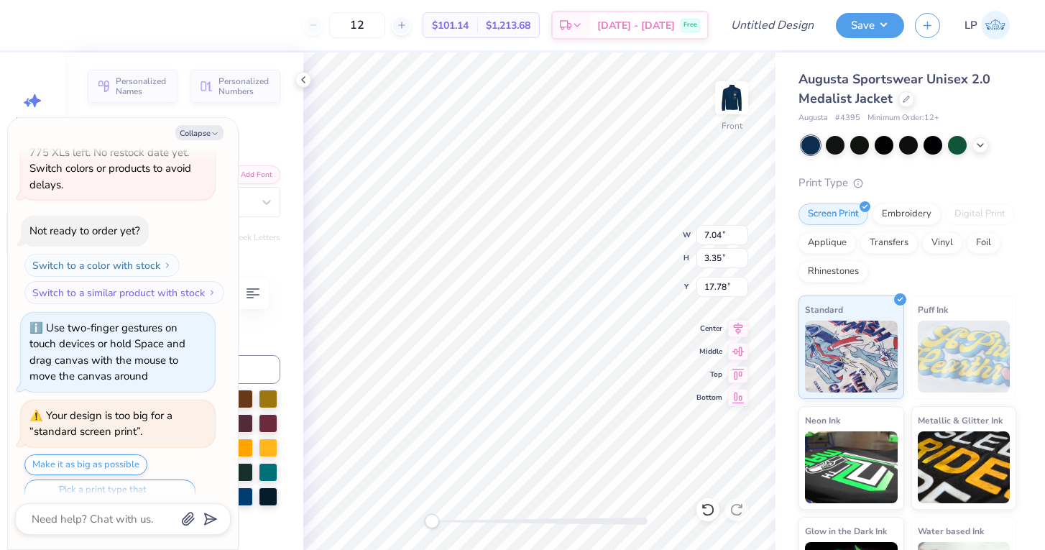
type textarea "x"
type textarea "Georgia Tech Figure Skating Club"
type textarea "x"
type textarea "Georgia Tech Figure Skating Club"
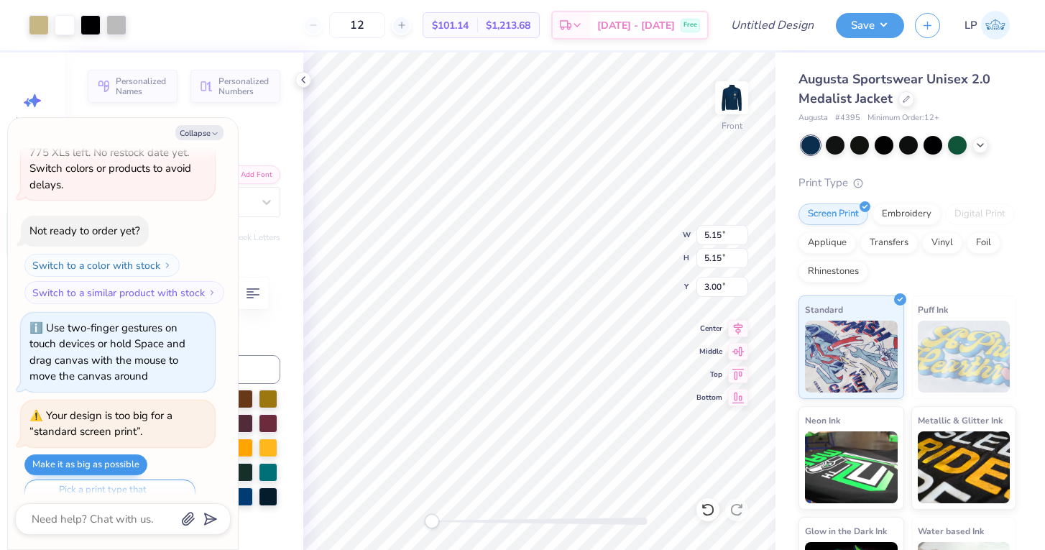
click at [100, 454] on button "Make it as big as possible" at bounding box center [85, 464] width 123 height 21
click at [96, 454] on button "Make it as big as possible" at bounding box center [85, 464] width 123 height 21
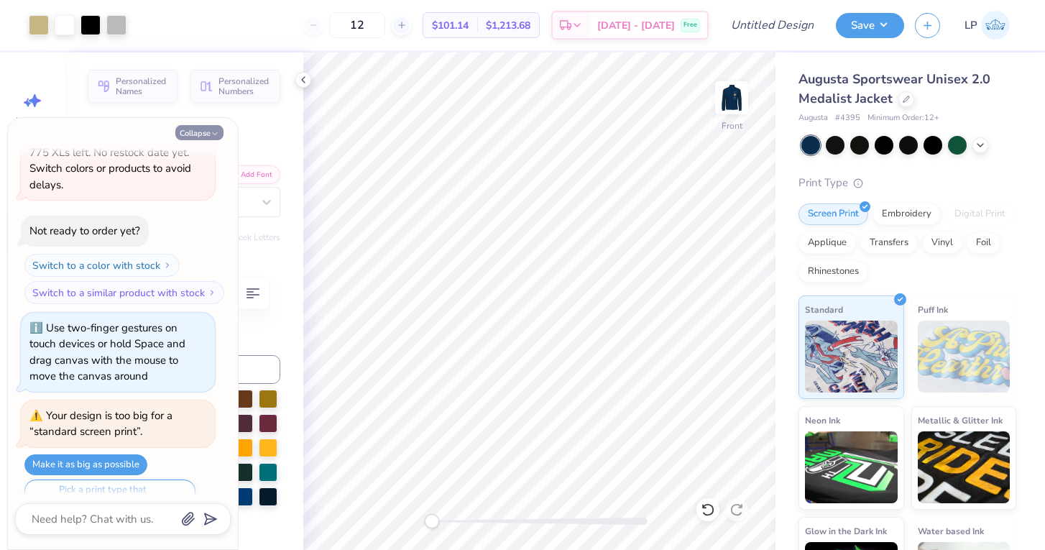
click at [200, 130] on button "Collapse" at bounding box center [199, 132] width 48 height 15
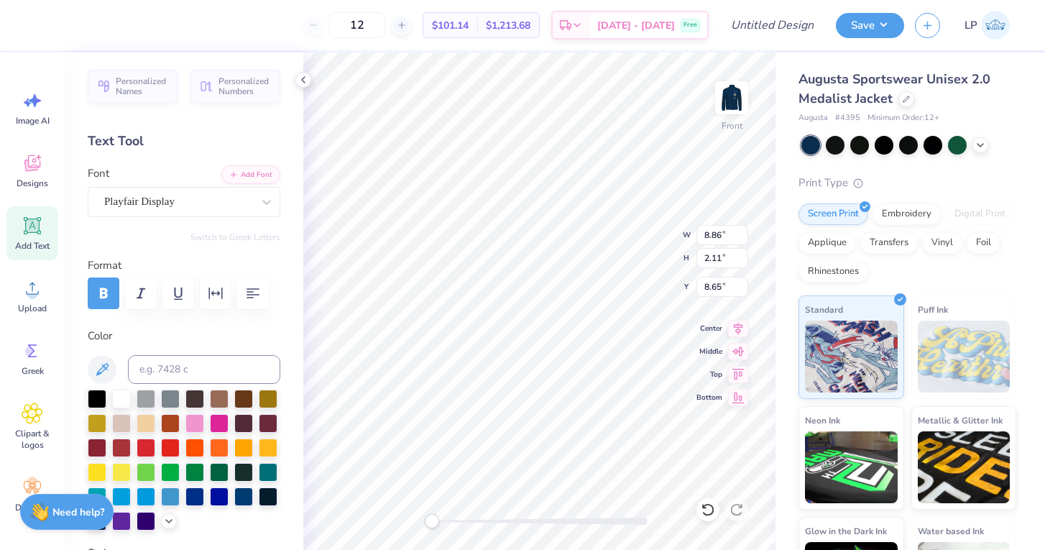
scroll to position [0, 2]
click at [255, 282] on button "button" at bounding box center [253, 293] width 32 height 32
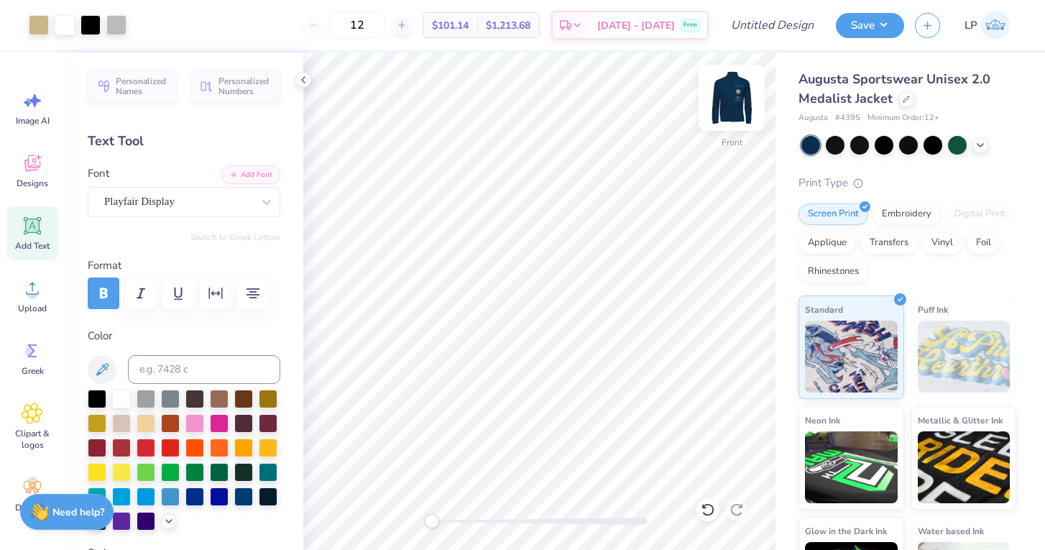
click at [726, 92] on img at bounding box center [731, 97] width 57 height 57
click at [728, 96] on img at bounding box center [731, 97] width 57 height 57
click at [722, 109] on img at bounding box center [731, 97] width 57 height 57
click at [737, 108] on img at bounding box center [731, 97] width 57 height 57
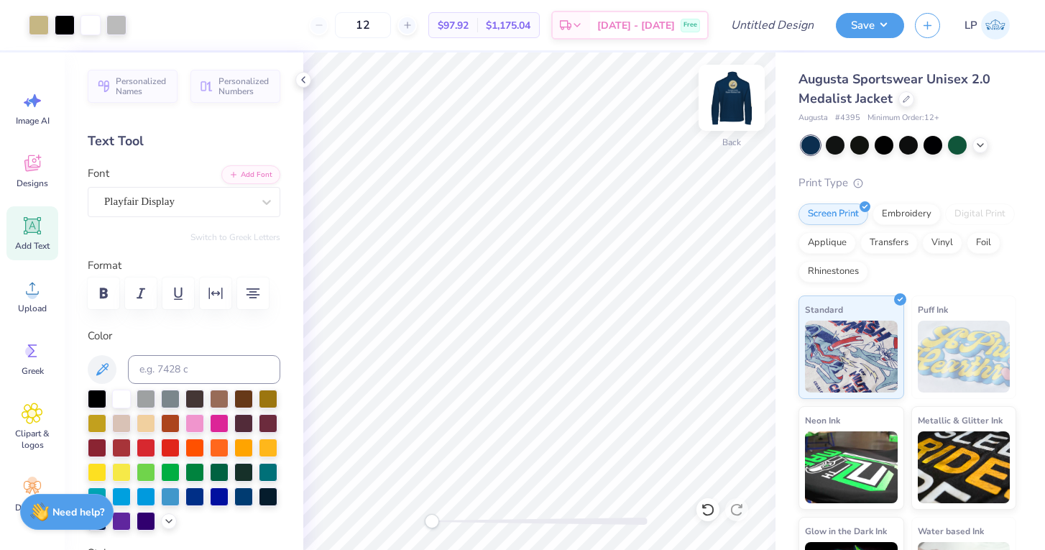
click at [718, 110] on img at bounding box center [731, 97] width 57 height 57
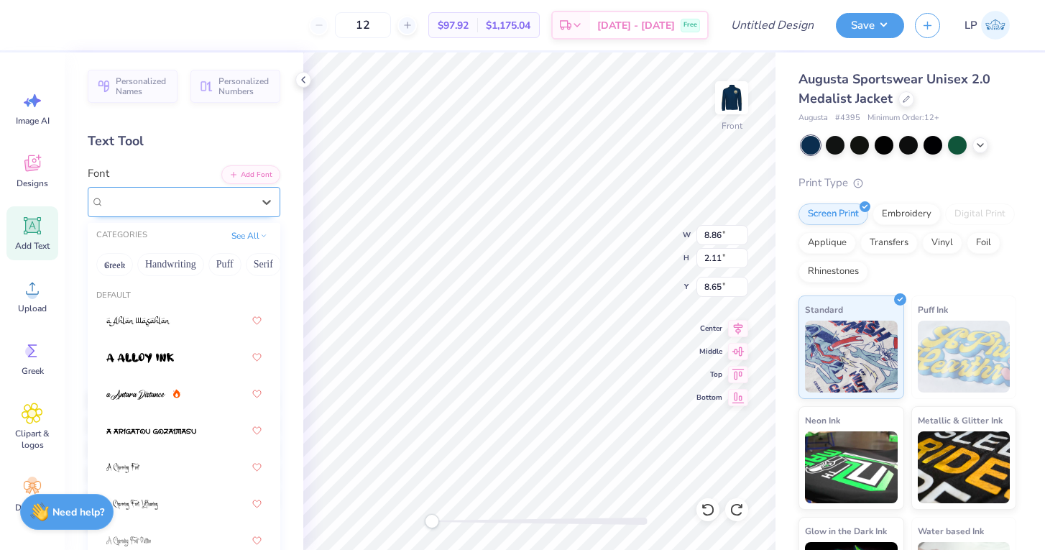
click at [206, 208] on div "Playfair Display" at bounding box center [178, 201] width 151 height 22
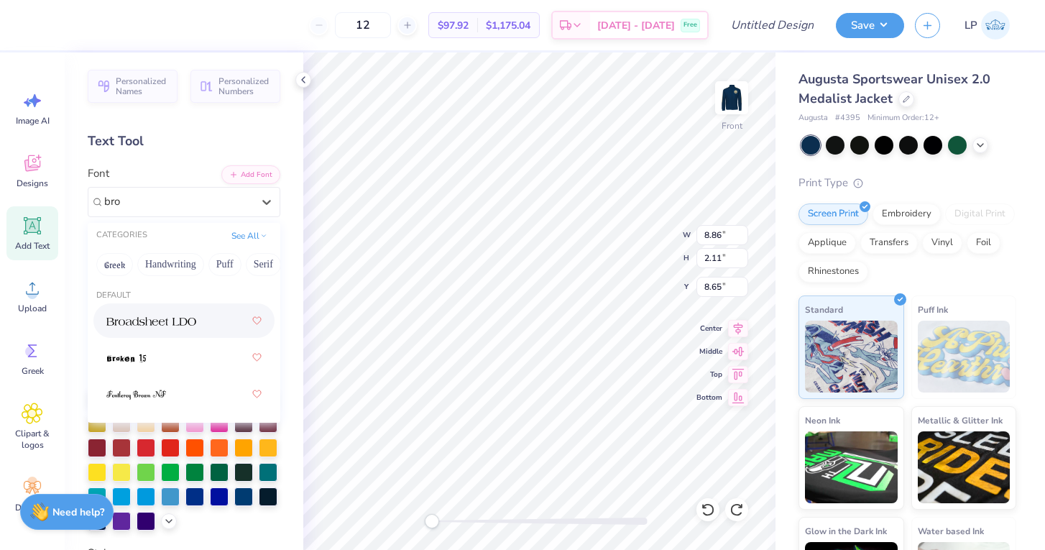
click at [132, 323] on img at bounding box center [151, 321] width 90 height 10
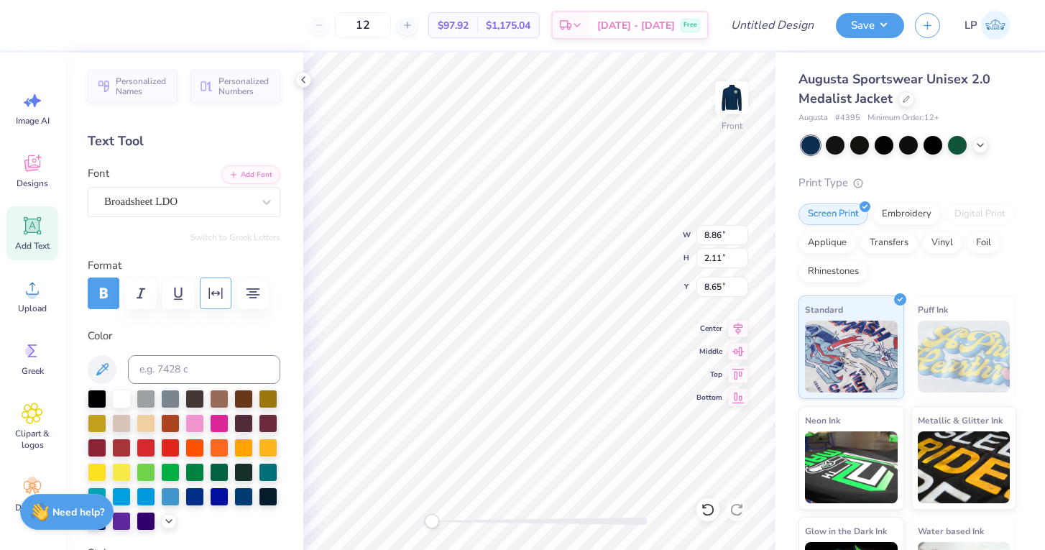
click at [206, 299] on button "button" at bounding box center [216, 293] width 32 height 32
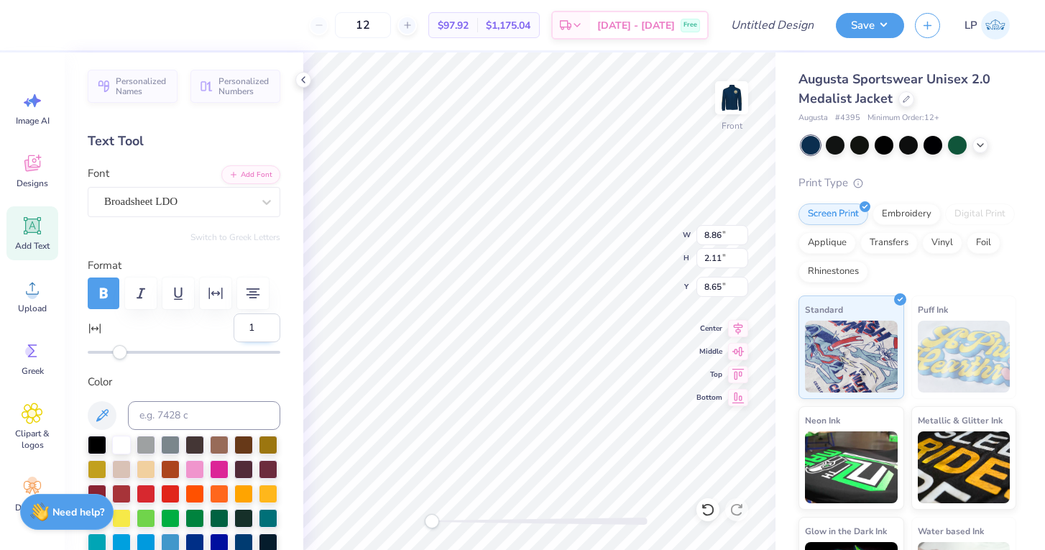
click at [268, 325] on input "1" at bounding box center [257, 327] width 47 height 29
click at [268, 325] on input "2" at bounding box center [257, 327] width 47 height 29
click at [268, 325] on input "3" at bounding box center [257, 327] width 47 height 29
click at [268, 325] on input "4" at bounding box center [257, 327] width 47 height 29
click at [268, 325] on input "5" at bounding box center [257, 327] width 47 height 29
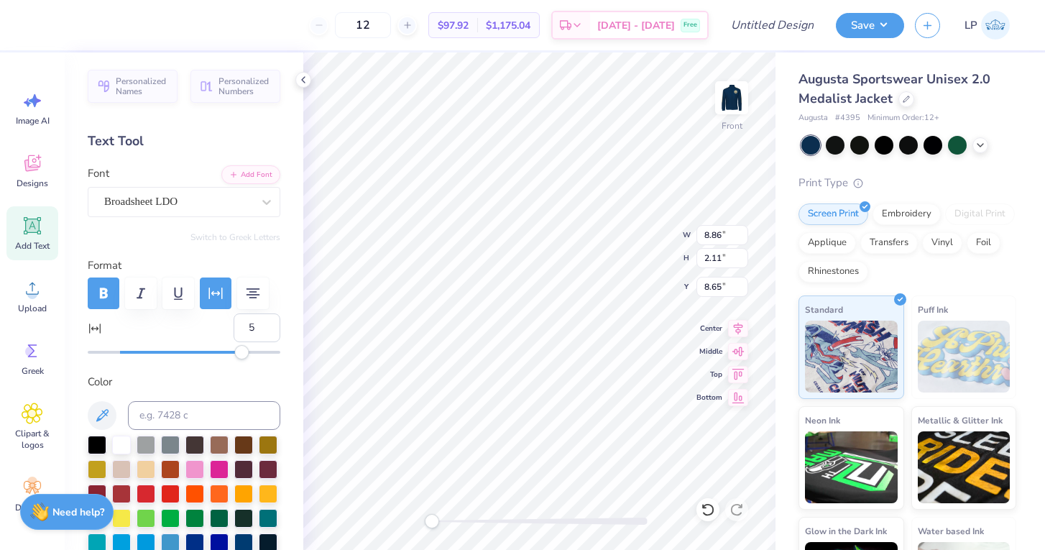
click at [242, 358] on div at bounding box center [184, 352] width 193 height 14
click at [269, 331] on input "4" at bounding box center [257, 327] width 47 height 29
click at [269, 331] on input "3" at bounding box center [257, 327] width 47 height 29
click at [268, 331] on input "2" at bounding box center [257, 327] width 47 height 29
click at [268, 332] on input "1" at bounding box center [257, 327] width 47 height 29
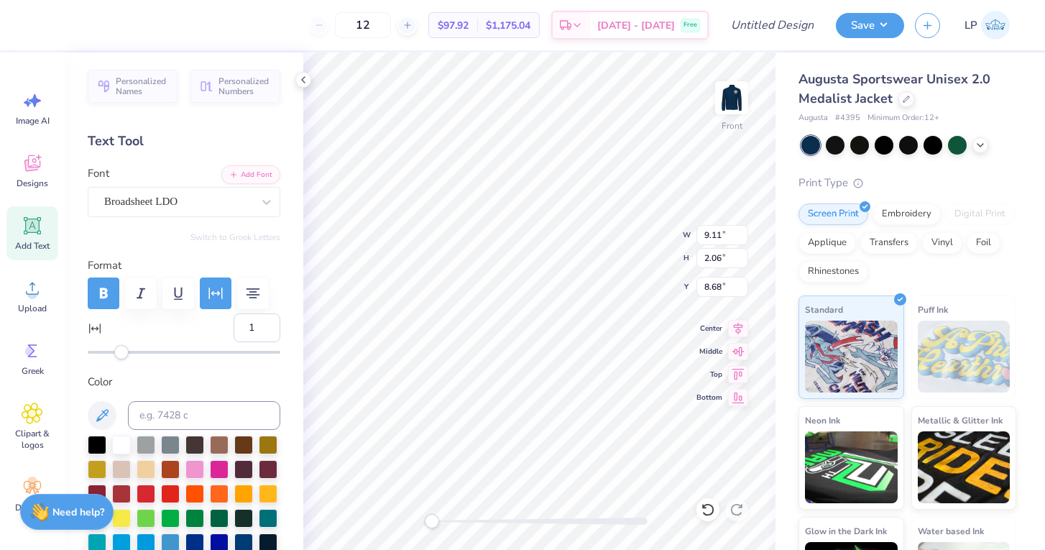
scroll to position [1, 5]
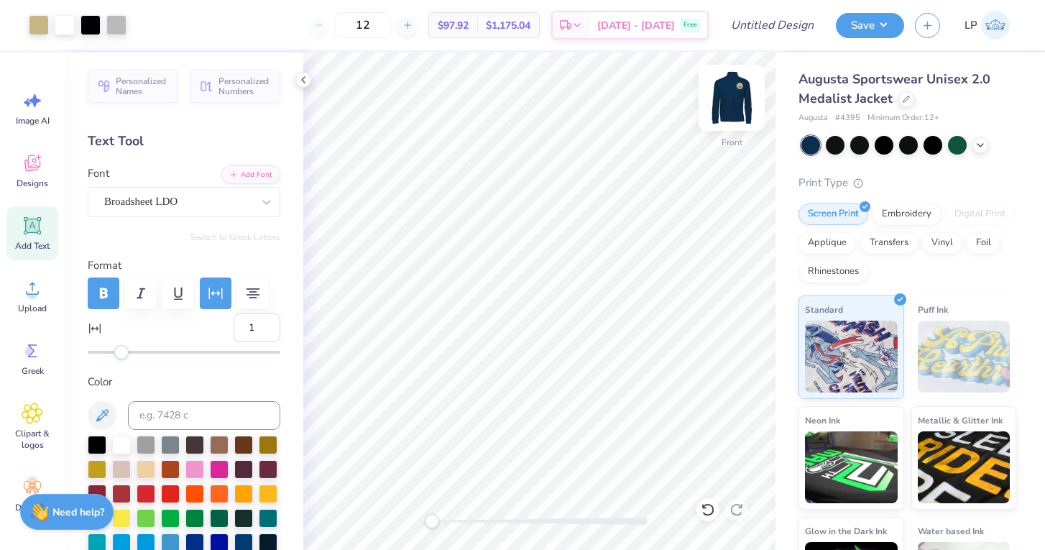
click at [734, 103] on img at bounding box center [731, 97] width 57 height 57
click at [117, 32] on div at bounding box center [116, 24] width 20 height 20
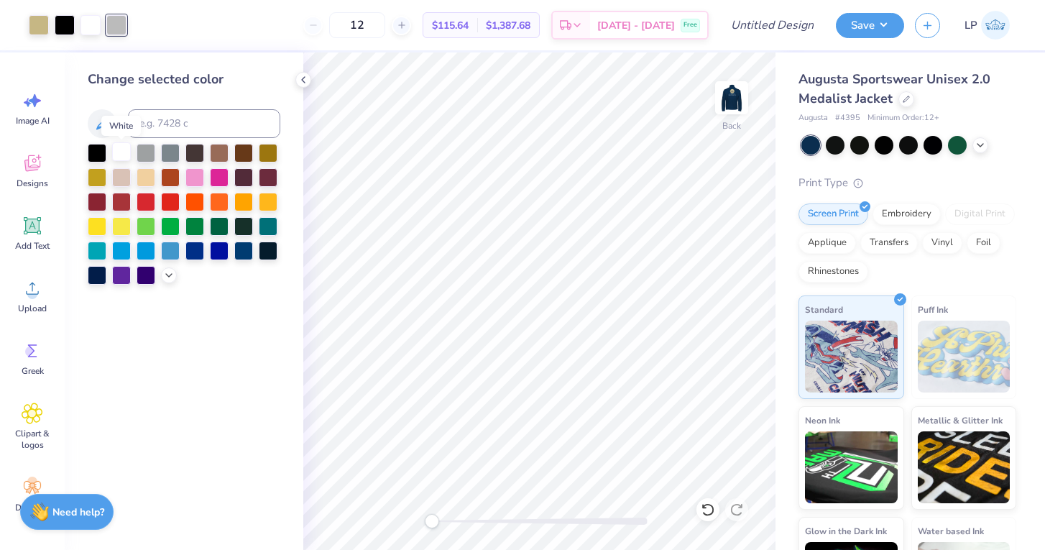
click at [121, 154] on div at bounding box center [121, 151] width 19 height 19
click at [731, 106] on img at bounding box center [731, 97] width 57 height 57
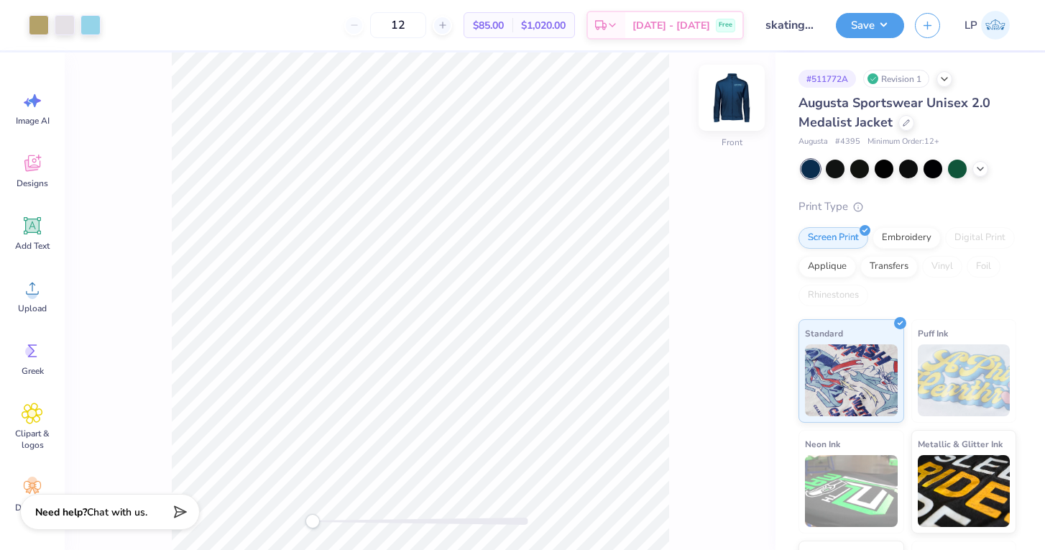
click at [731, 101] on img at bounding box center [731, 97] width 57 height 57
click at [903, 124] on icon at bounding box center [906, 122] width 6 height 6
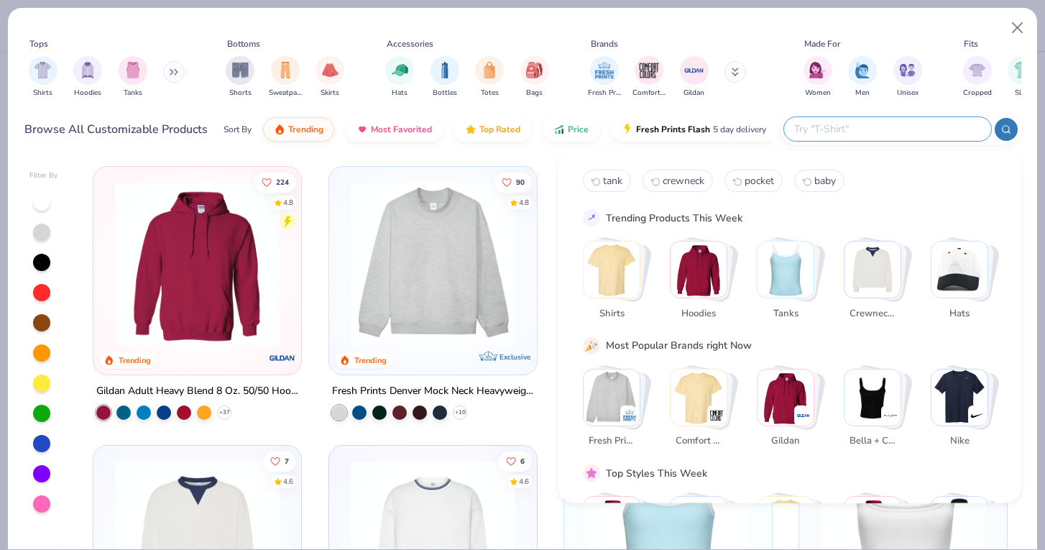
click at [903, 129] on input "text" at bounding box center [887, 129] width 188 height 17
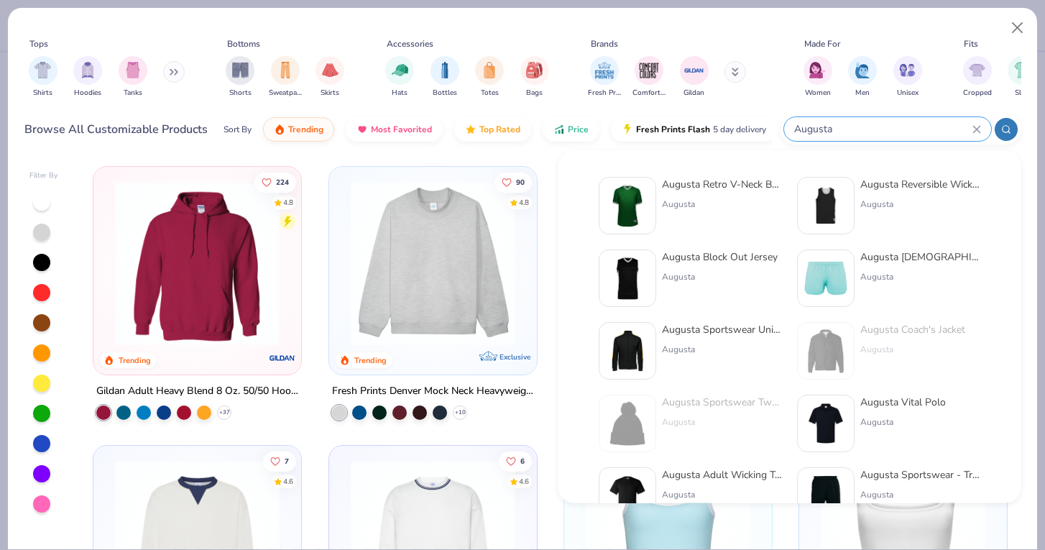
type input "Augusta"
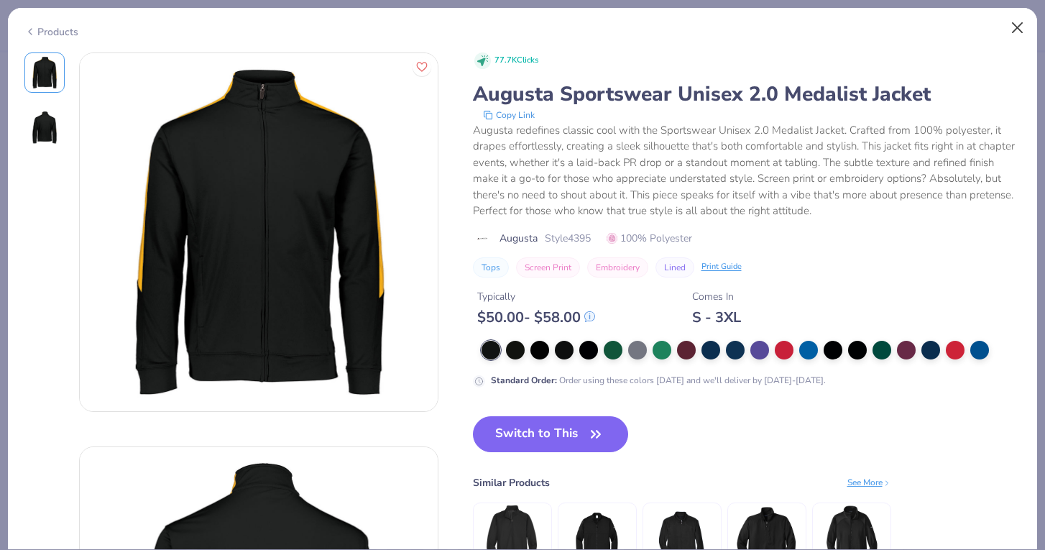
click at [1014, 31] on button "Close" at bounding box center [1017, 27] width 27 height 27
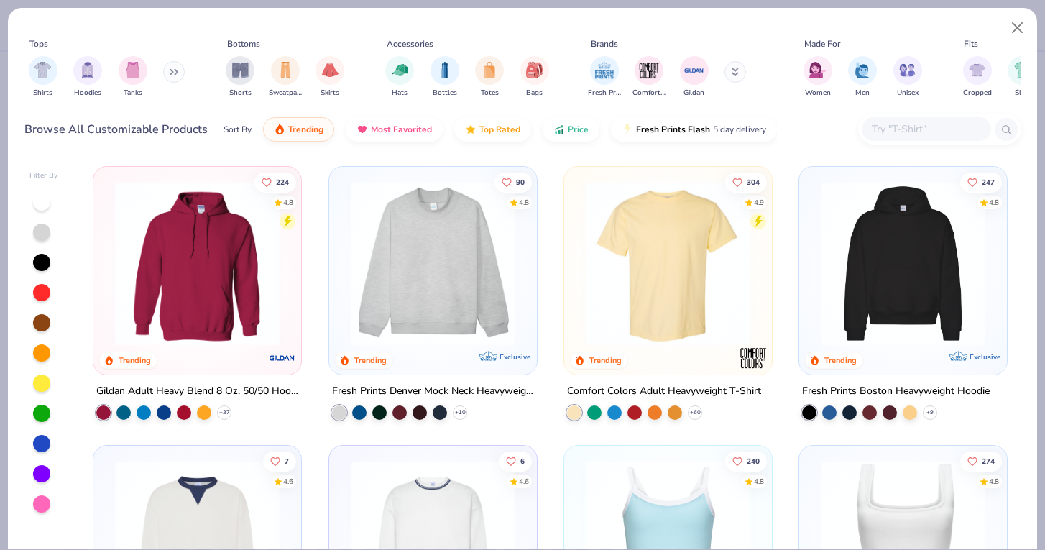
click at [905, 128] on input "text" at bounding box center [925, 129] width 111 height 17
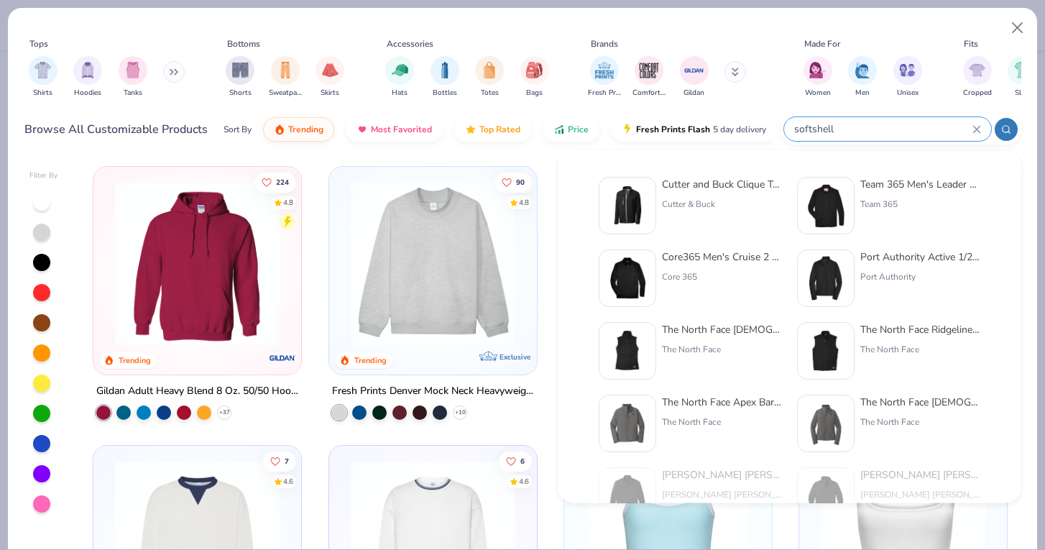
type input "softshell"
click at [724, 256] on div "Core365 Men's Cruise 2 Layer Fleece Bonded Soft Shell Jacket" at bounding box center [722, 256] width 121 height 15
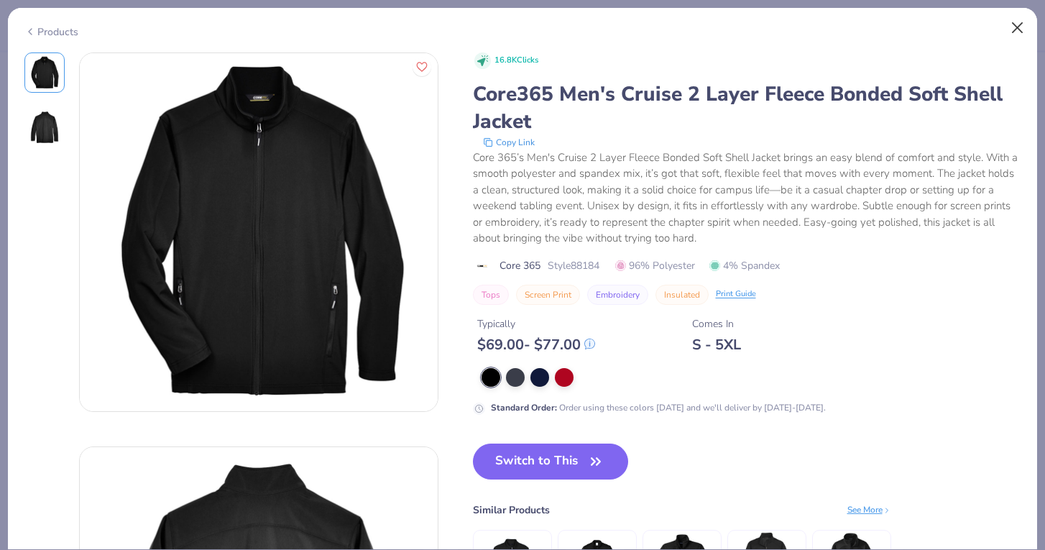
click at [1020, 32] on button "Close" at bounding box center [1017, 27] width 27 height 27
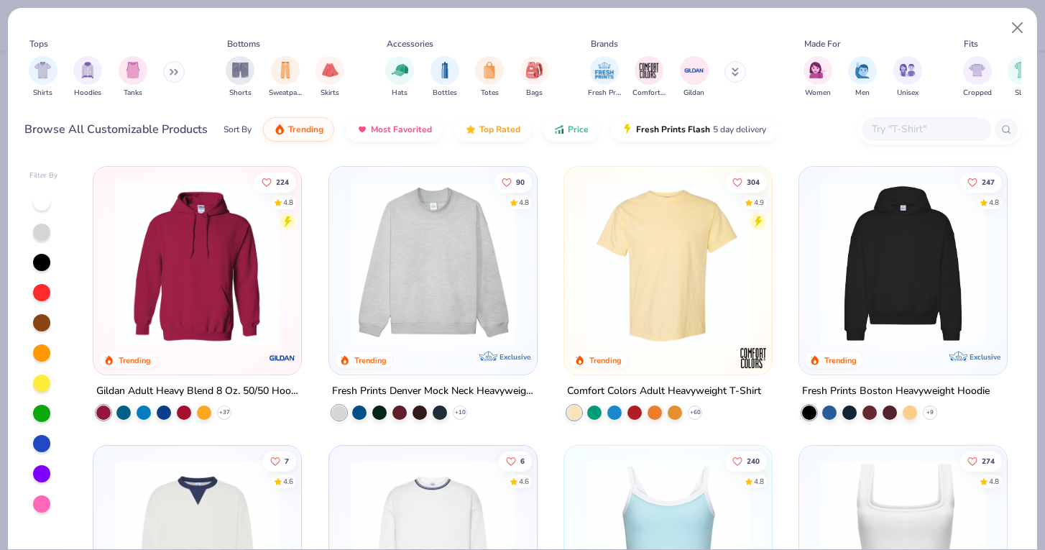
click at [917, 126] on input "text" at bounding box center [925, 129] width 111 height 17
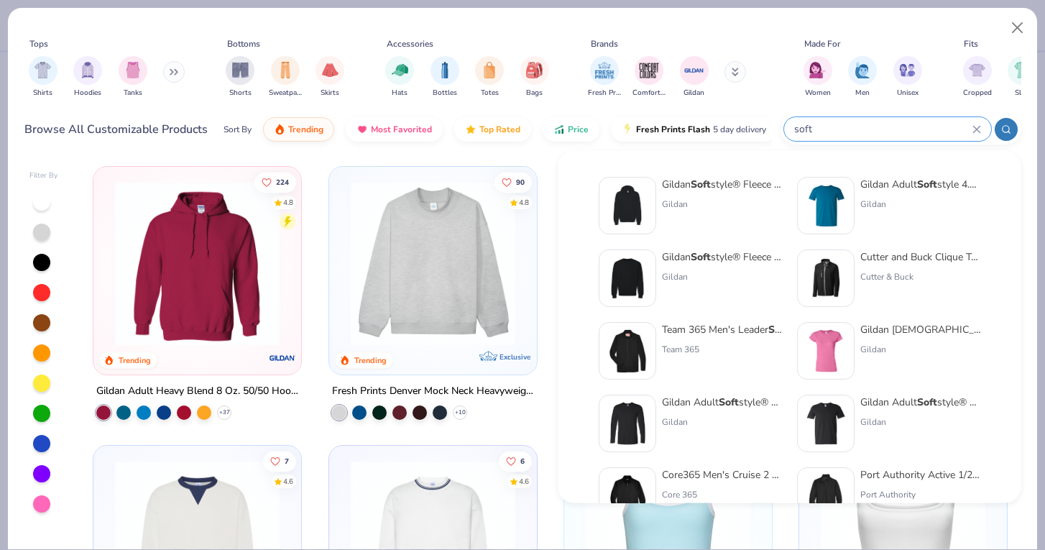
type input "soft"
click at [743, 328] on div "Team 365 Men's Leader Soft Shell Jacket" at bounding box center [722, 329] width 121 height 15
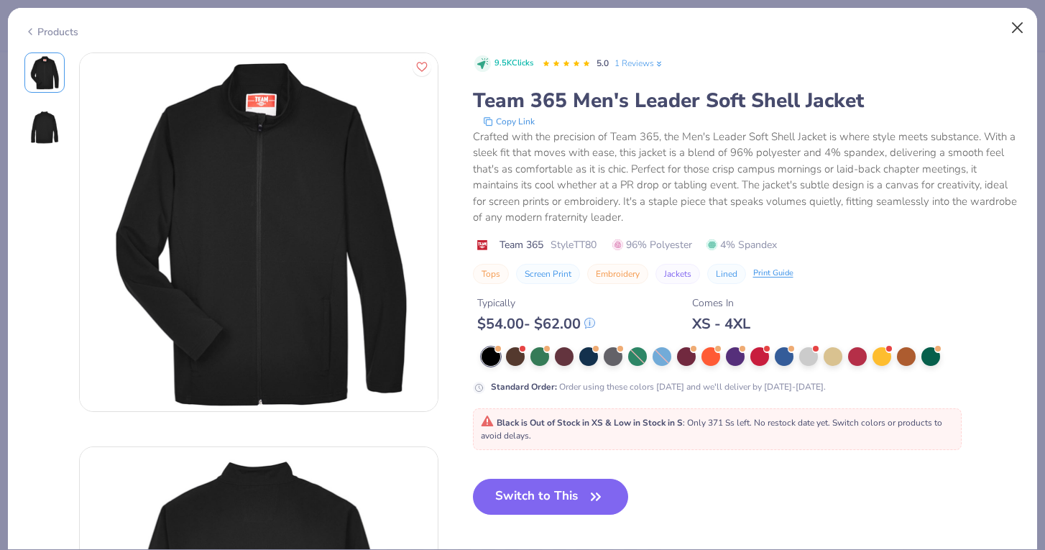
click at [1015, 26] on button "Close" at bounding box center [1017, 27] width 27 height 27
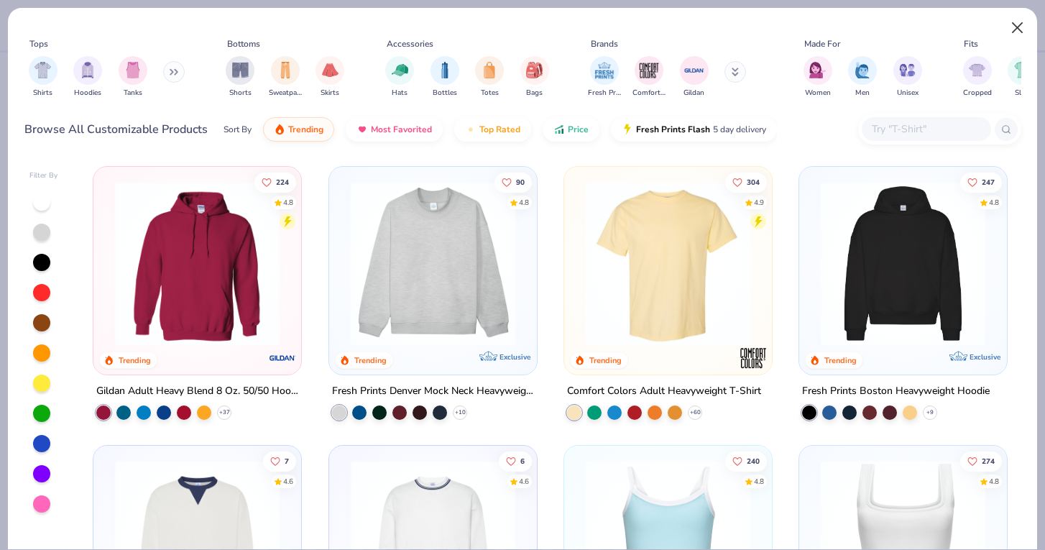
click at [1023, 22] on button "Close" at bounding box center [1017, 27] width 27 height 27
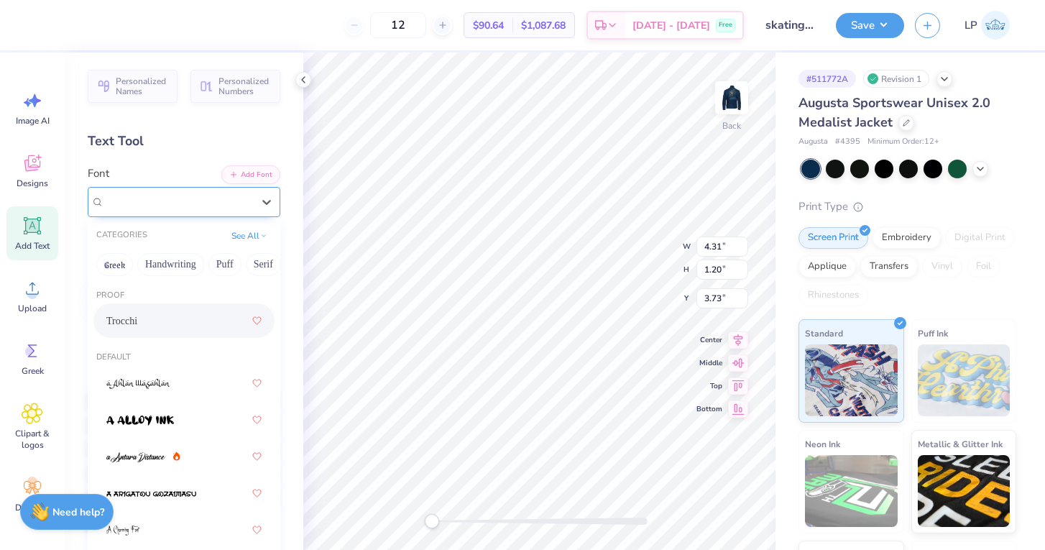
click at [137, 200] on span "Trocchi" at bounding box center [120, 201] width 33 height 17
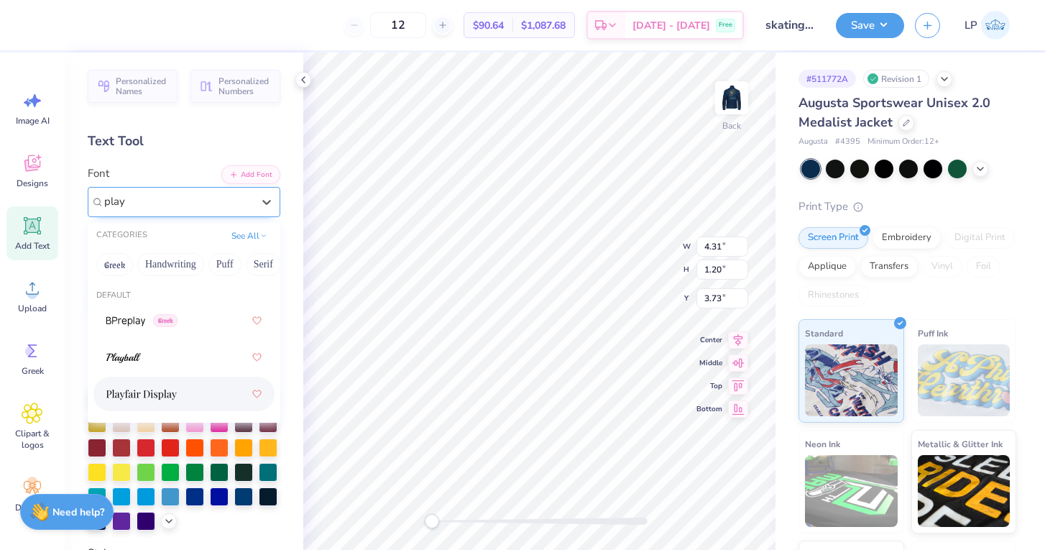
click at [160, 389] on span at bounding box center [141, 394] width 70 height 15
type input "play"
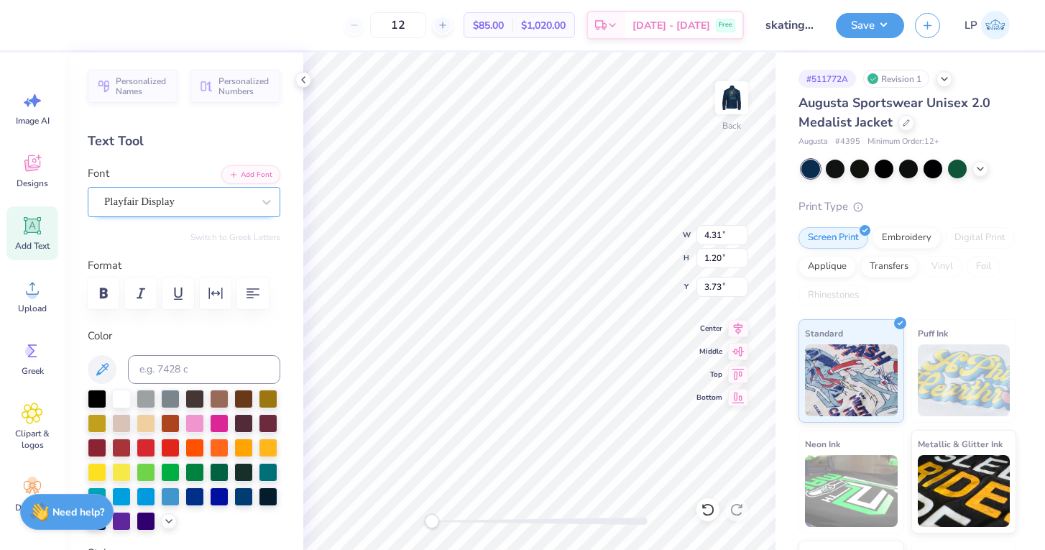
click at [203, 204] on div "Playfair Display" at bounding box center [178, 201] width 151 height 22
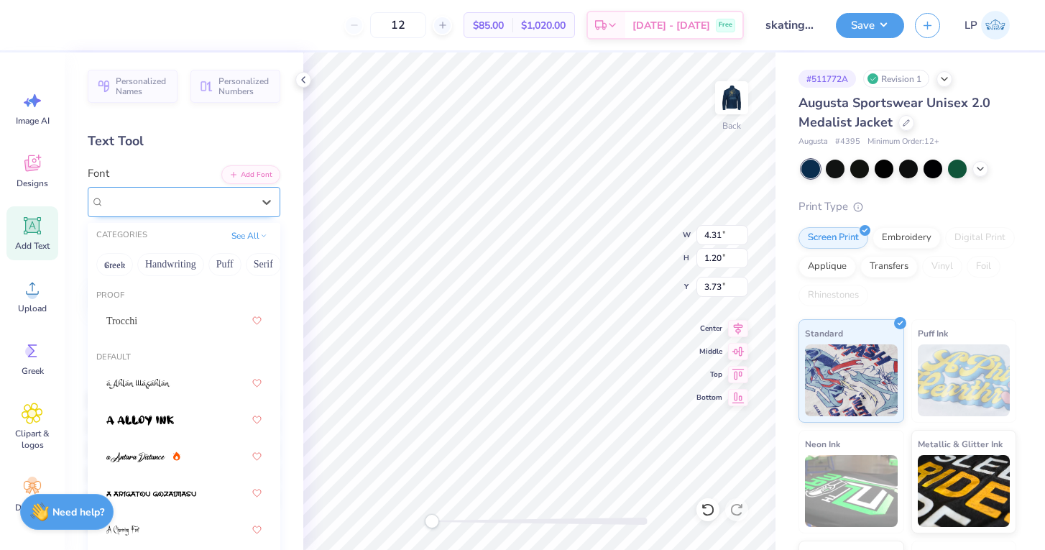
click at [203, 204] on div "Playfair Display" at bounding box center [178, 201] width 148 height 17
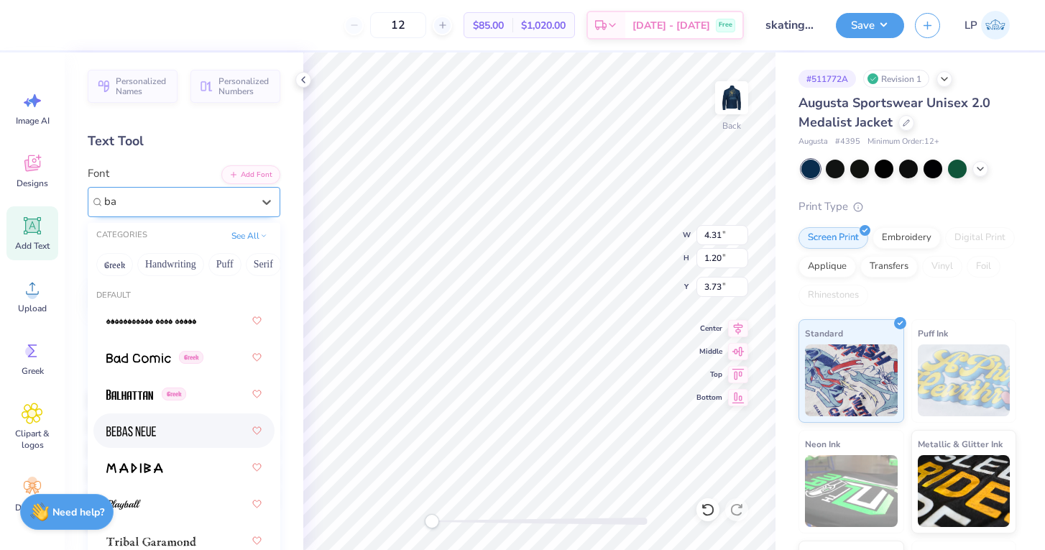
type input "b"
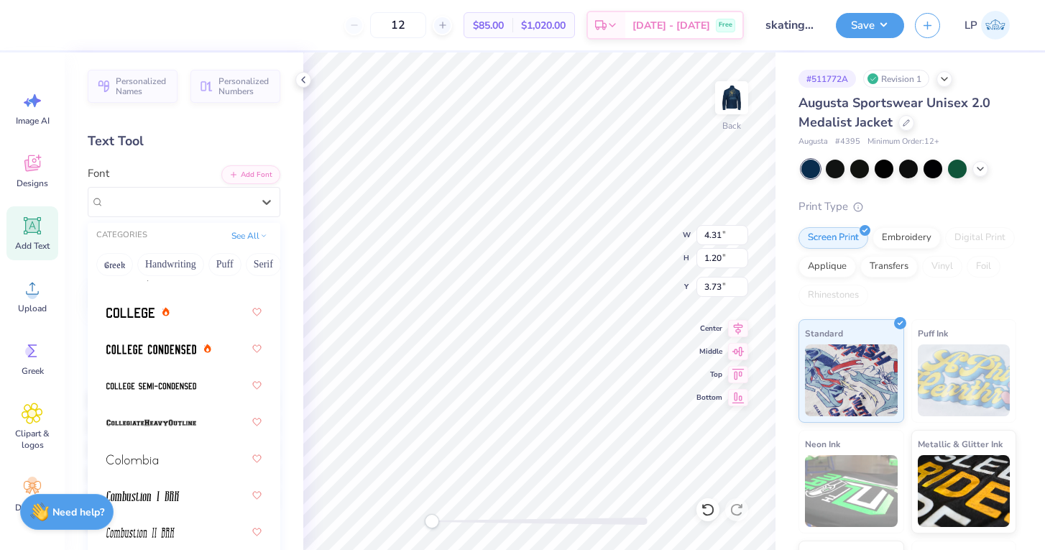
scroll to position [2711, 0]
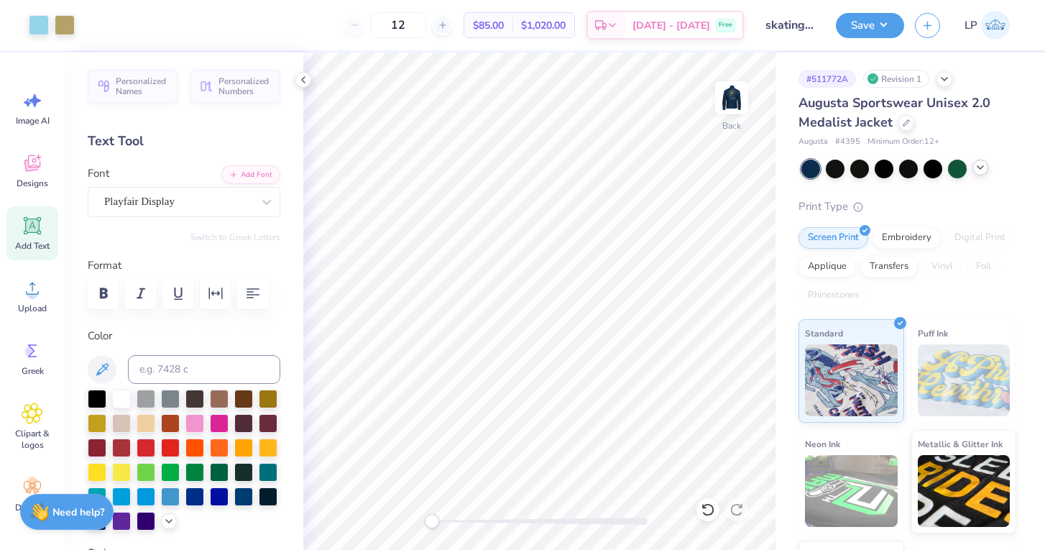
click at [979, 163] on icon at bounding box center [979, 167] width 11 height 11
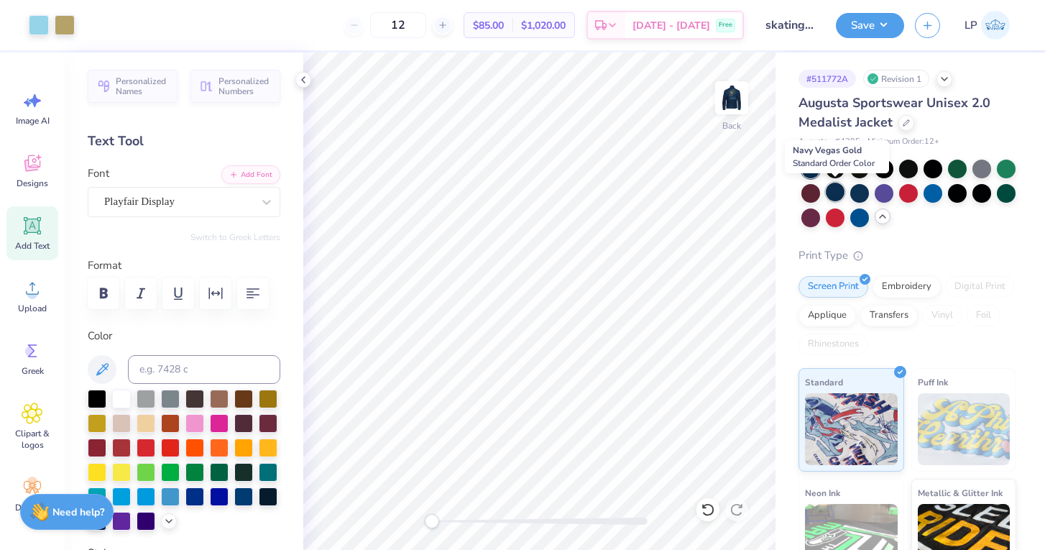
click at [839, 190] on div at bounding box center [835, 192] width 19 height 19
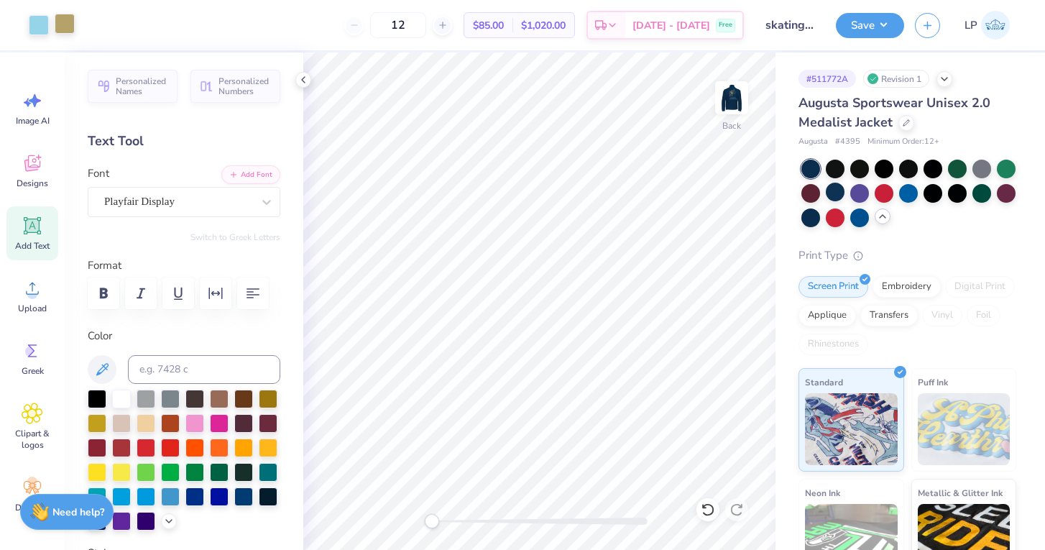
click at [68, 29] on div at bounding box center [65, 24] width 20 height 20
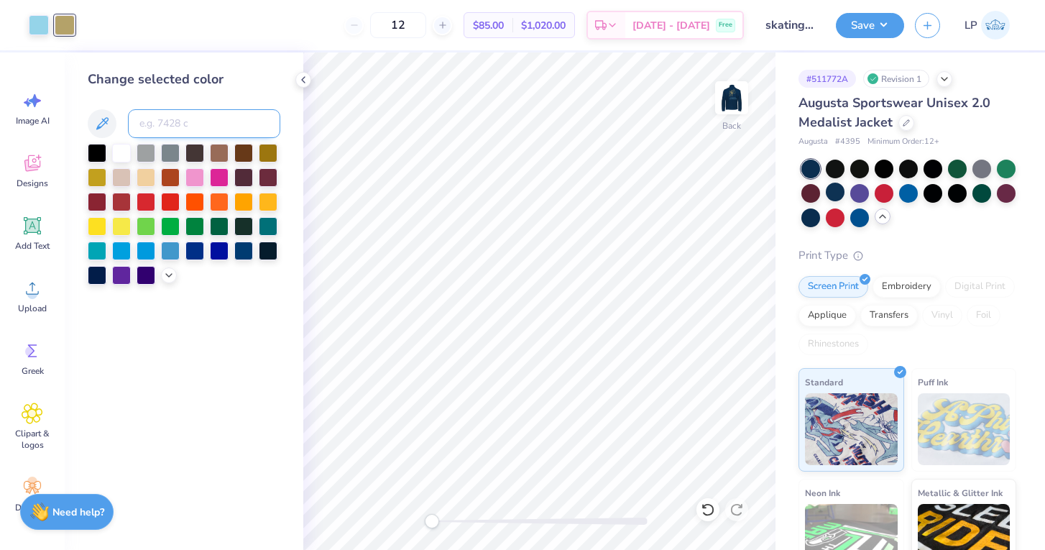
click at [147, 126] on input at bounding box center [204, 123] width 152 height 29
type input "4525"
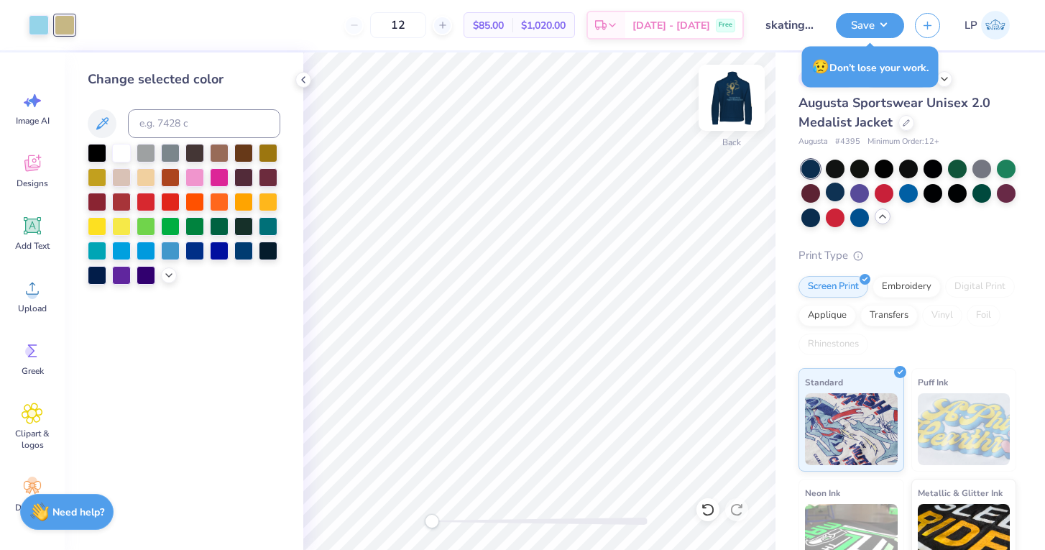
click at [740, 106] on img at bounding box center [731, 97] width 57 height 57
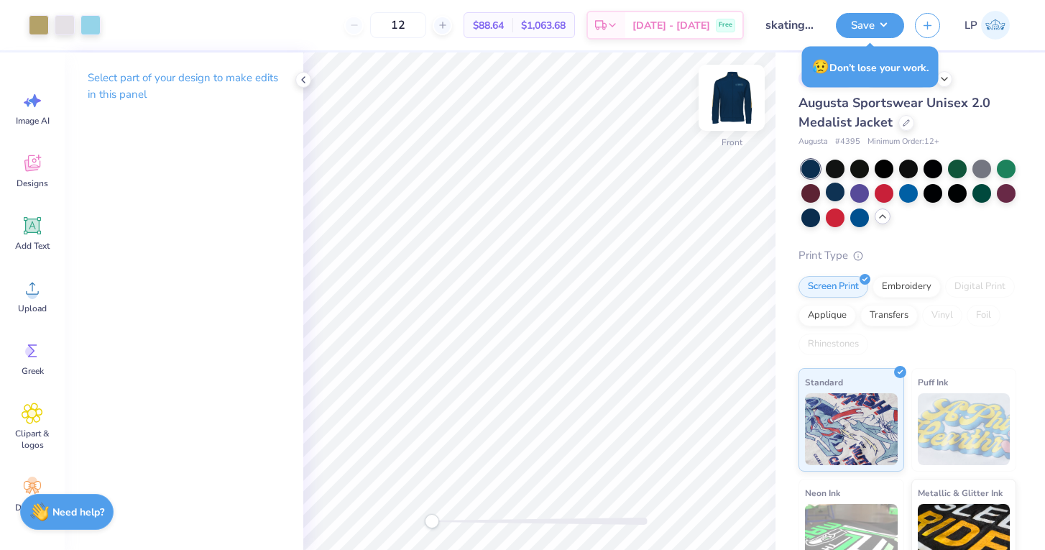
click at [734, 98] on img at bounding box center [731, 97] width 57 height 57
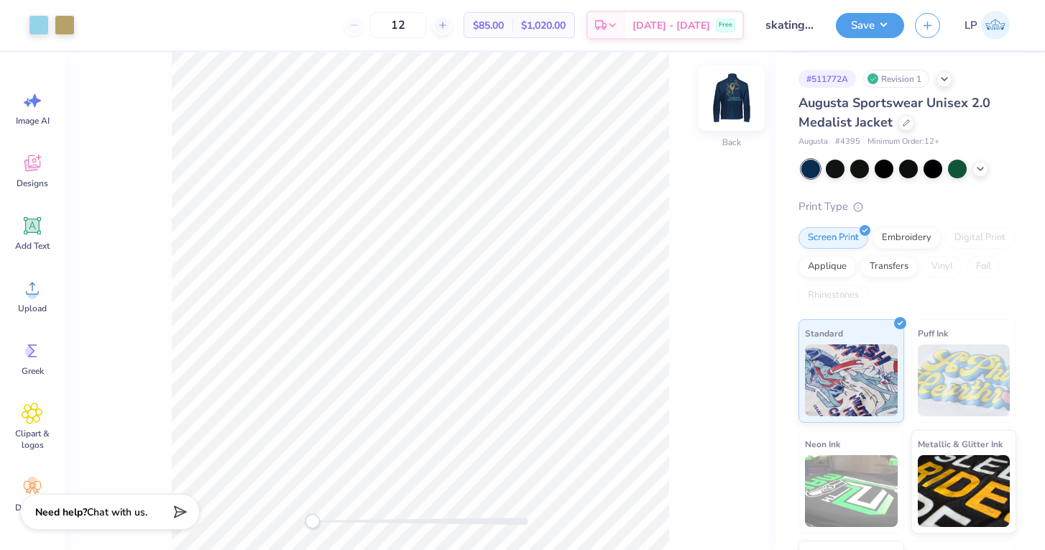
click at [742, 121] on img at bounding box center [731, 97] width 57 height 57
click at [729, 112] on img at bounding box center [731, 97] width 57 height 57
click at [726, 101] on img at bounding box center [731, 97] width 57 height 57
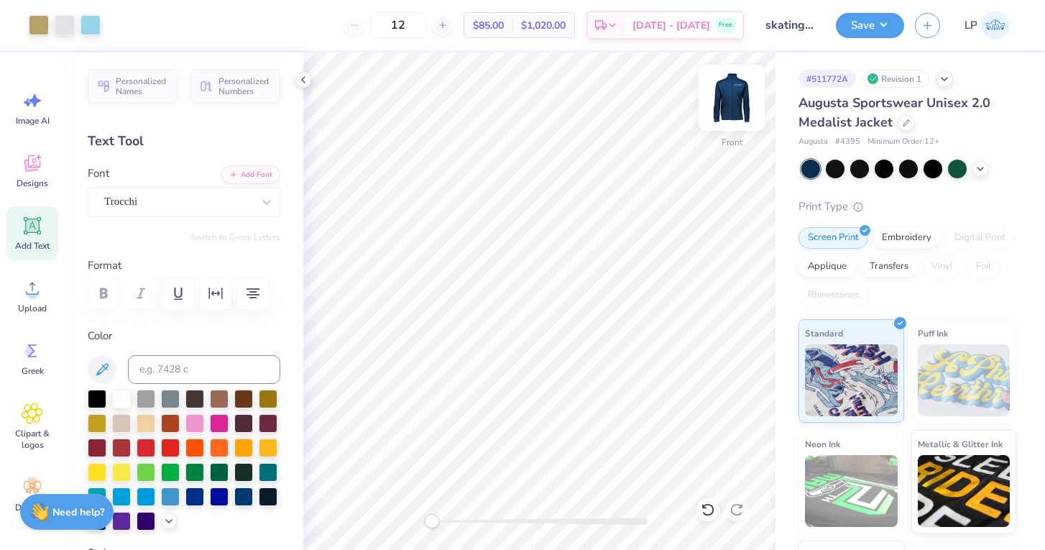
click at [732, 98] on img at bounding box center [731, 97] width 57 height 57
click at [68, 32] on div at bounding box center [65, 24] width 20 height 20
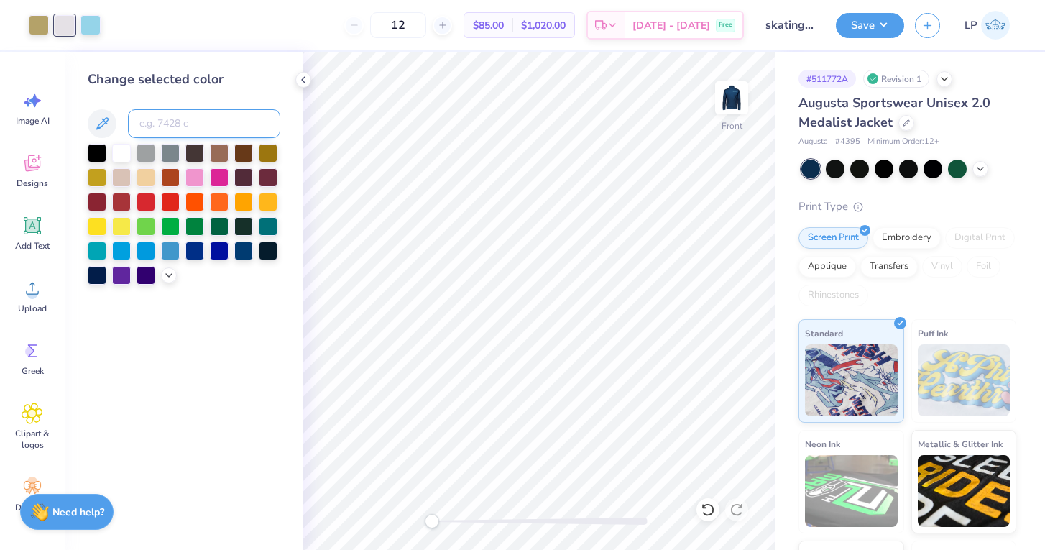
click at [163, 130] on input at bounding box center [204, 123] width 152 height 29
type input "4515"
click at [68, 25] on div at bounding box center [65, 24] width 20 height 20
click at [162, 119] on input at bounding box center [204, 123] width 152 height 29
type input "4515"
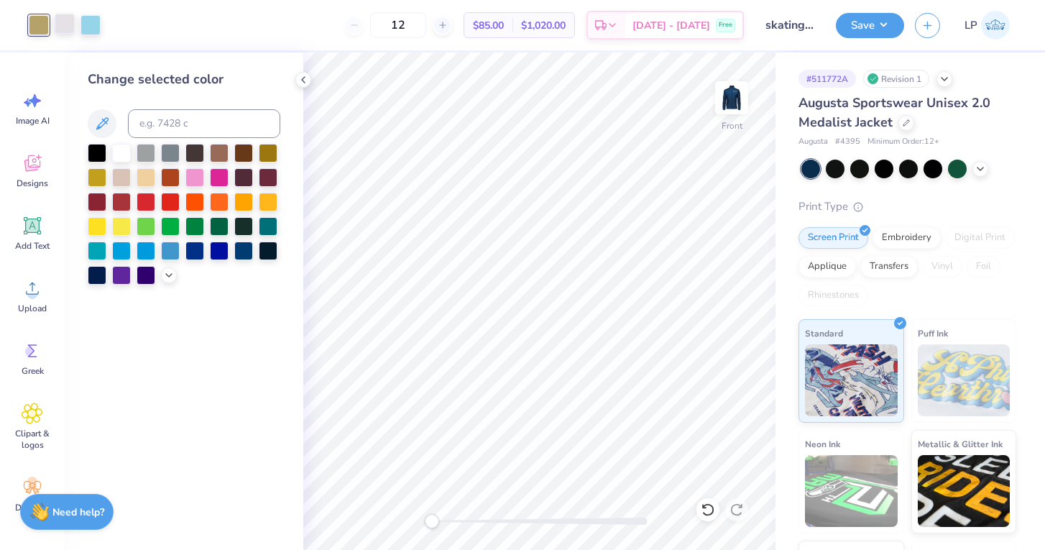
click at [65, 30] on div at bounding box center [65, 24] width 20 height 20
click at [149, 126] on input at bounding box center [204, 123] width 152 height 29
click at [61, 23] on div at bounding box center [65, 25] width 20 height 20
click at [39, 31] on div at bounding box center [39, 24] width 20 height 20
click at [66, 31] on div at bounding box center [65, 24] width 20 height 20
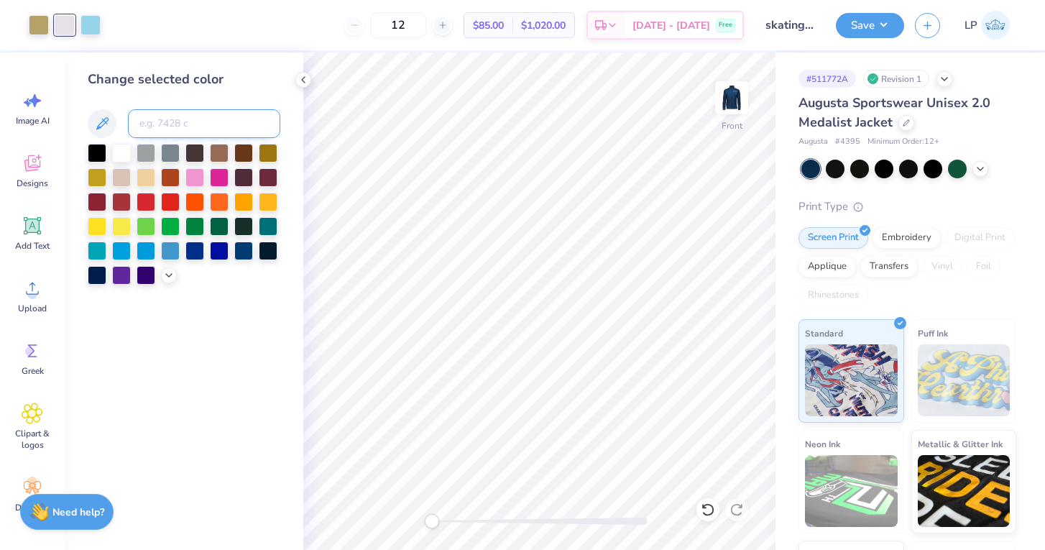
click at [165, 129] on input at bounding box center [204, 123] width 152 height 29
type input "4515"
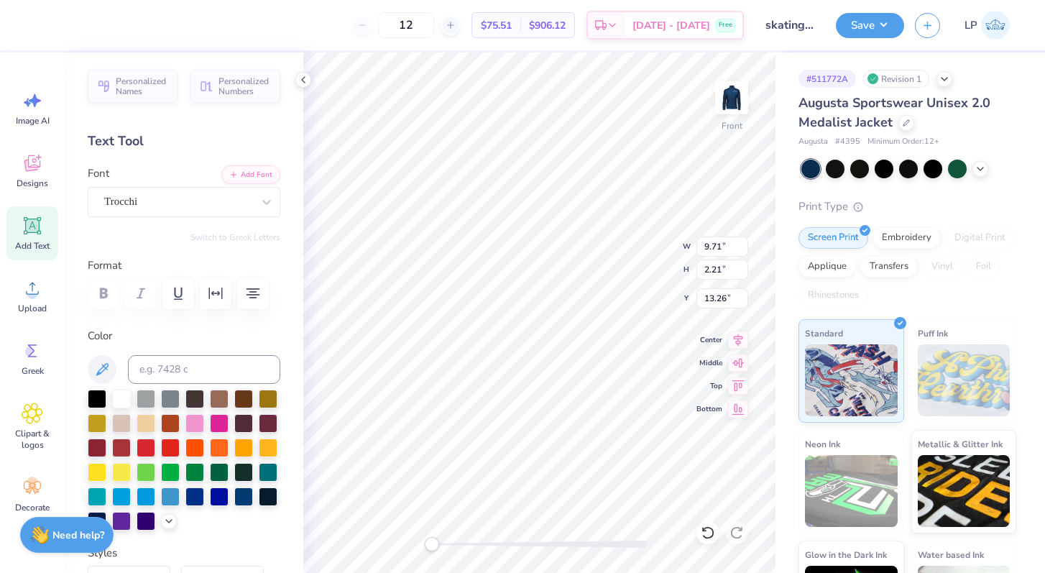
scroll to position [1, 1]
click at [169, 201] on div "Trocchi" at bounding box center [178, 201] width 151 height 22
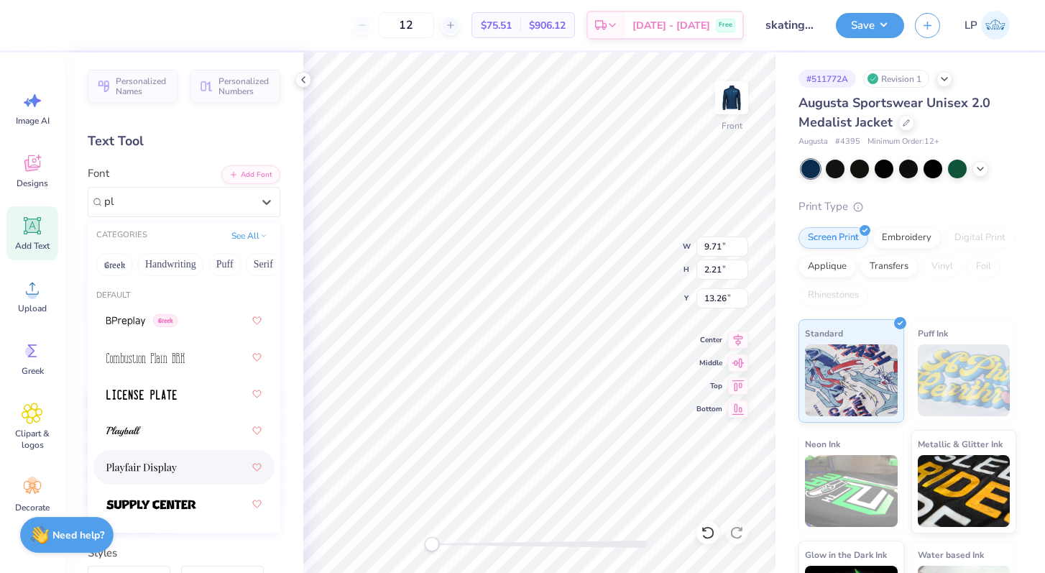
click at [148, 472] on img at bounding box center [141, 468] width 70 height 10
type input "pl"
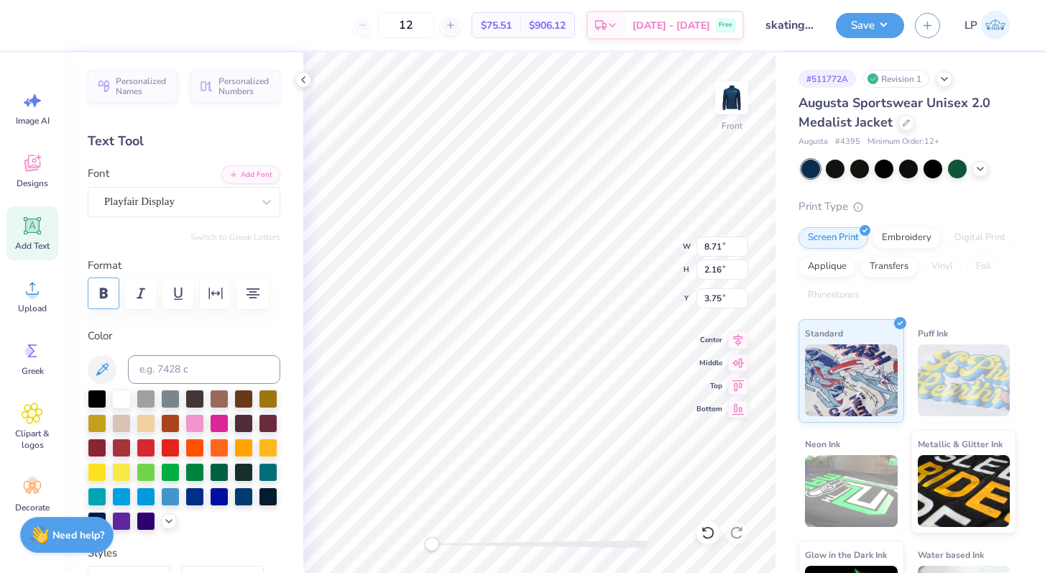
click at [98, 300] on icon "button" at bounding box center [103, 293] width 17 height 17
click at [722, 106] on img at bounding box center [731, 97] width 57 height 57
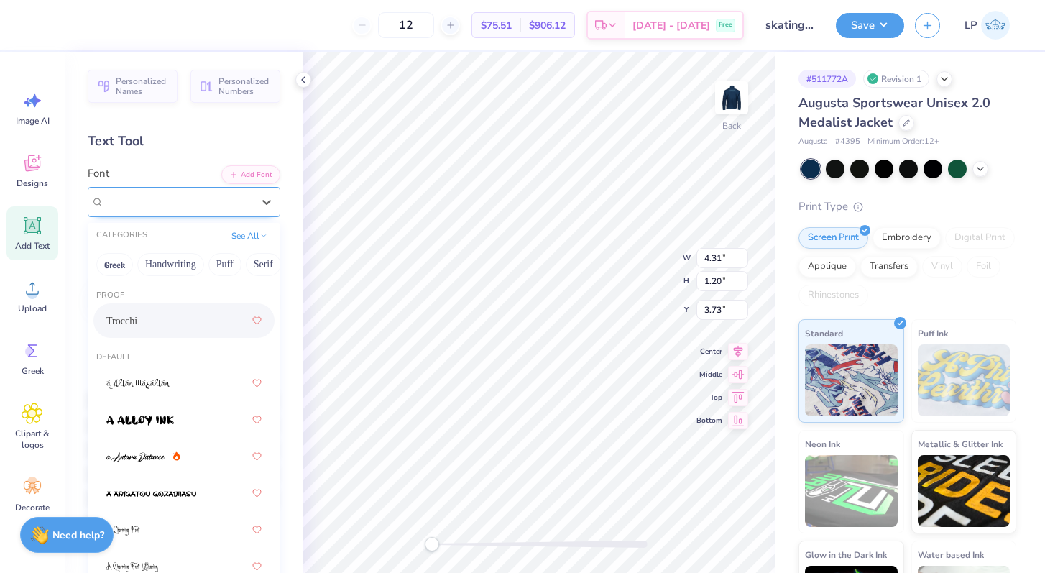
click at [167, 203] on div "Trocchi" at bounding box center [178, 201] width 151 height 22
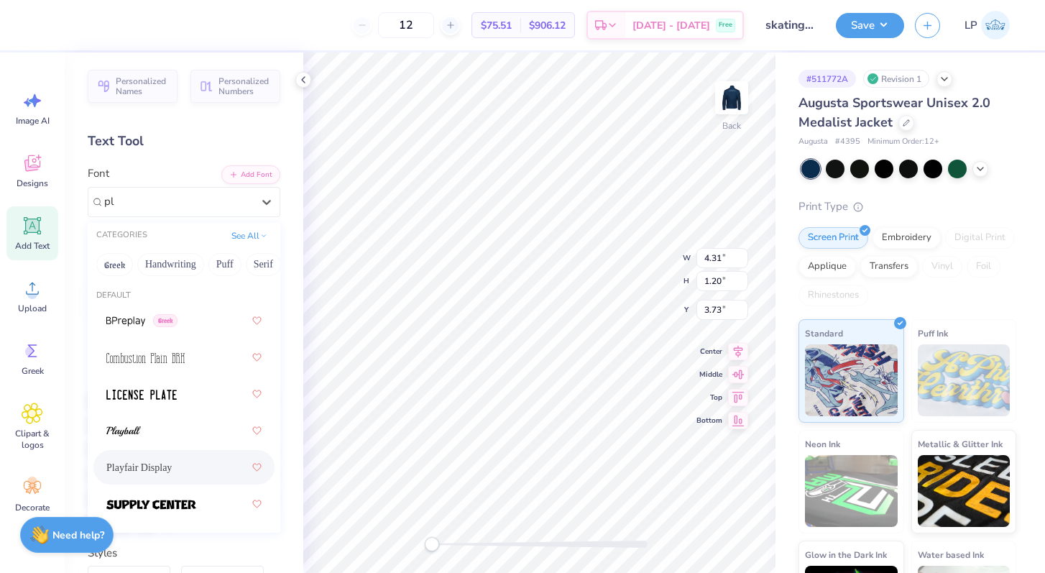
click at [150, 469] on span "Playfair Display" at bounding box center [138, 467] width 65 height 15
type input "pl"
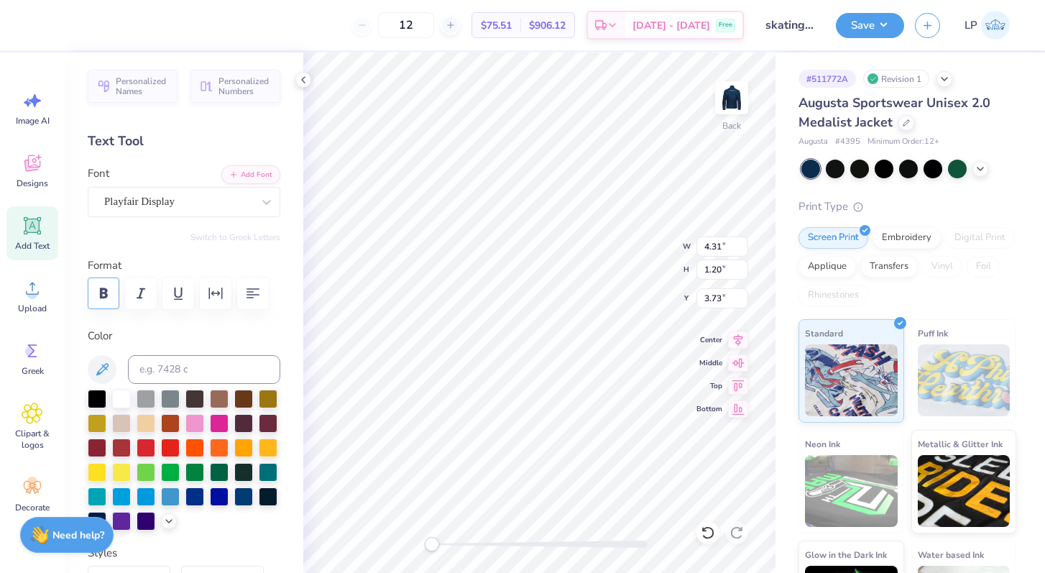
click at [101, 283] on button "button" at bounding box center [104, 293] width 32 height 32
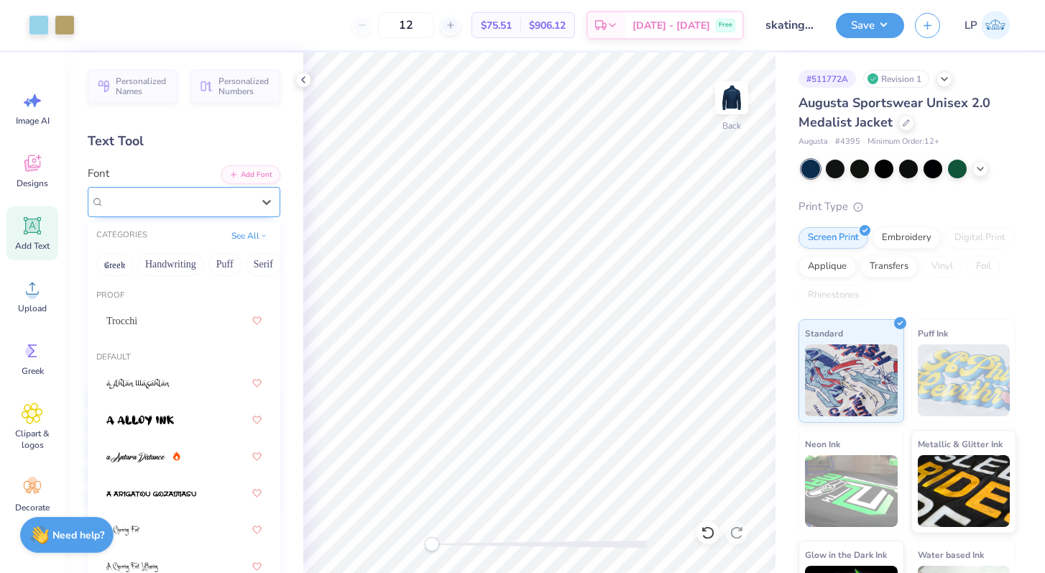
click at [184, 189] on div "Playfair Display" at bounding box center [184, 202] width 193 height 30
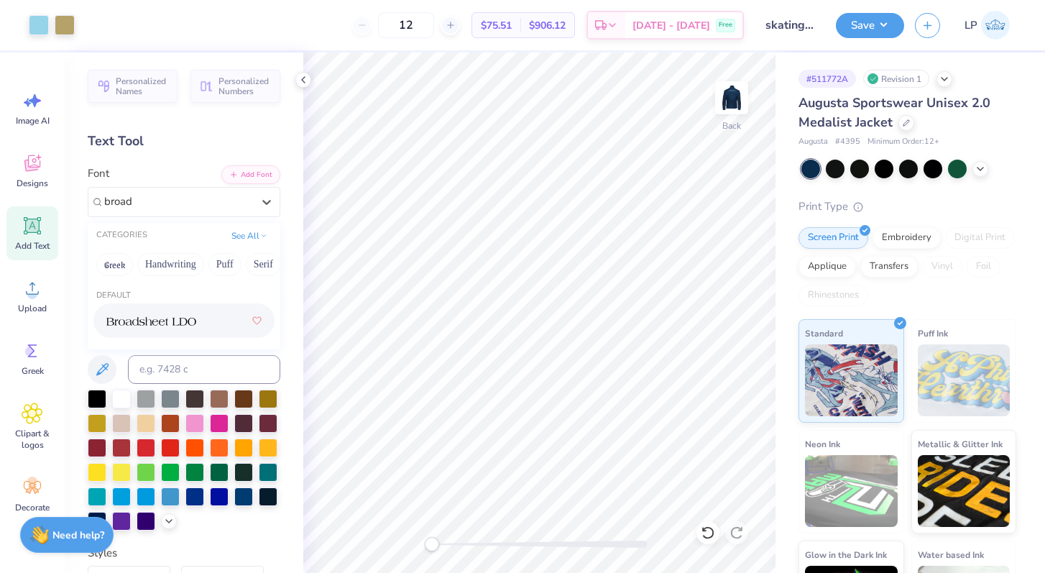
click at [162, 318] on img at bounding box center [151, 321] width 90 height 10
type input "broad"
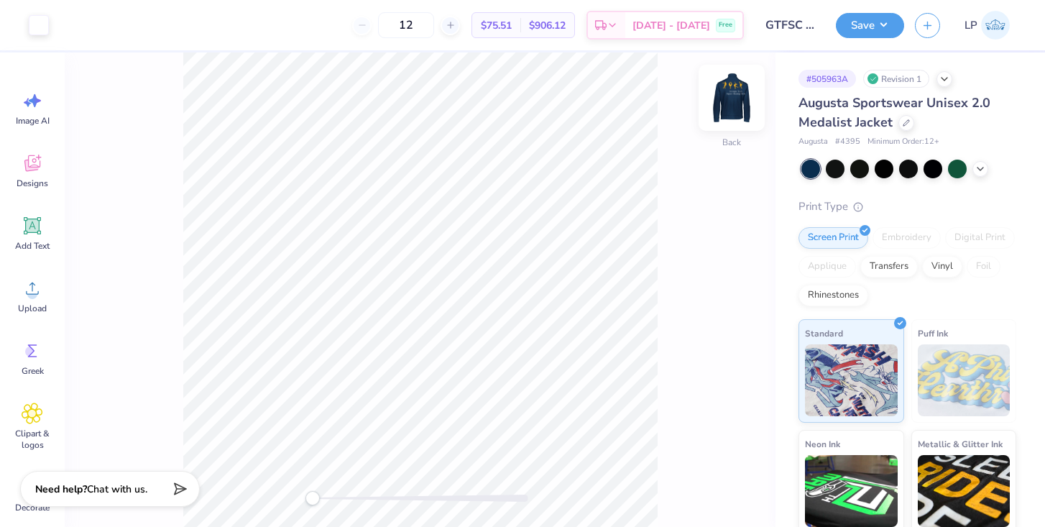
click at [734, 98] on img at bounding box center [731, 97] width 57 height 57
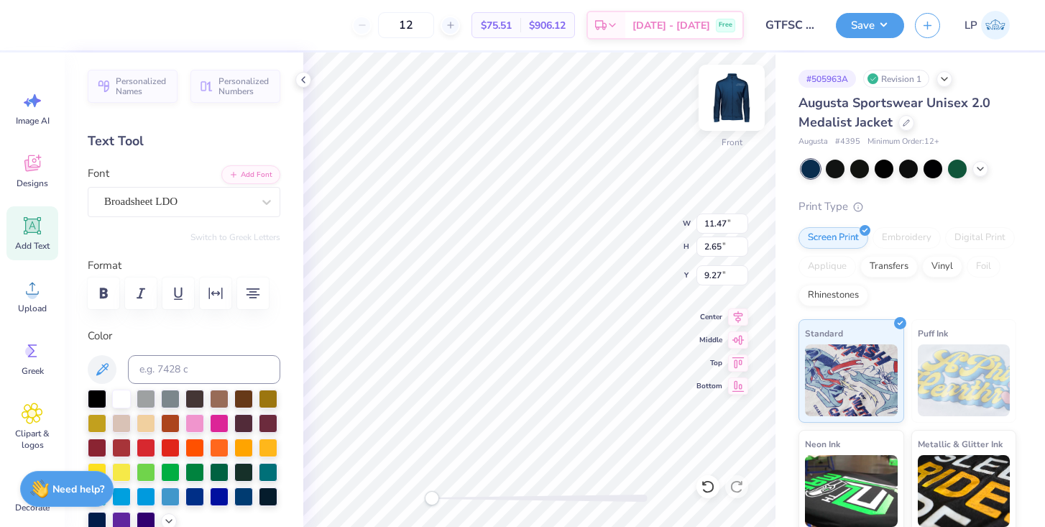
scroll to position [0, 1]
type input "12.51"
type input "4.36"
type input "3.77"
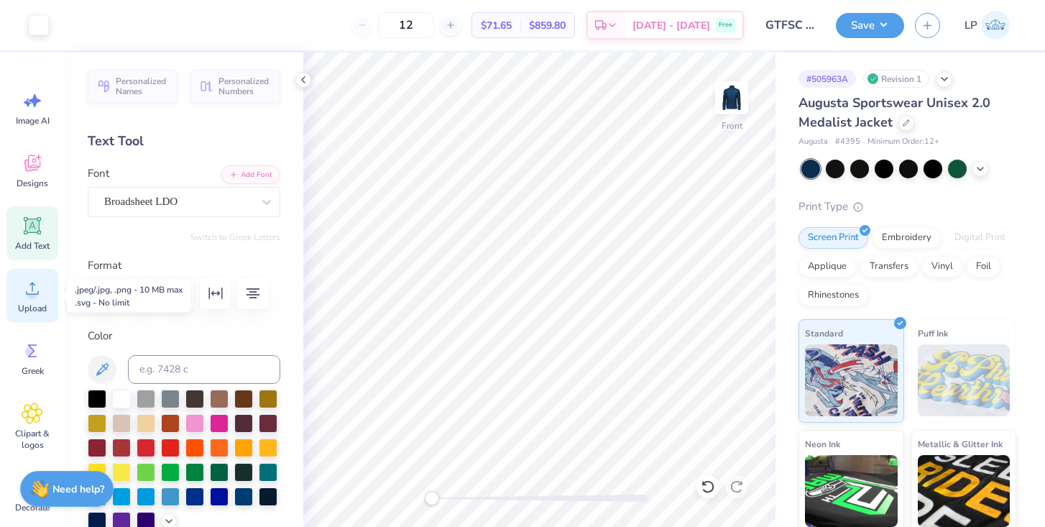
click at [40, 280] on icon at bounding box center [33, 288] width 22 height 22
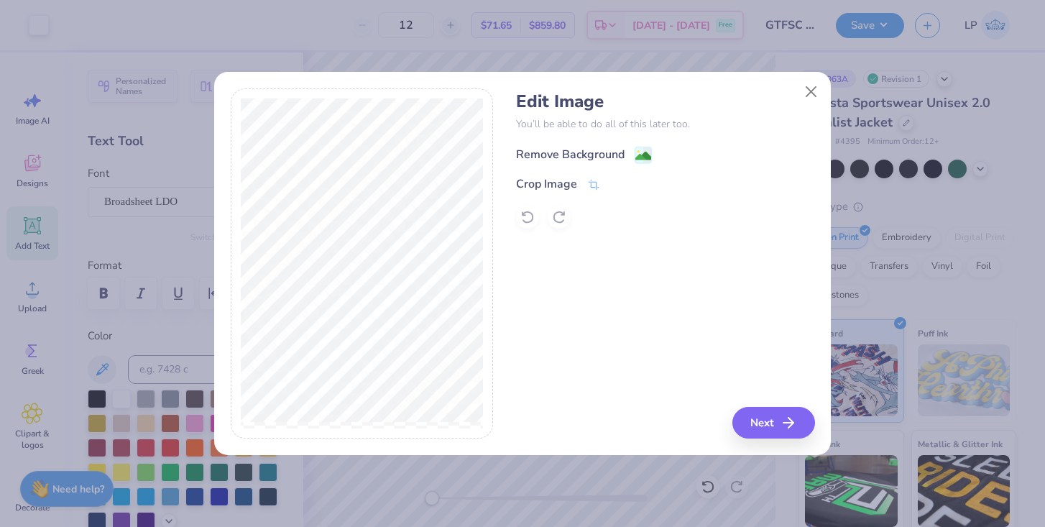
click at [557, 157] on div "Remove Background" at bounding box center [570, 154] width 109 height 17
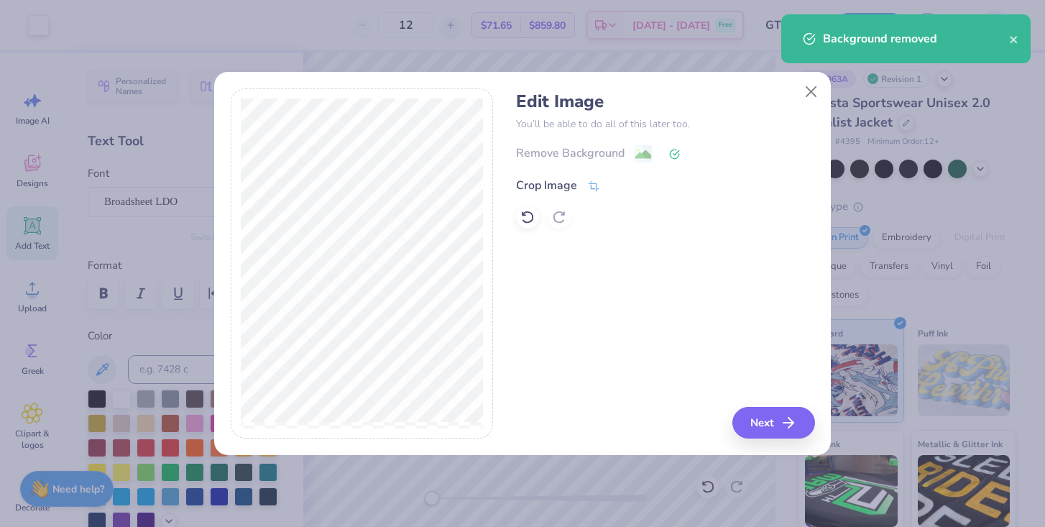
click at [535, 184] on div "Crop Image" at bounding box center [546, 185] width 61 height 17
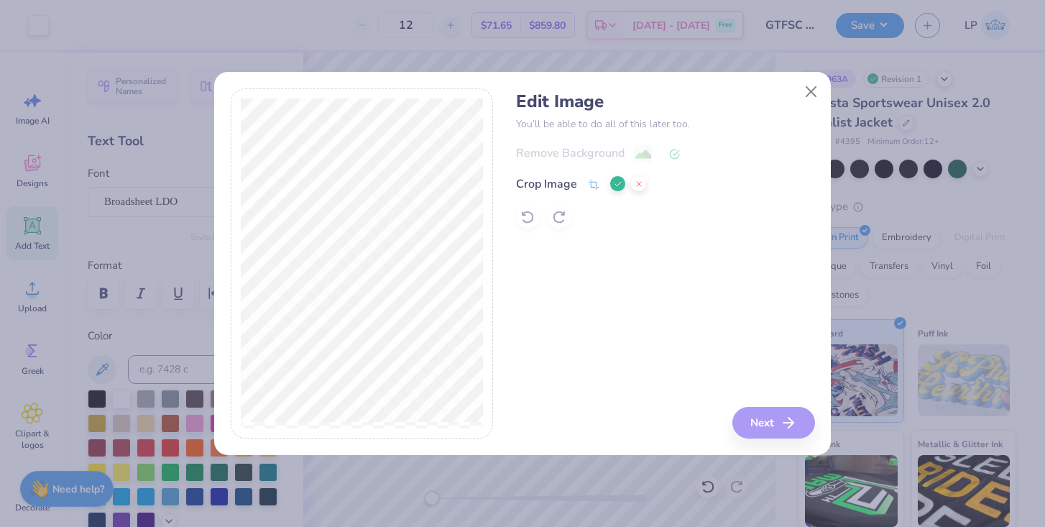
click at [778, 417] on div "Edit Image You’ll be able to do all of this later too. Remove Background Crop I…" at bounding box center [665, 263] width 298 height 351
click at [617, 184] on icon at bounding box center [618, 184] width 9 height 9
click at [762, 423] on button "Next" at bounding box center [775, 423] width 83 height 32
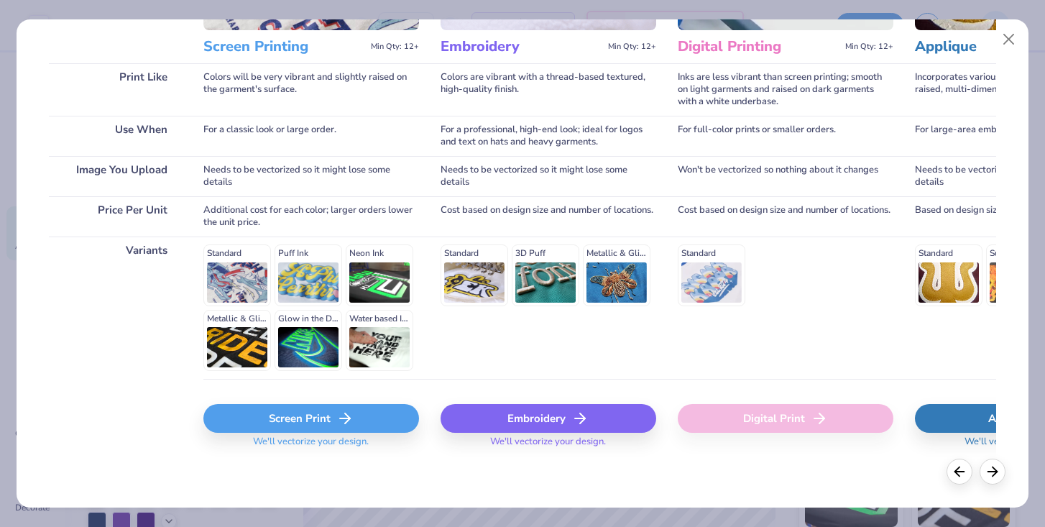
scroll to position [189, 0]
click at [320, 420] on div "Screen Print" at bounding box center [311, 419] width 216 height 29
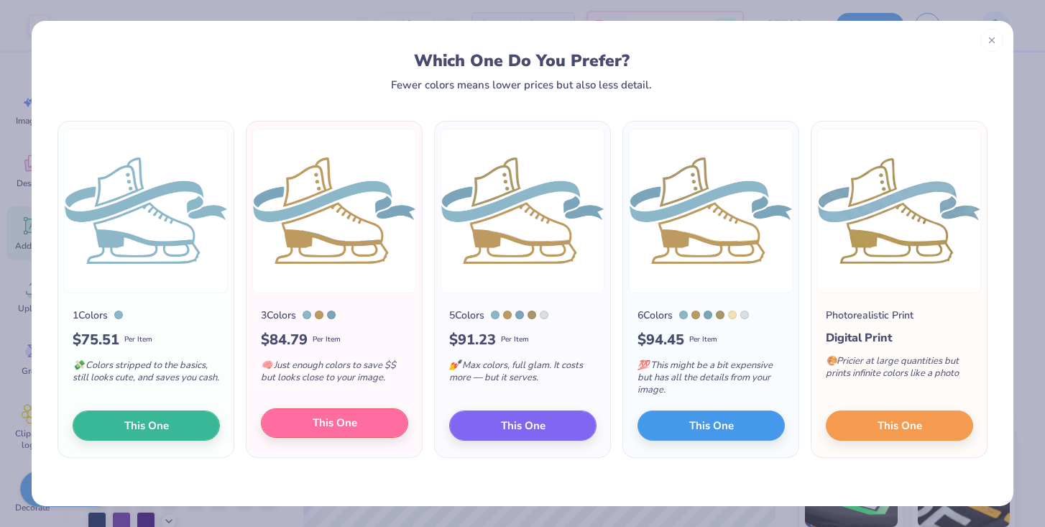
click at [301, 416] on button "This One" at bounding box center [334, 423] width 147 height 30
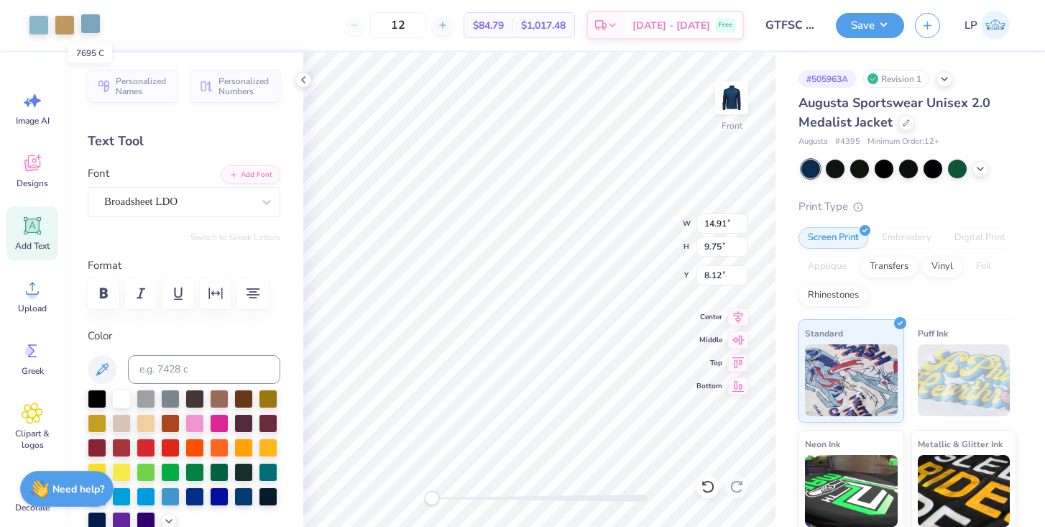
click at [91, 24] on div at bounding box center [90, 24] width 20 height 20
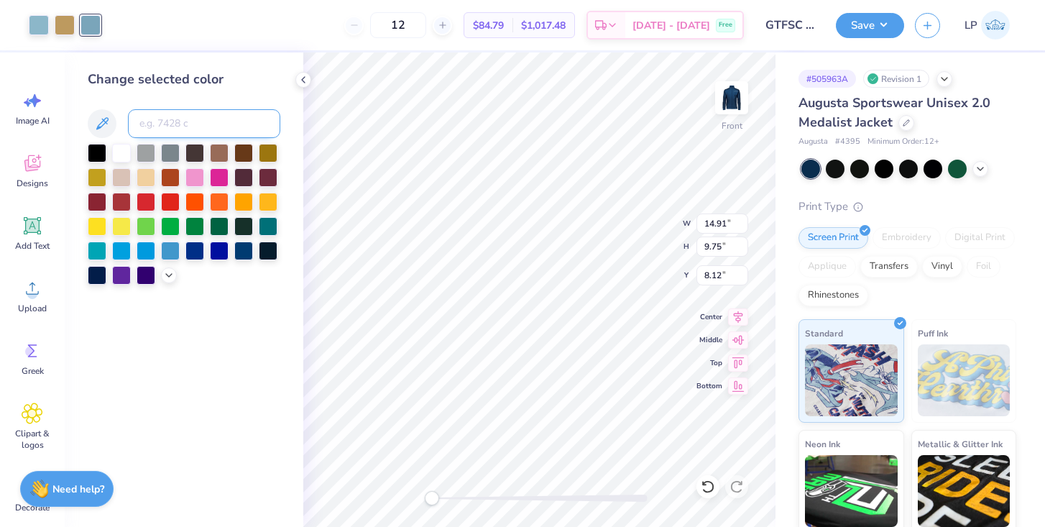
click at [149, 124] on input at bounding box center [204, 123] width 152 height 29
type input "550"
click at [65, 20] on div at bounding box center [65, 24] width 20 height 20
click at [154, 123] on input at bounding box center [204, 123] width 152 height 29
type input "4525"
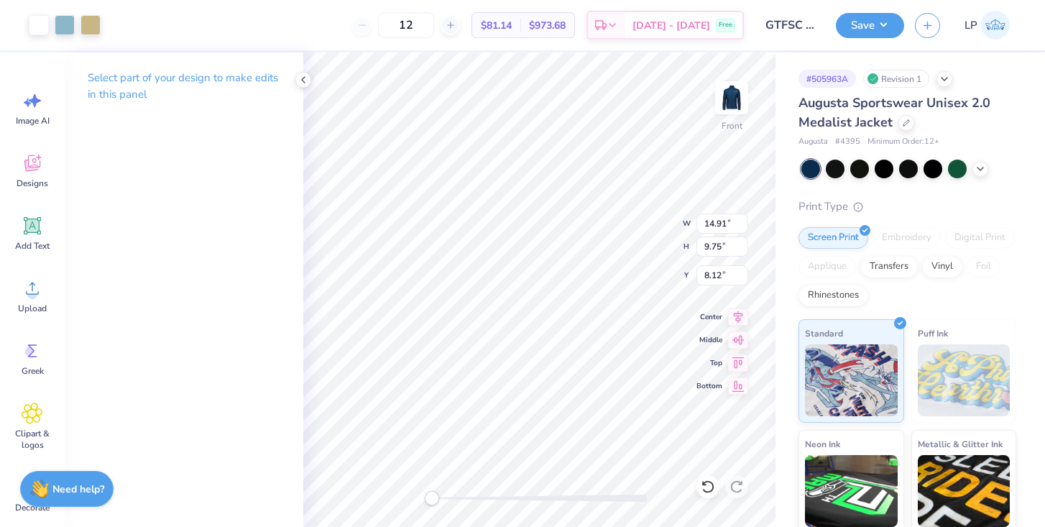
type input "4.50"
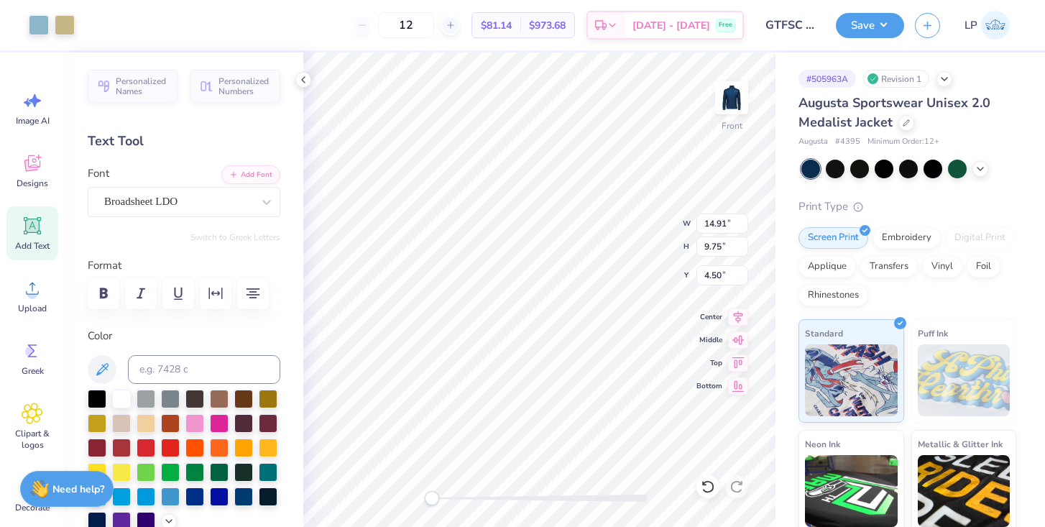
type input "7.87"
type input "5.15"
type input "3.64"
click at [979, 165] on icon at bounding box center [979, 167] width 11 height 11
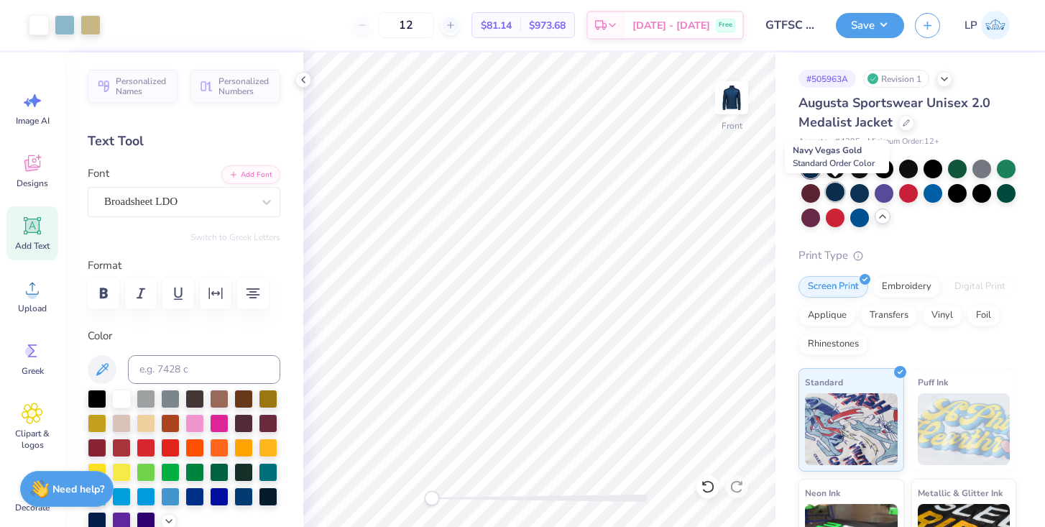
click at [839, 188] on div at bounding box center [835, 192] width 19 height 19
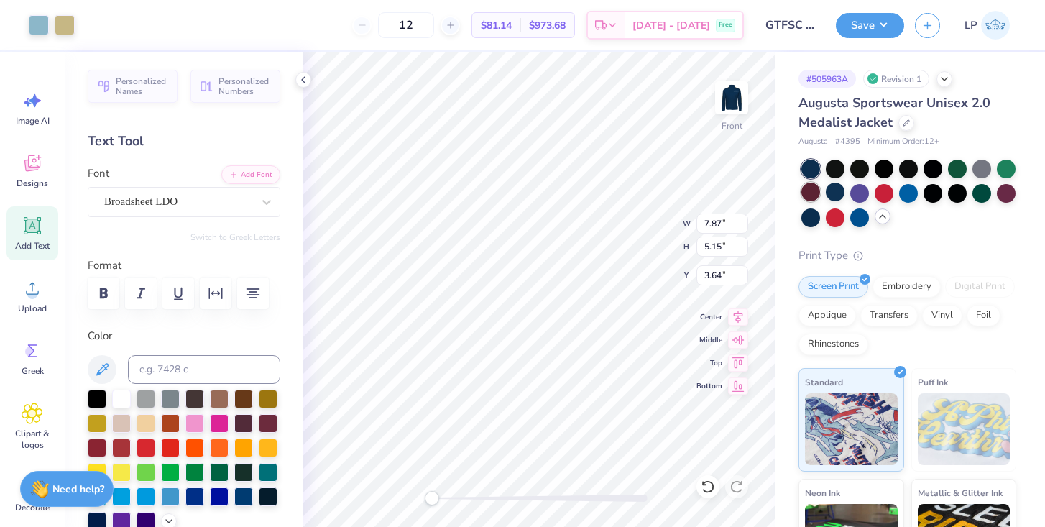
type input "3.00"
click at [624, 216] on div "Front W 7.87 7.87 " H 5.15 5.15 " Y 3.00 3.00 " Center Middle Top Bottom" at bounding box center [539, 289] width 472 height 474
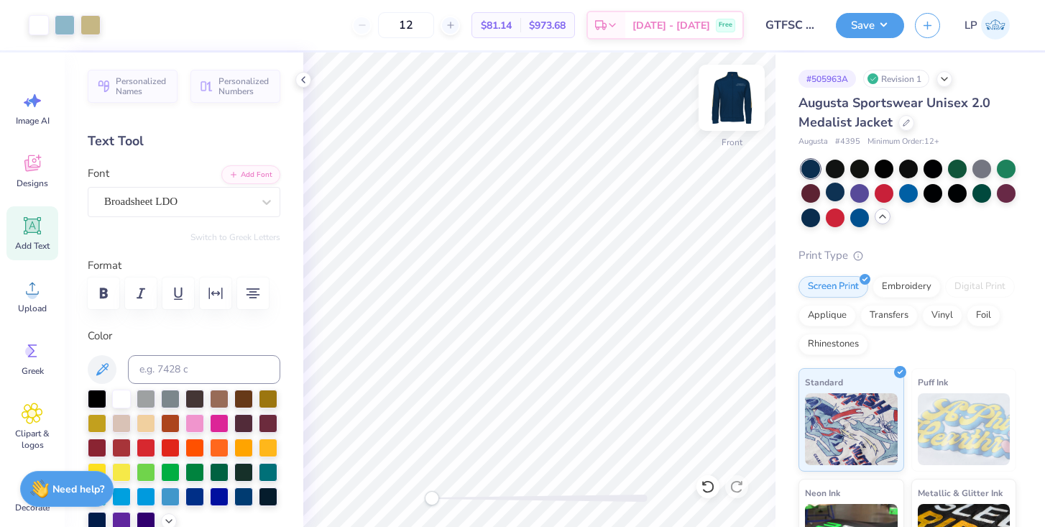
click at [731, 93] on img at bounding box center [731, 97] width 57 height 57
click at [737, 104] on img at bounding box center [731, 97] width 57 height 57
click at [737, 104] on img at bounding box center [731, 97] width 29 height 29
click at [731, 104] on img at bounding box center [731, 97] width 57 height 57
click at [729, 107] on img at bounding box center [731, 97] width 57 height 57
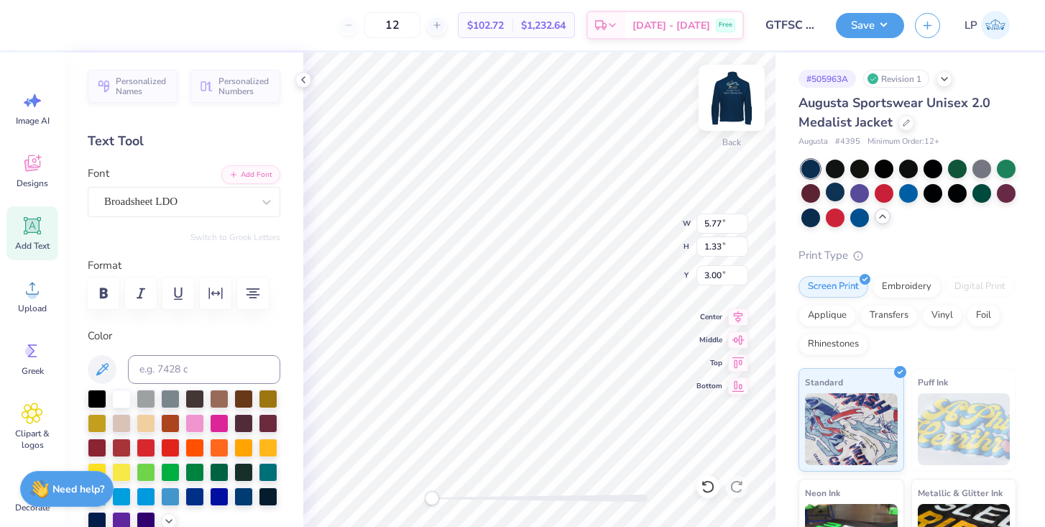
scroll to position [0, 0]
type textarea "GTFS"
type input "4.32"
type input "1.16"
click at [188, 356] on input at bounding box center [204, 369] width 152 height 29
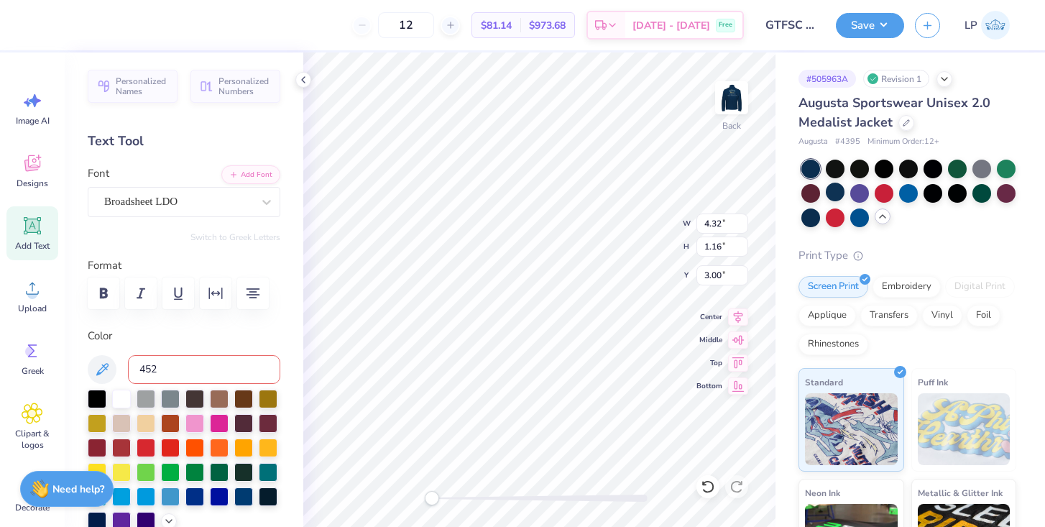
type input "4525"
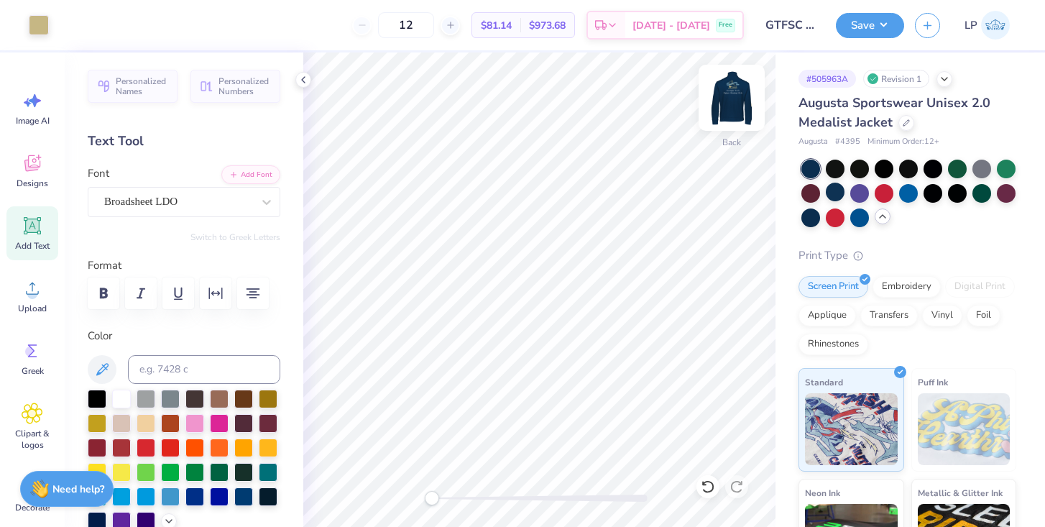
click at [738, 118] on img at bounding box center [731, 97] width 57 height 57
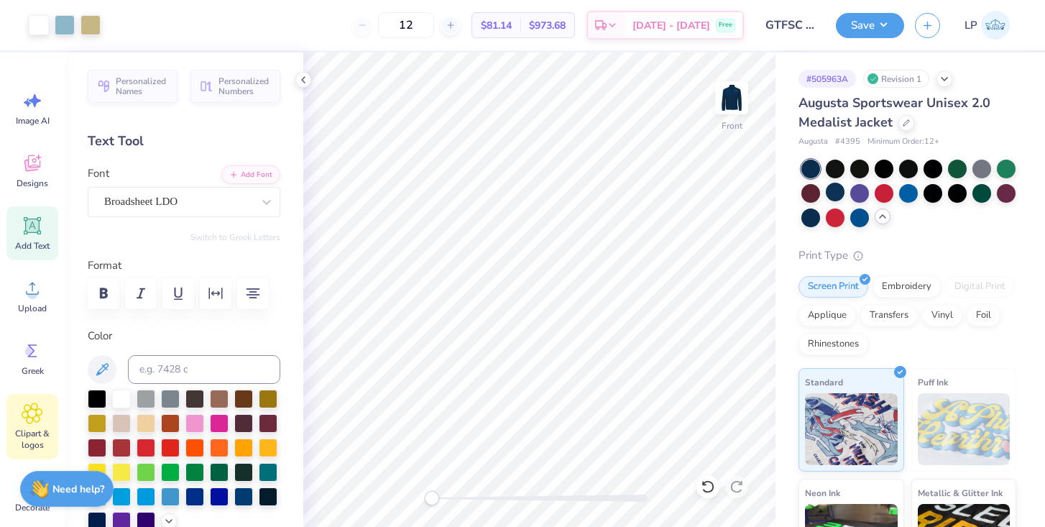
click at [36, 405] on icon at bounding box center [32, 413] width 21 height 22
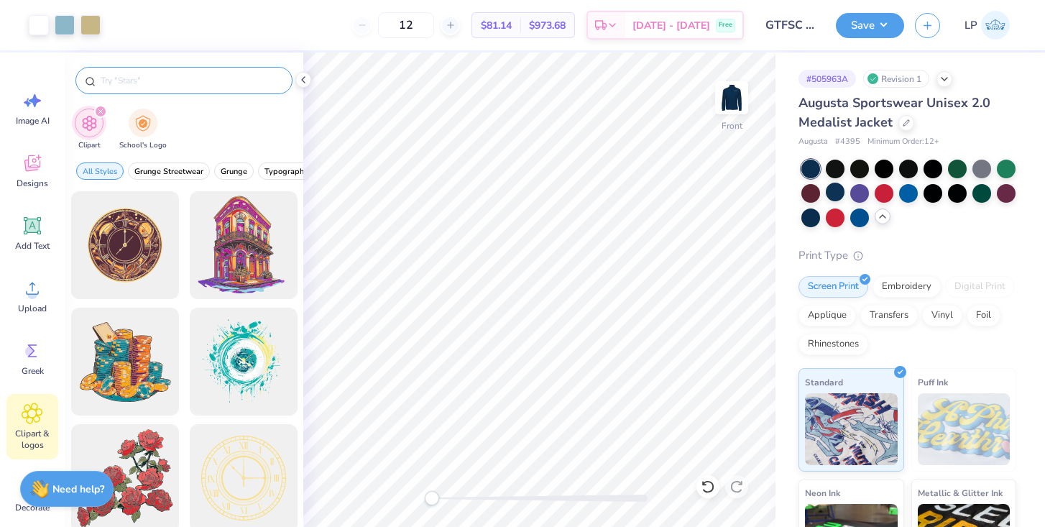
type input "d"
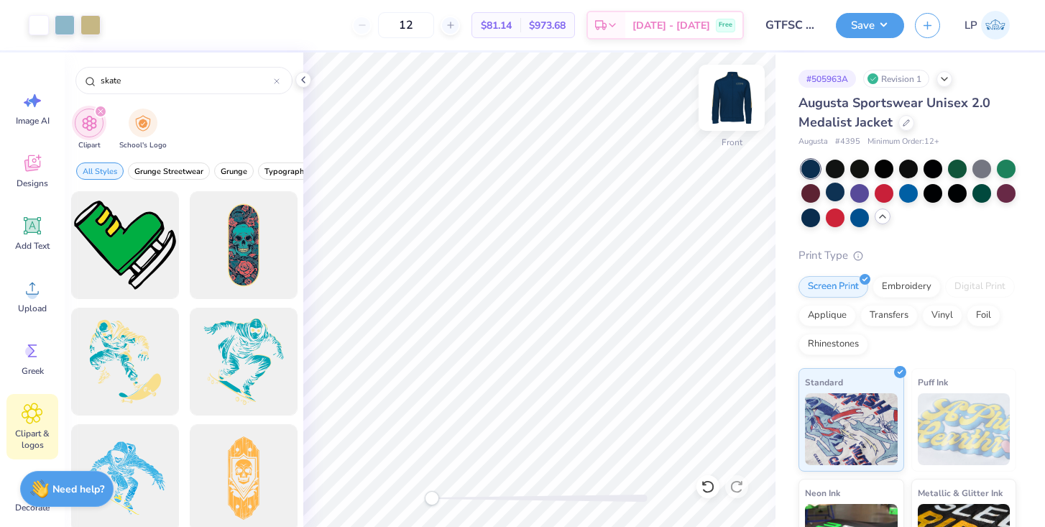
type input "skate"
click at [732, 92] on img at bounding box center [731, 97] width 57 height 57
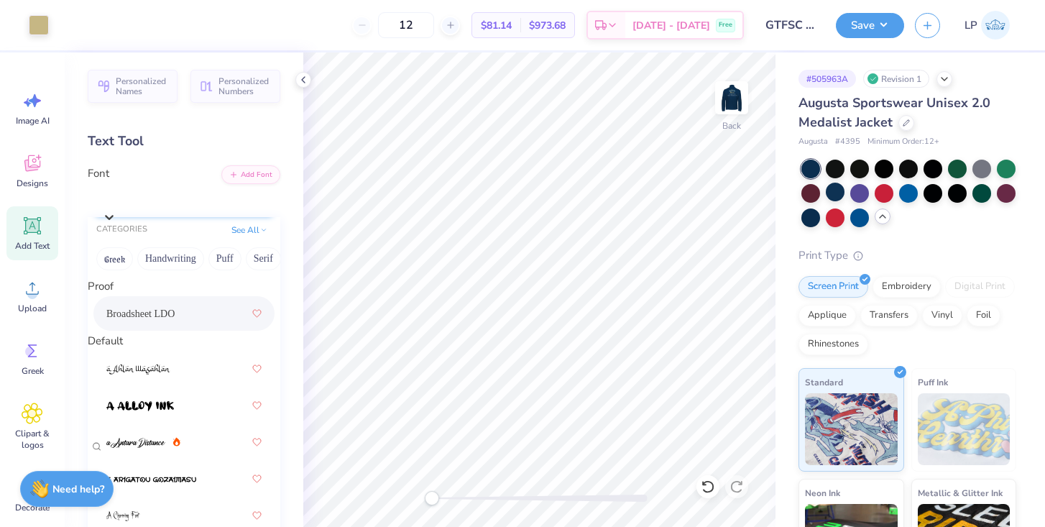
click at [198, 202] on div "Broadsheet LDO" at bounding box center [191, 198] width 178 height 22
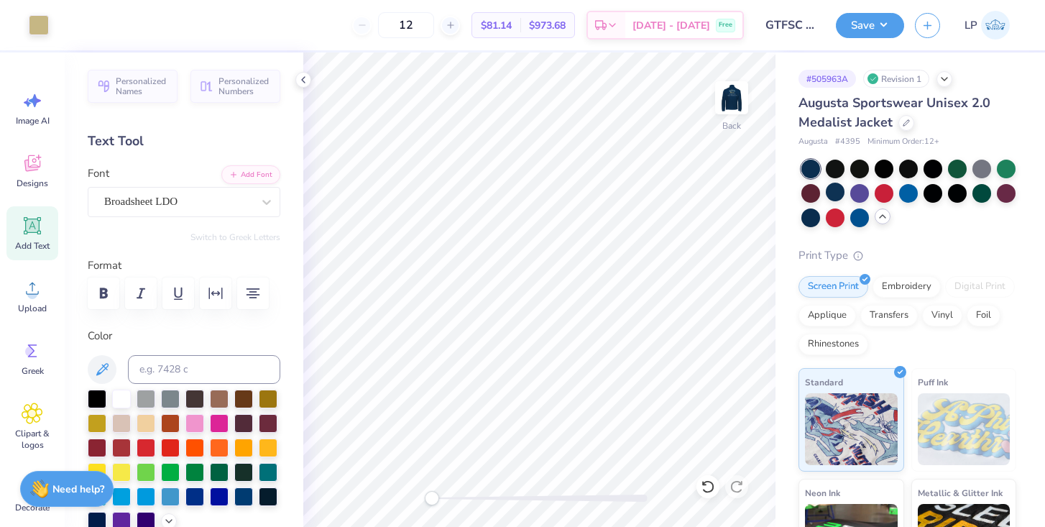
click at [291, 187] on div "Personalized Names Personalized Numbers Text Tool Add Font Font Broadsheet LDO …" at bounding box center [184, 289] width 239 height 474
click at [104, 287] on icon "button" at bounding box center [104, 292] width 8 height 11
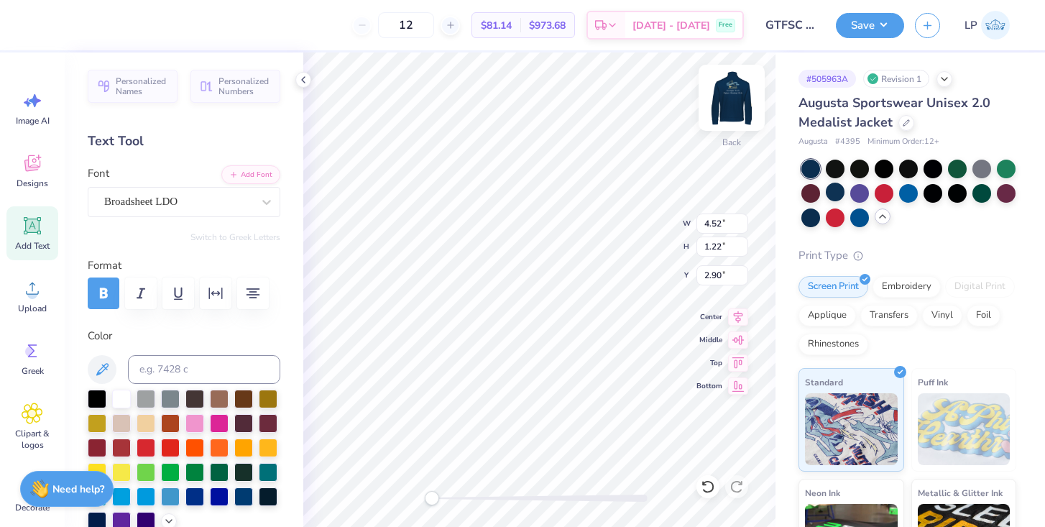
click at [737, 96] on img at bounding box center [731, 97] width 57 height 57
type input "4.47"
type input "1.21"
type input "4.43"
type input "11.47"
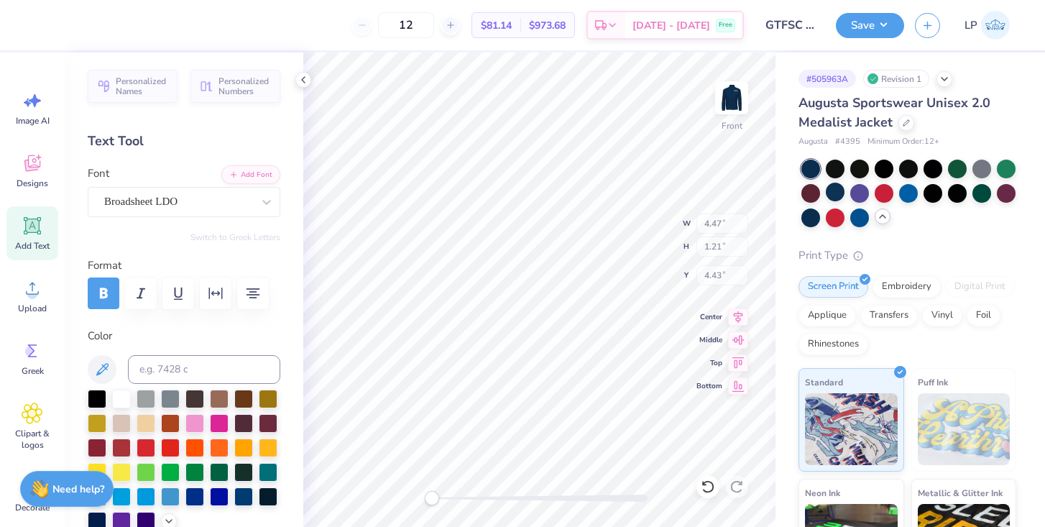
type input "2.65"
type input "8.73"
click at [102, 293] on icon "button" at bounding box center [104, 292] width 8 height 11
click at [206, 298] on button "button" at bounding box center [216, 293] width 32 height 32
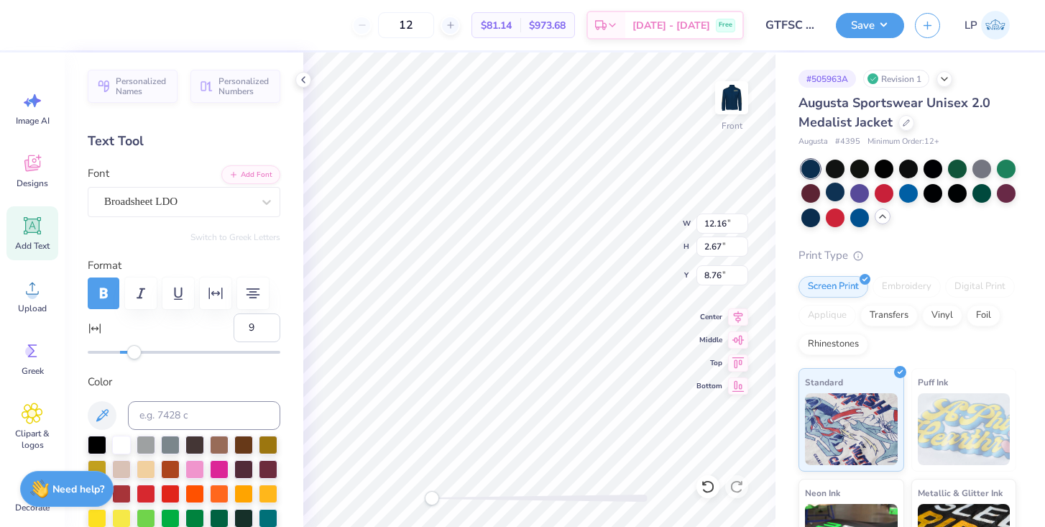
type input "10"
drag, startPoint x: 119, startPoint y: 351, endPoint x: 137, endPoint y: 362, distance: 20.7
click at [137, 362] on div "Personalized Names Personalized Numbers Text Tool Add Font Font Broadsheet LDO …" at bounding box center [184, 289] width 239 height 474
type input "6"
click at [129, 354] on div "Accessibility label" at bounding box center [129, 352] width 14 height 14
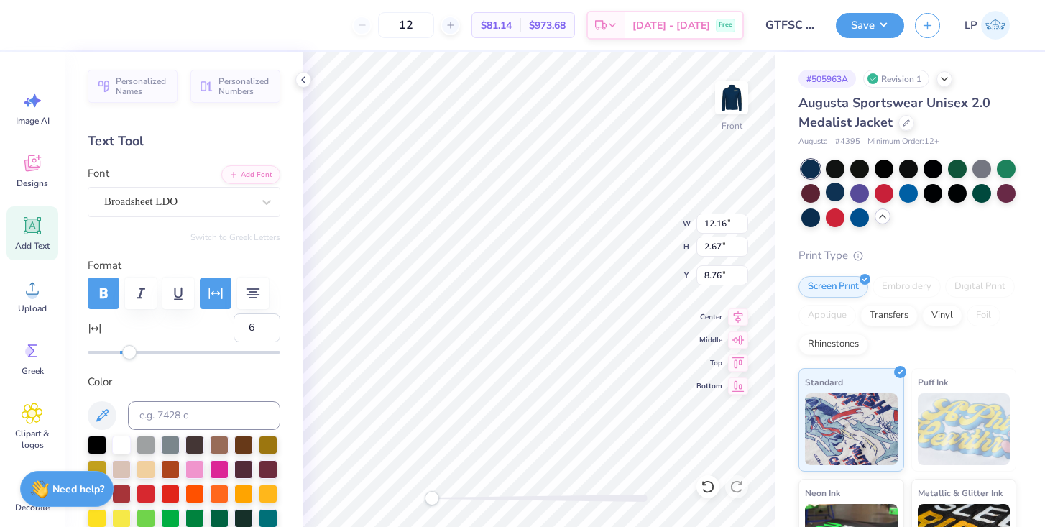
type input "5"
click at [128, 353] on div "Accessibility label" at bounding box center [128, 352] width 14 height 14
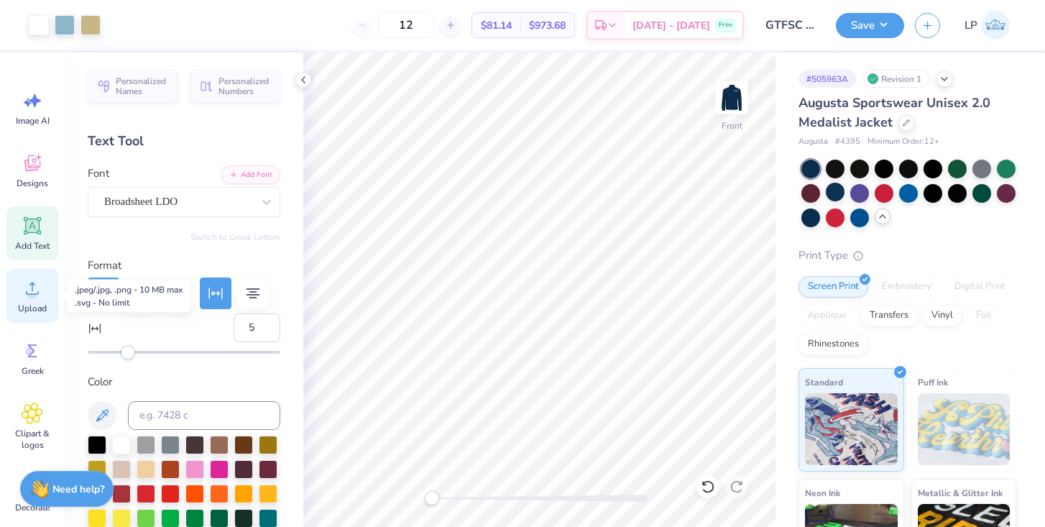
click at [34, 312] on span "Upload" at bounding box center [32, 308] width 29 height 11
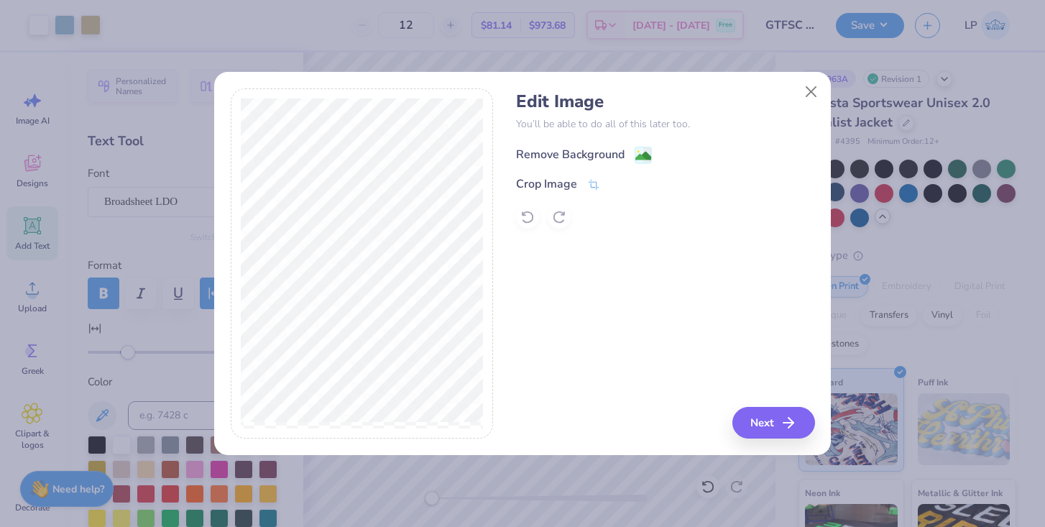
click at [537, 154] on div "Remove Background" at bounding box center [570, 154] width 109 height 17
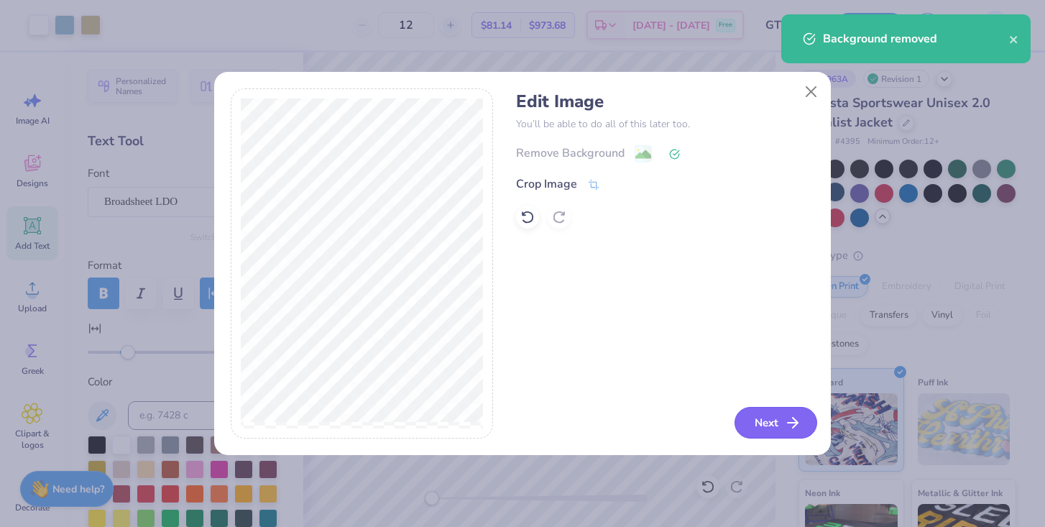
click at [788, 417] on icon "button" at bounding box center [792, 422] width 17 height 17
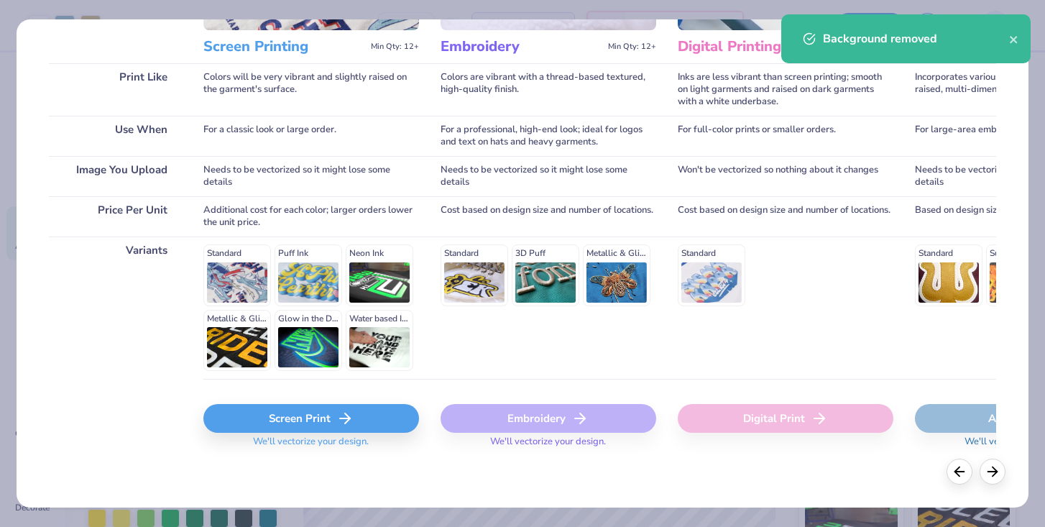
scroll to position [189, 0]
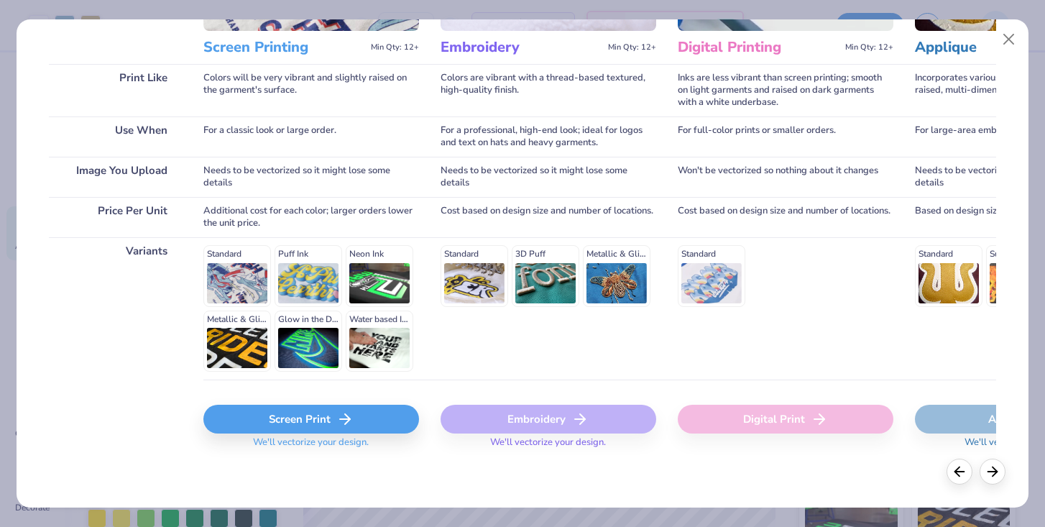
click at [292, 412] on div "Screen Print" at bounding box center [311, 419] width 216 height 29
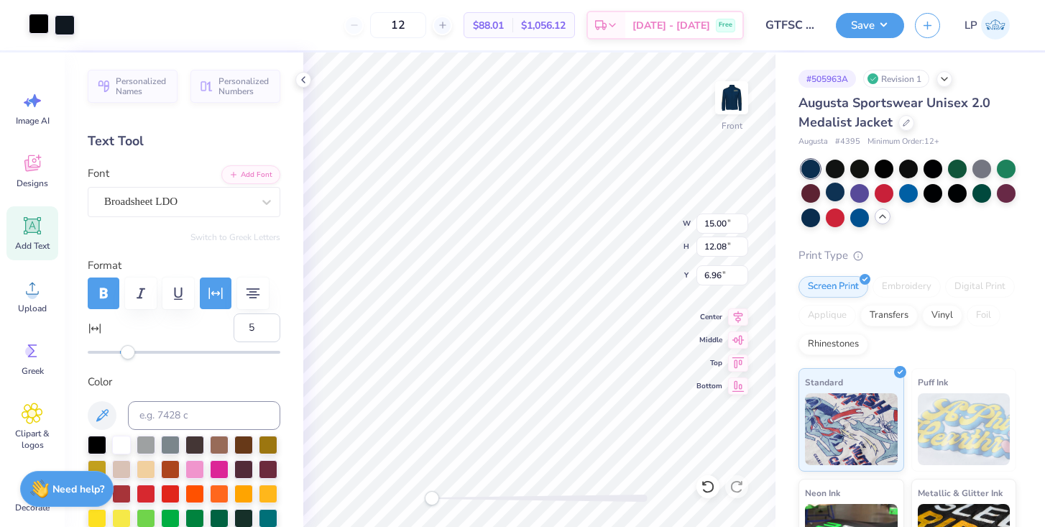
click at [33, 25] on div at bounding box center [39, 24] width 20 height 20
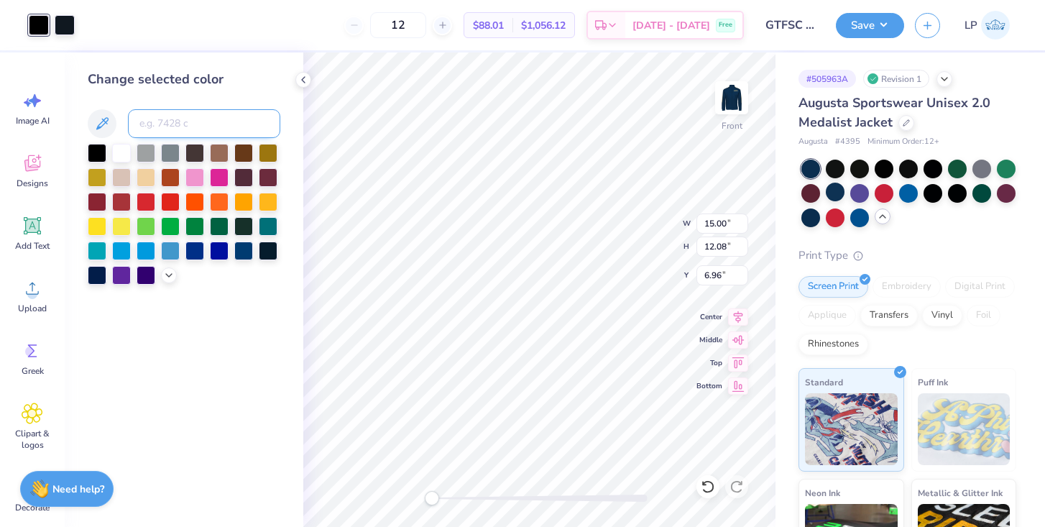
click at [198, 121] on input at bounding box center [204, 123] width 152 height 29
type input "4525"
click at [61, 22] on div at bounding box center [65, 24] width 20 height 20
click at [149, 119] on input at bounding box center [204, 123] width 152 height 29
type input "4525"
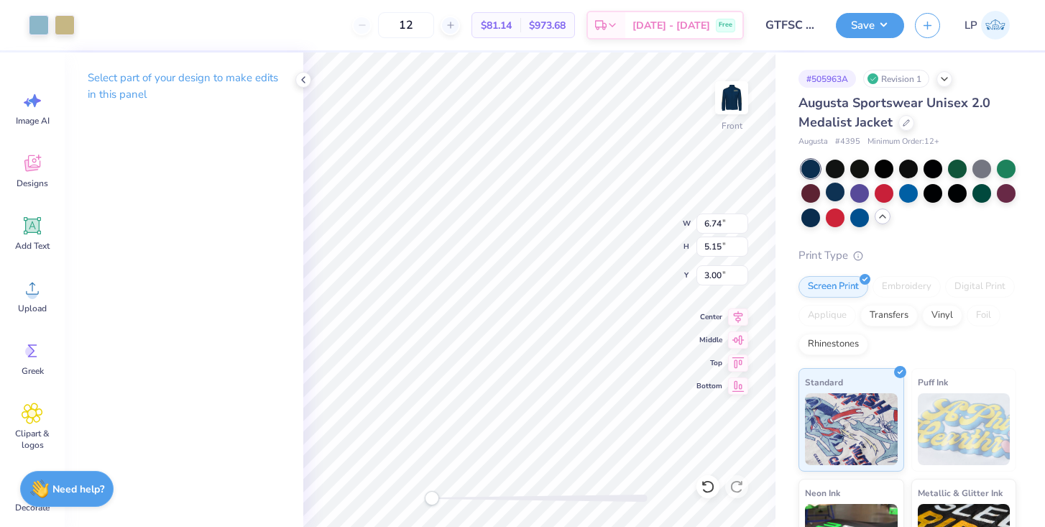
type input "20.02"
type input "21.93"
type input "6.38"
type input "5.14"
type input "0.92"
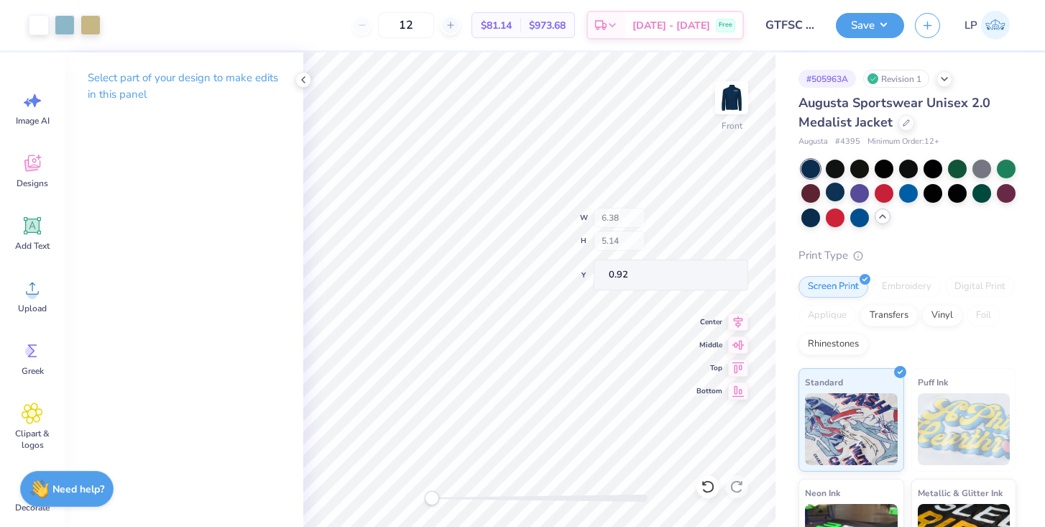
click at [628, 210] on div "Front W 6.38 H 5.14 Y 0.92 Center Middle Top Bottom" at bounding box center [539, 289] width 472 height 474
type input "5.16"
type input "4.16"
type input "3.98"
